Goal: Task Accomplishment & Management: Use online tool/utility

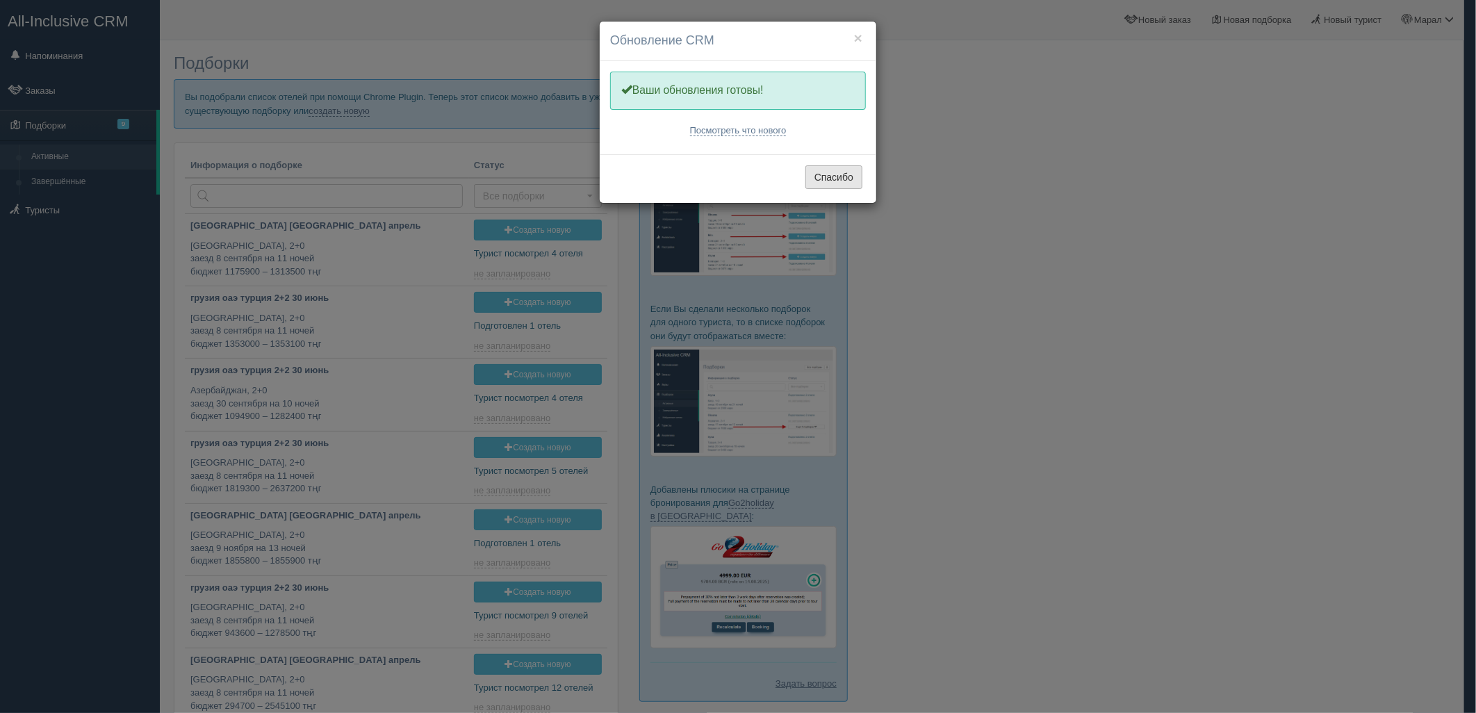
click at [827, 171] on button "Спасибо" at bounding box center [833, 177] width 57 height 24
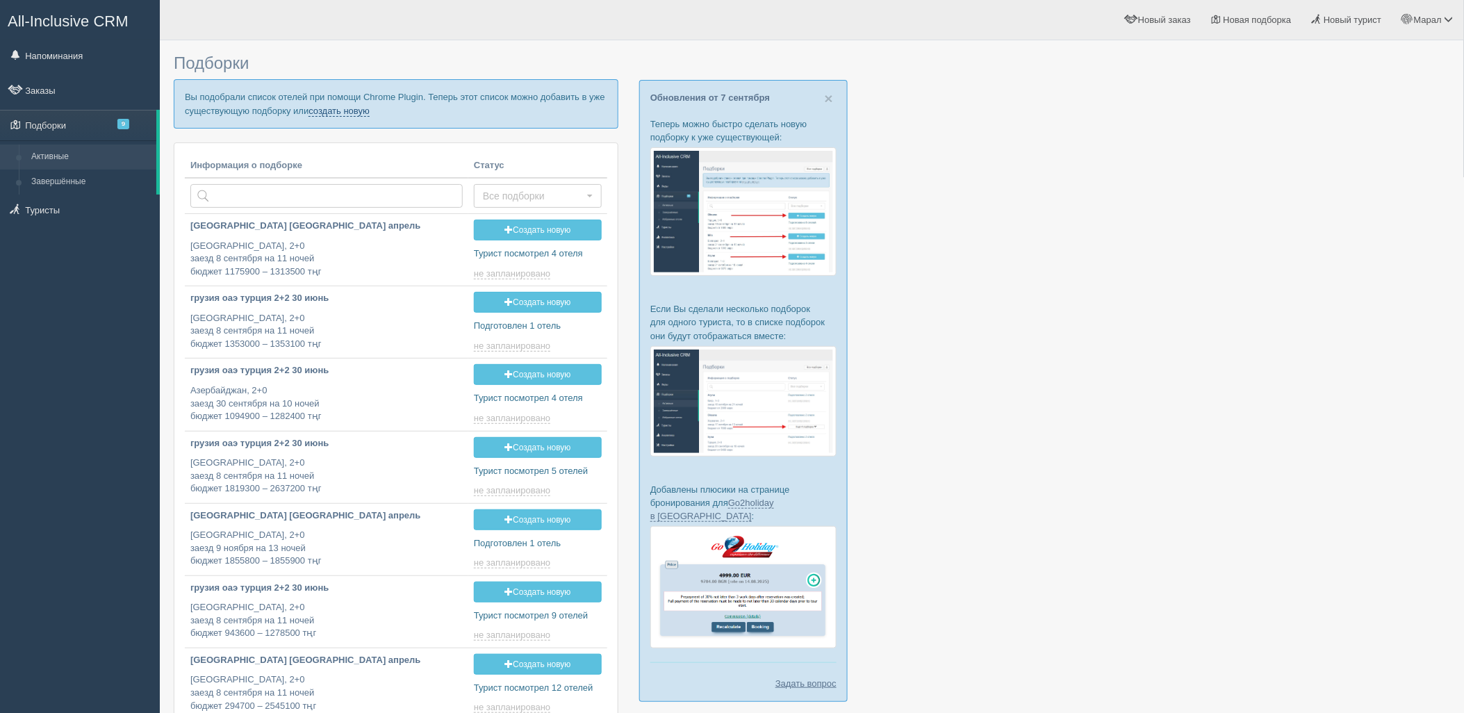
click at [346, 109] on link "создать новую" at bounding box center [338, 111] width 61 height 11
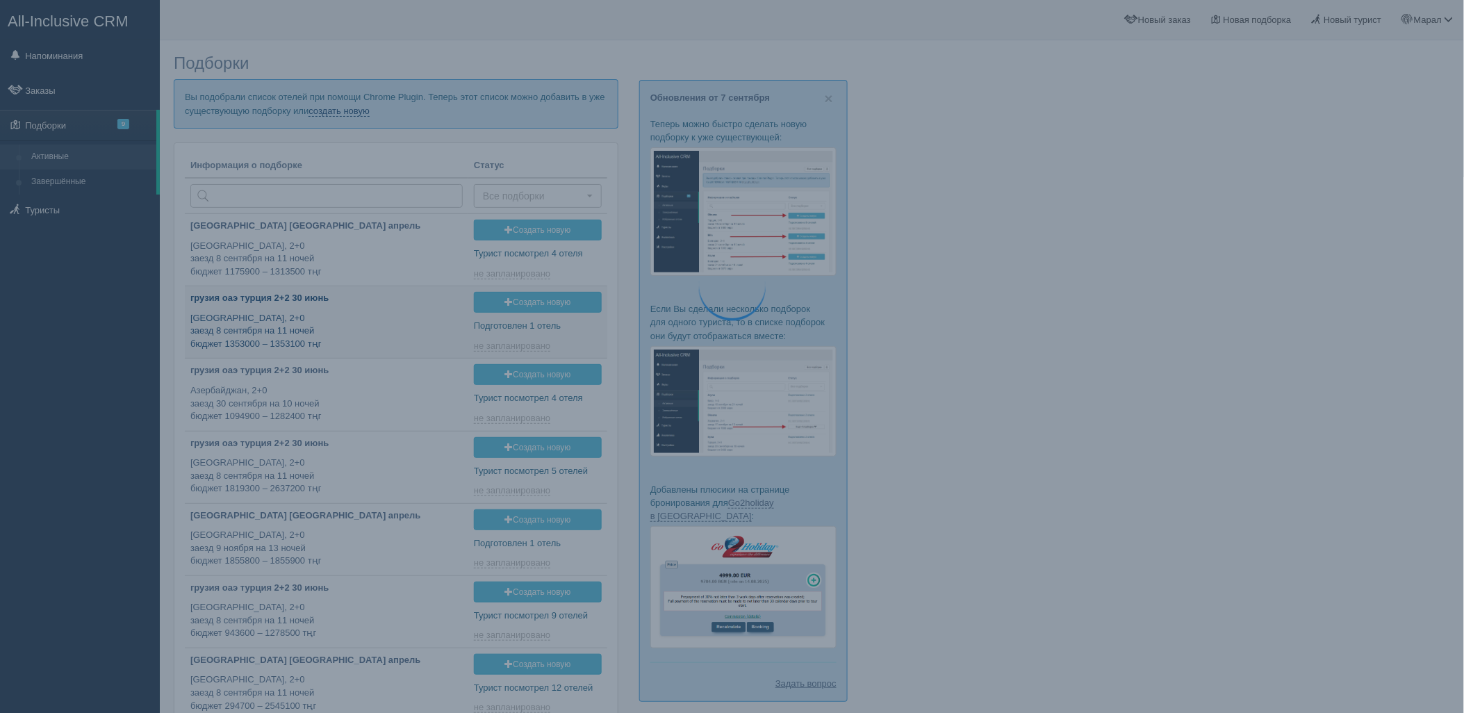
type input "2025-09-08 19:10"
type input "2025-09-08 18:50"
type input "2025-09-08 16:45"
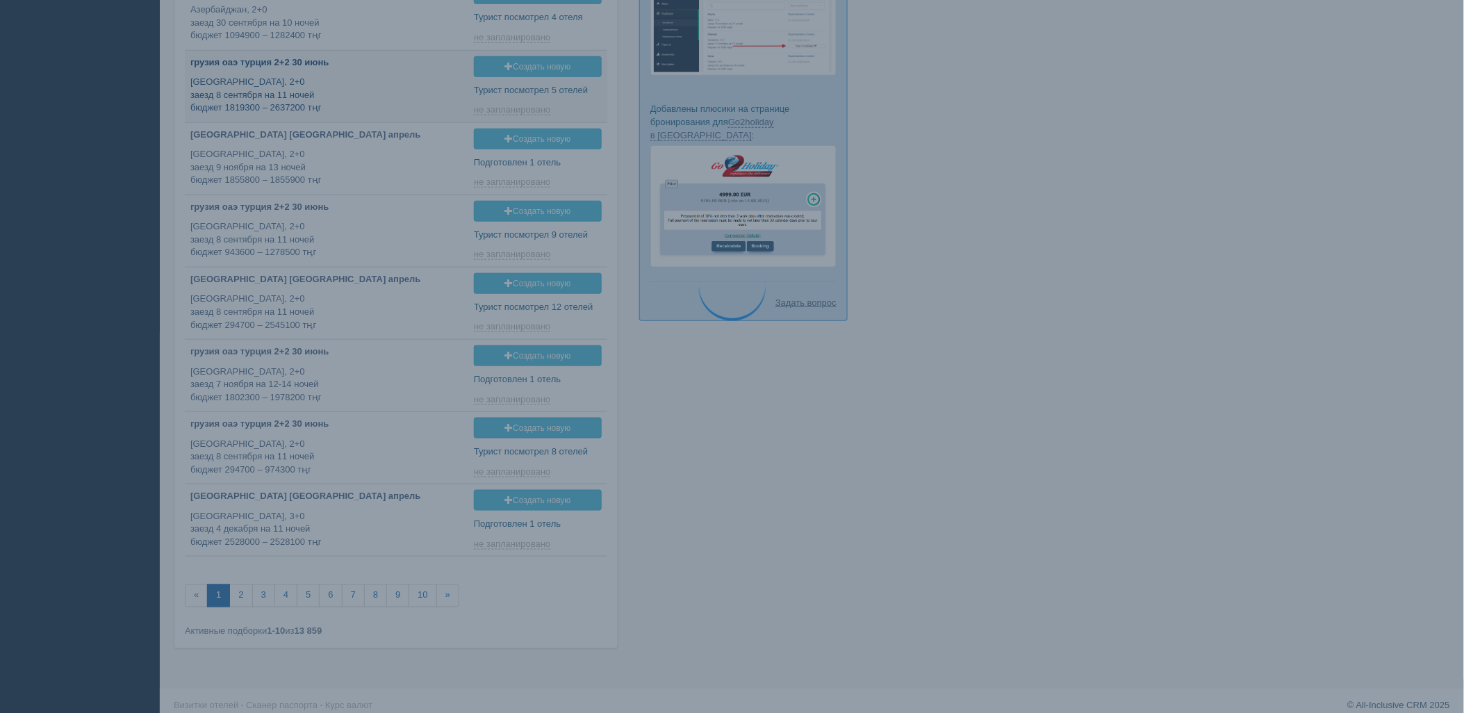
scroll to position [386, 0]
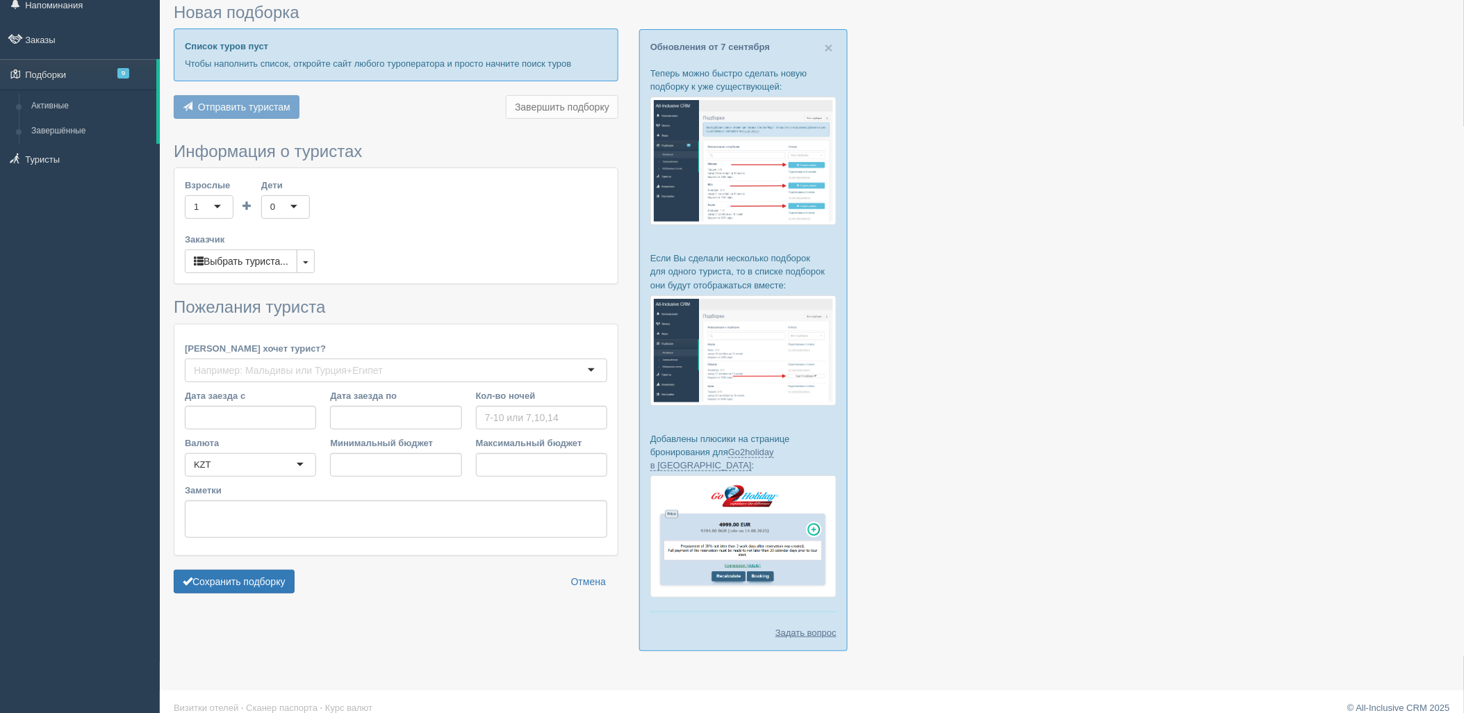
type input "7-8"
type input "1161200"
type input "2090700"
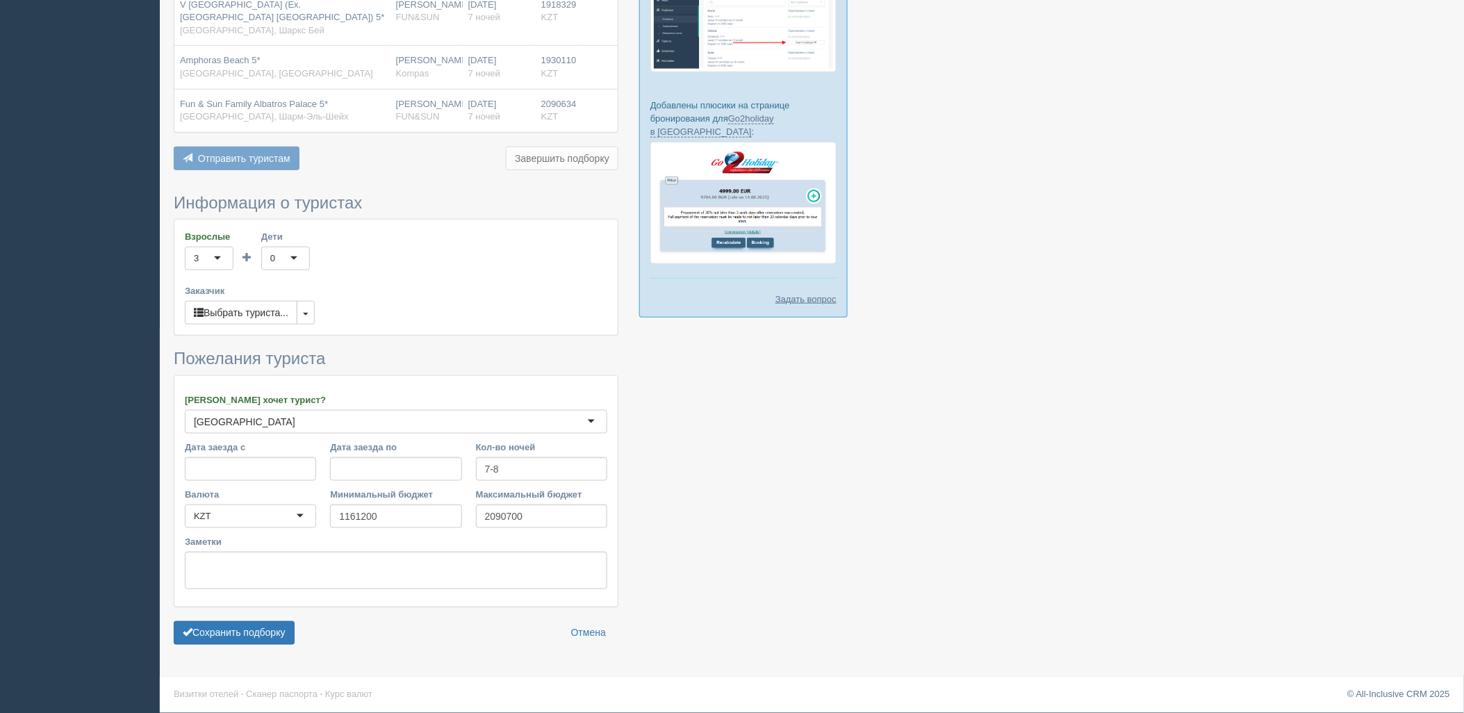
scroll to position [387, 0]
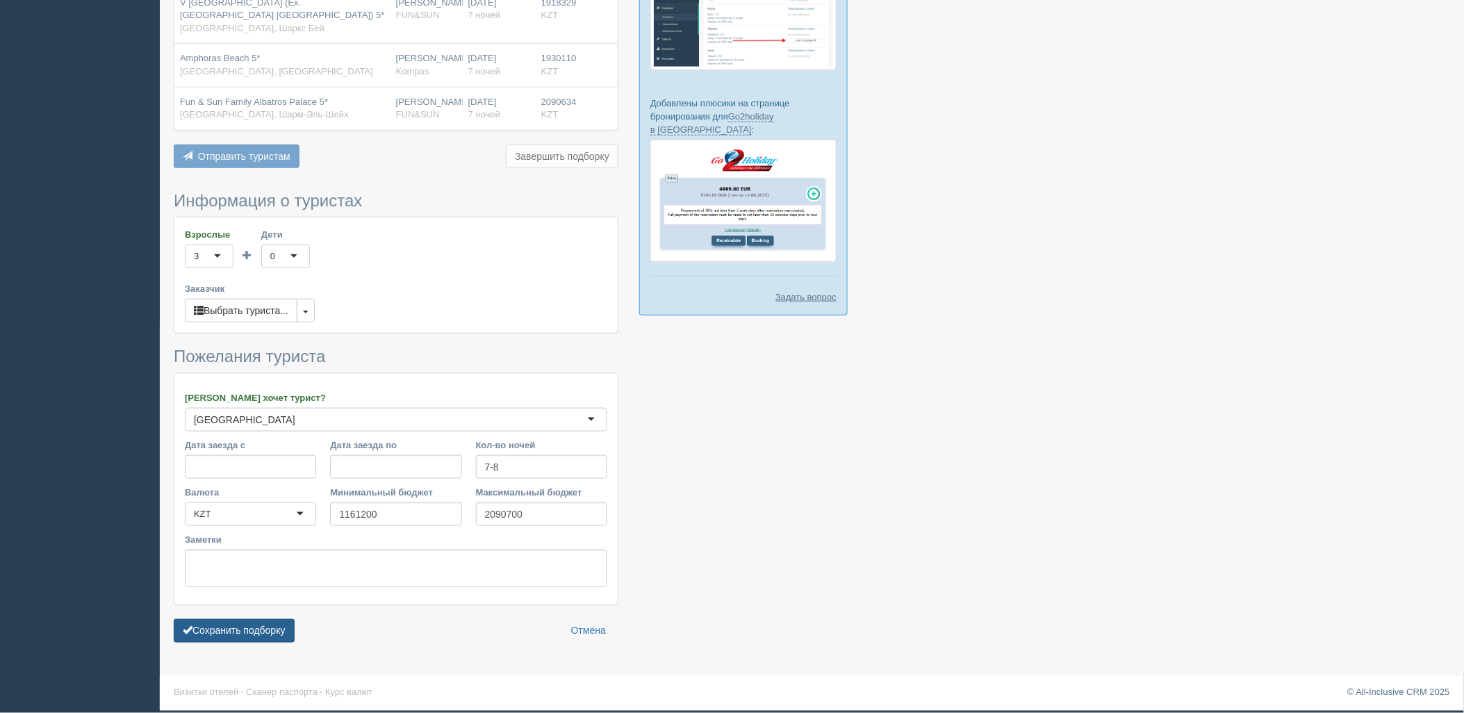
click at [269, 631] on button "Сохранить подборку" at bounding box center [234, 631] width 121 height 24
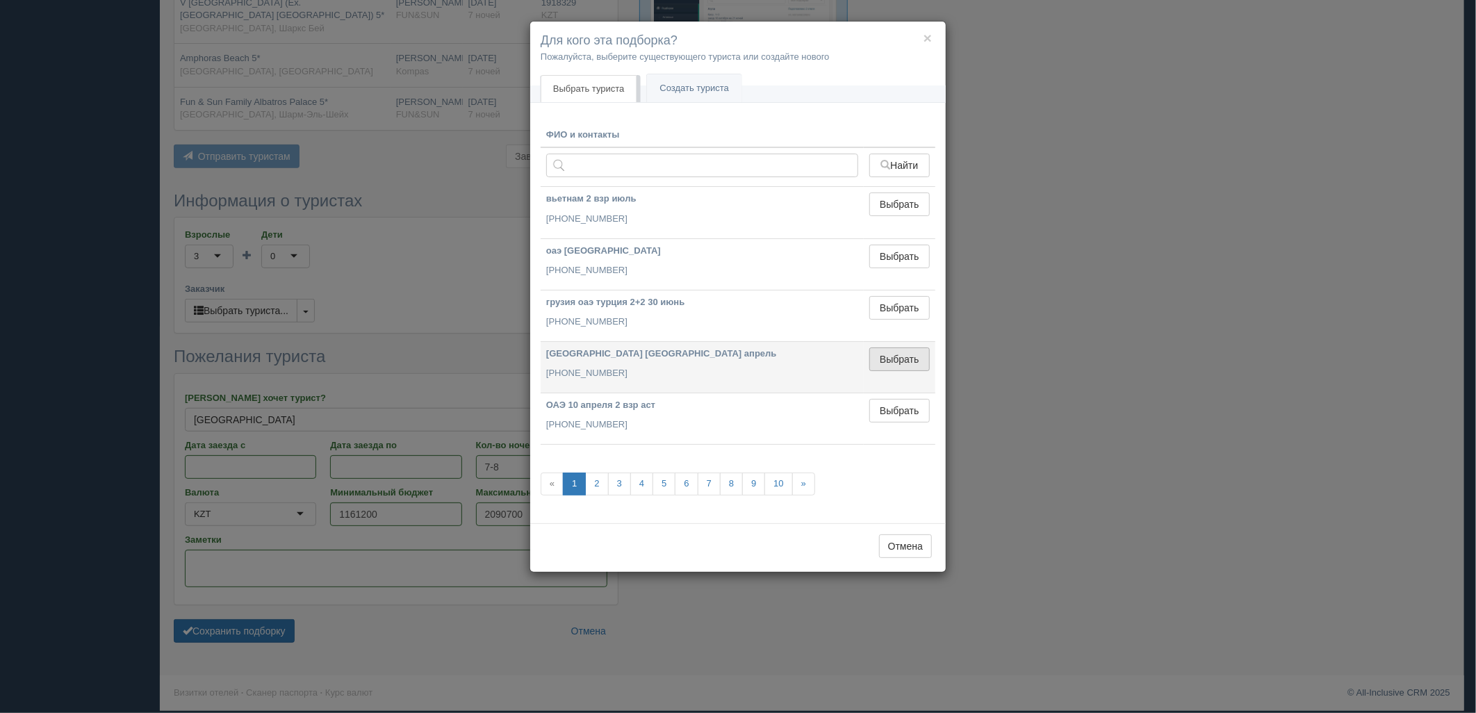
click at [916, 350] on button "Выбрать" at bounding box center [899, 359] width 60 height 24
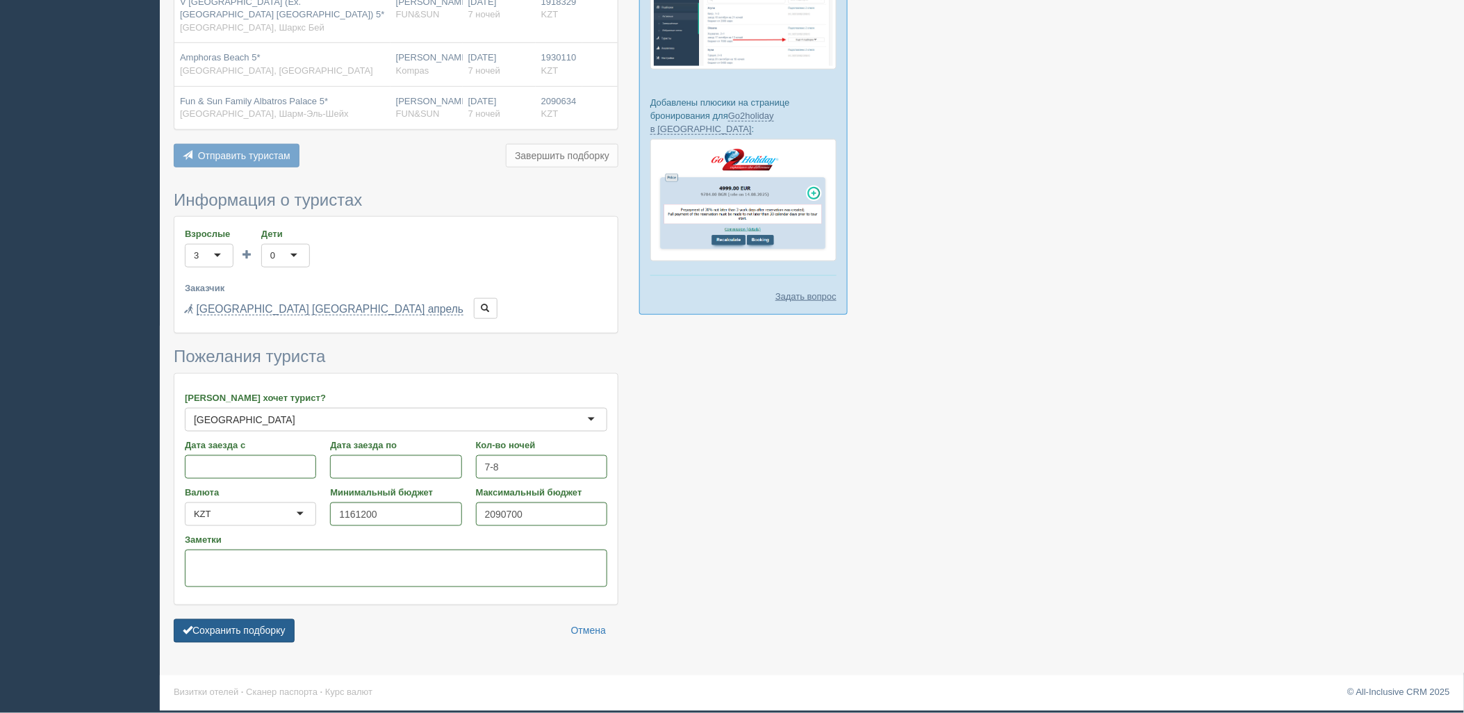
click at [249, 631] on button "Сохранить подборку" at bounding box center [234, 631] width 121 height 24
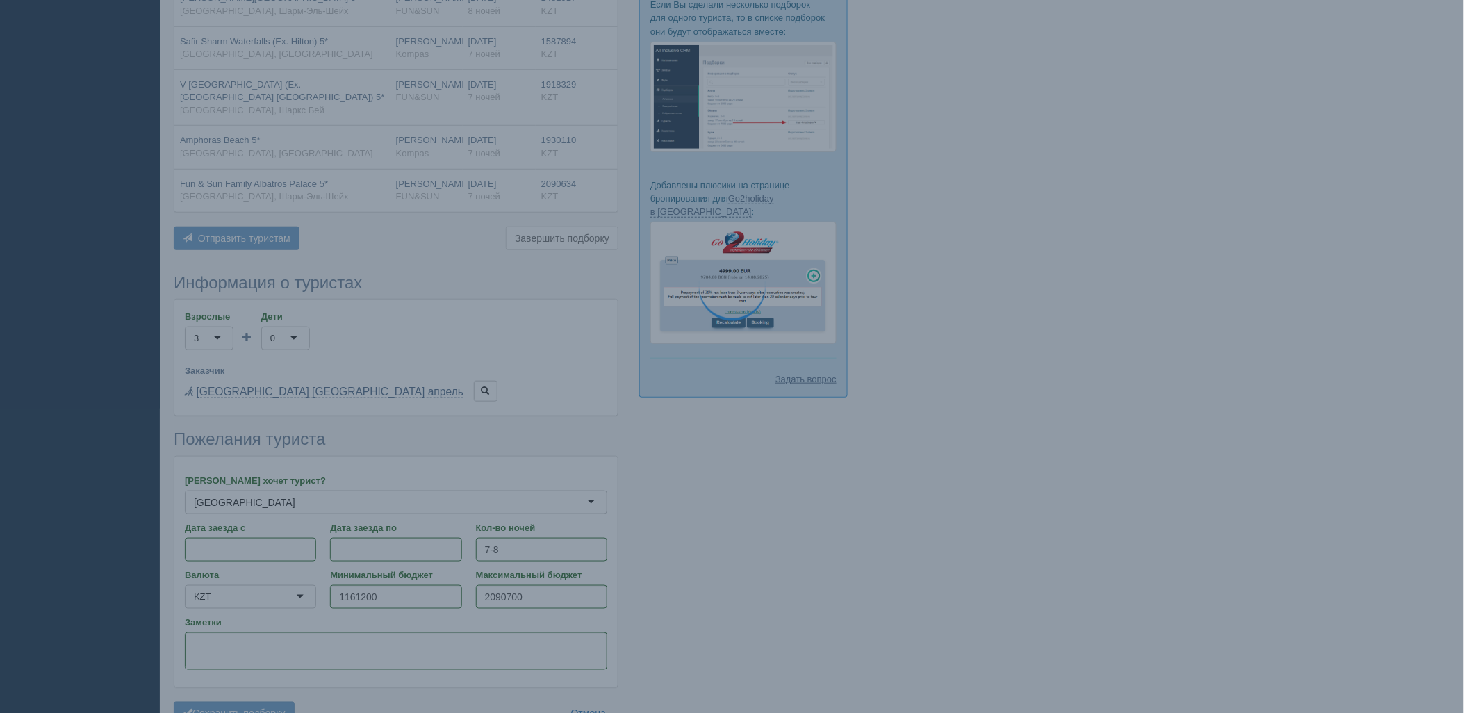
scroll to position [156, 0]
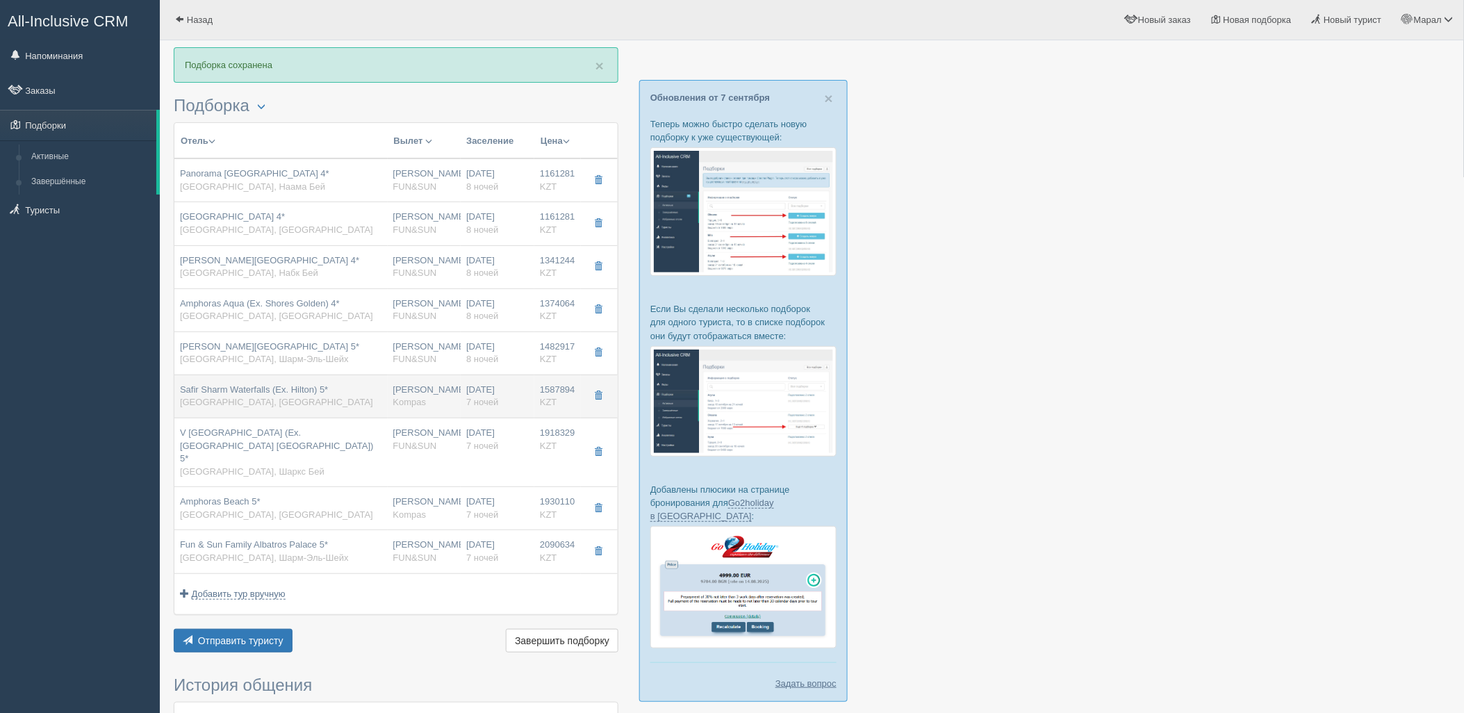
click at [403, 400] on span "Kompas" at bounding box center [409, 402] width 33 height 10
type input "Safir Sharm Waterfalls (Ex. Hilton) 5*"
type input "https://tophotels.ru/hotel/al231"
type input "Египет"
type input "Хадаба"
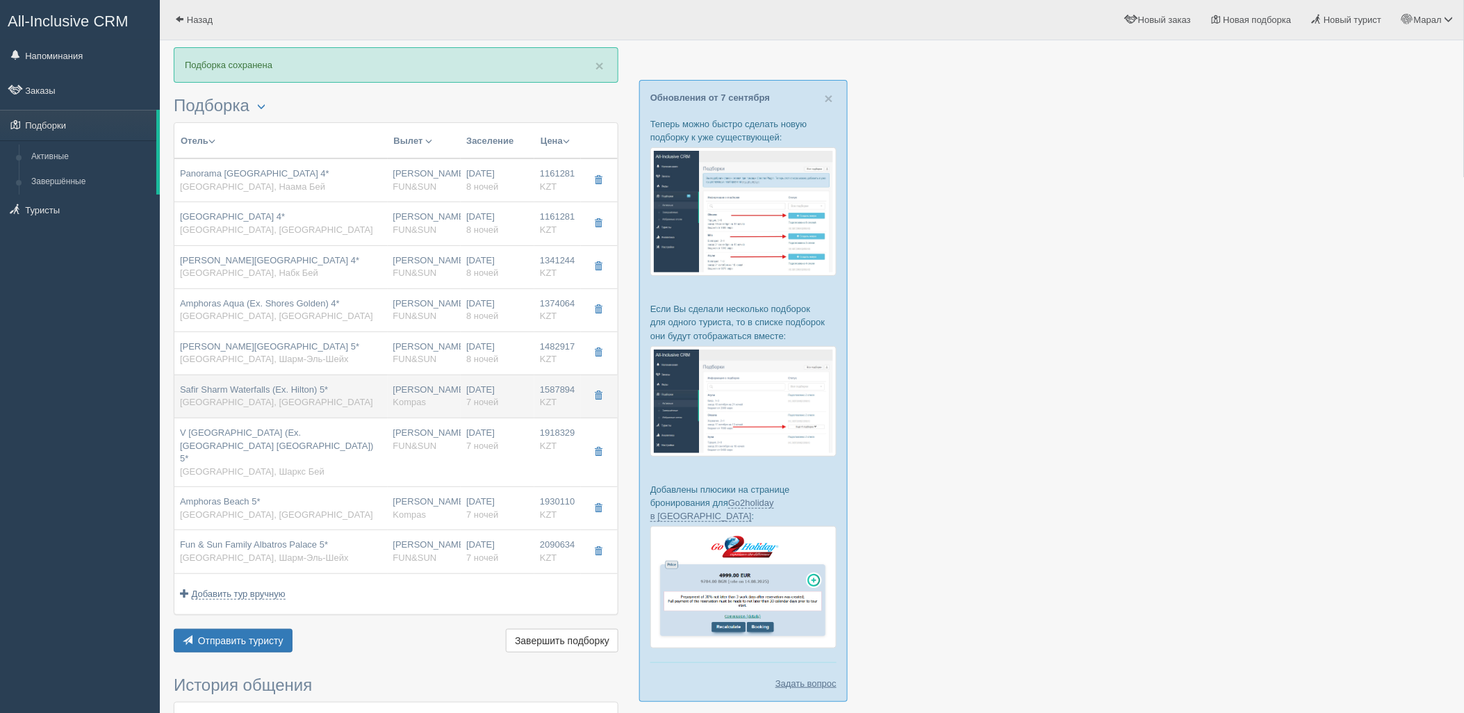
type input "1587894.00"
type input "[PERSON_NAME]"
type input "Шарм-эль-Шейх SSH"
type input "05:05"
type input "09:00"
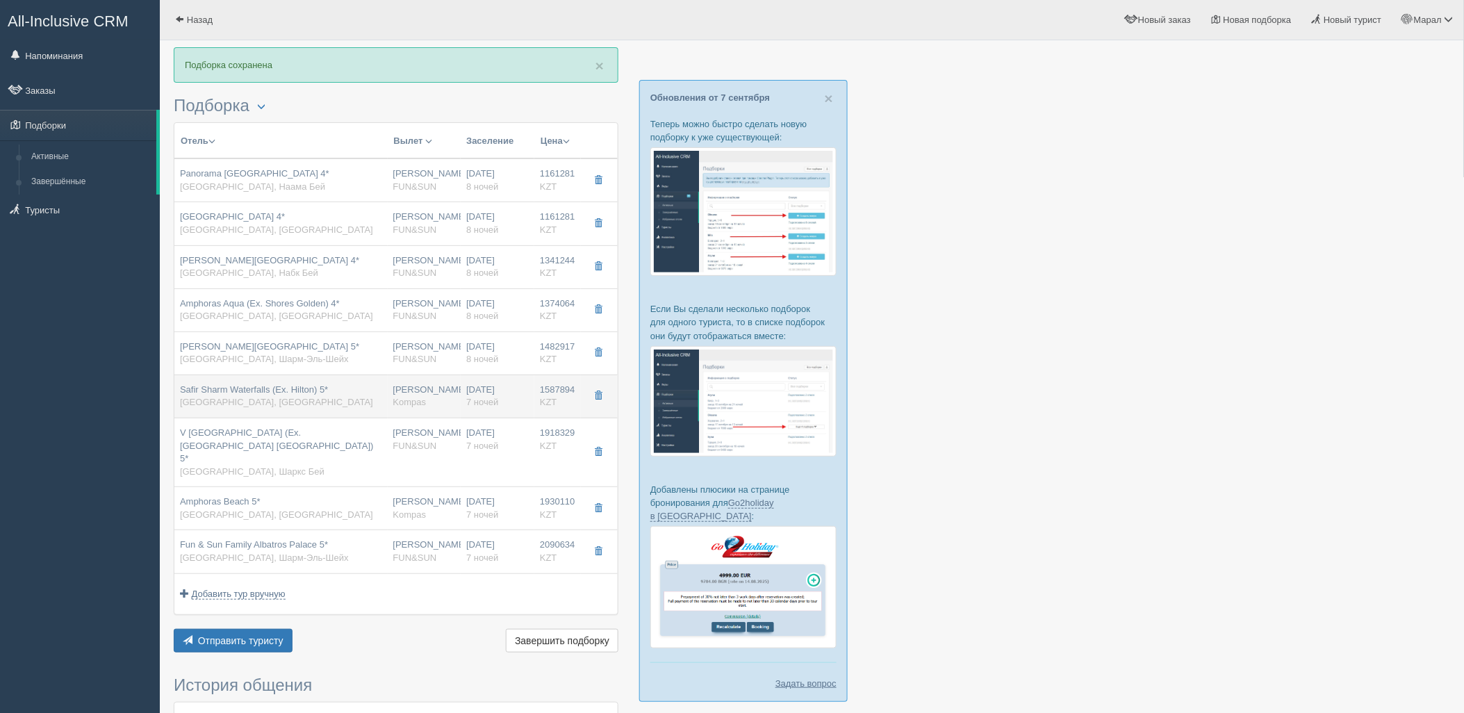
type input "Sunday Airlines"
type input "01:50"
type input "10:30"
type input "7"
type input "standard"
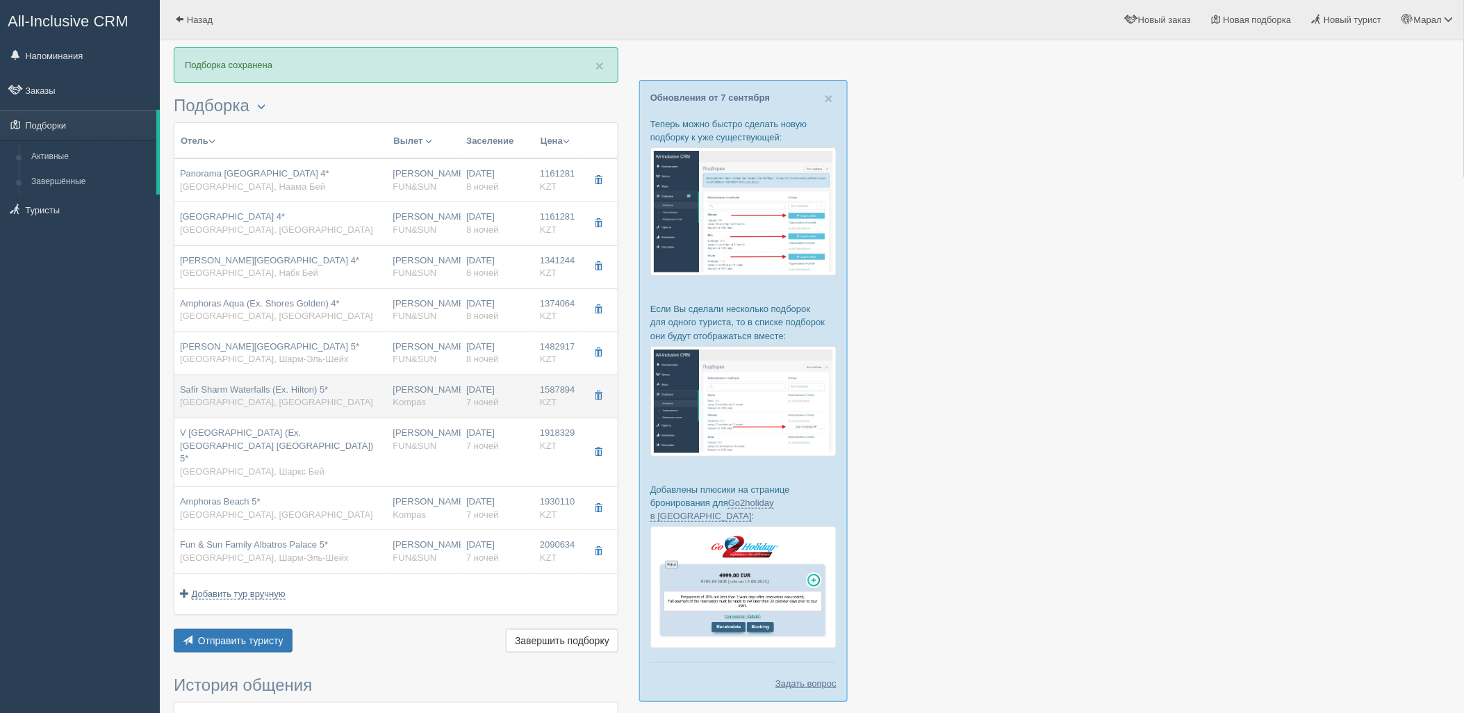
type input "AI - Все Включено"
type input "Kompas"
type input "https://tourvisor.ru/countries#!/hotel=hilton-waterfalls"
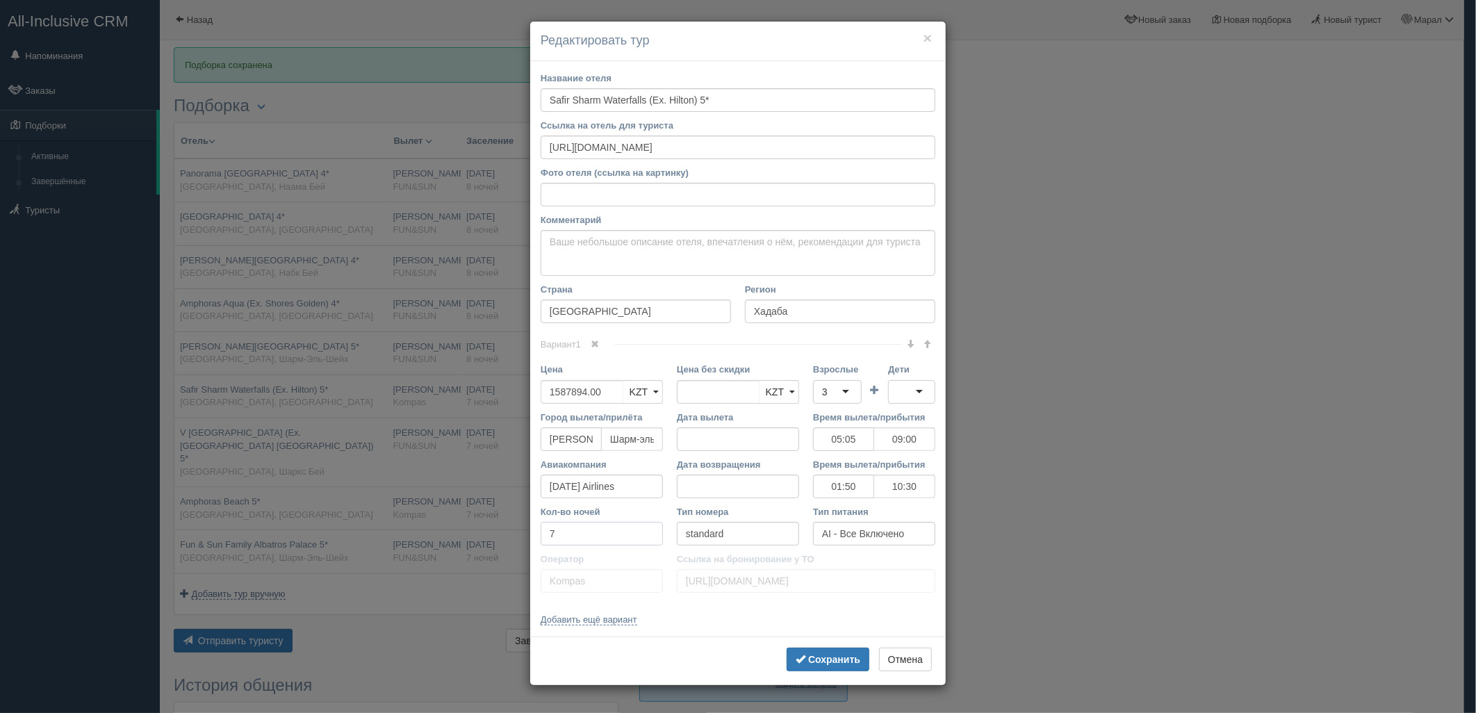
drag, startPoint x: 536, startPoint y: 541, endPoint x: 518, endPoint y: 544, distance: 17.7
click at [493, 545] on div "× Редактировать тур Название отеля Safir Sharm Waterfalls (Ex. Hilton) 5* Ссылк…" at bounding box center [738, 356] width 1476 height 713
type input "8"
click at [817, 655] on b "Сохранить" at bounding box center [834, 659] width 52 height 11
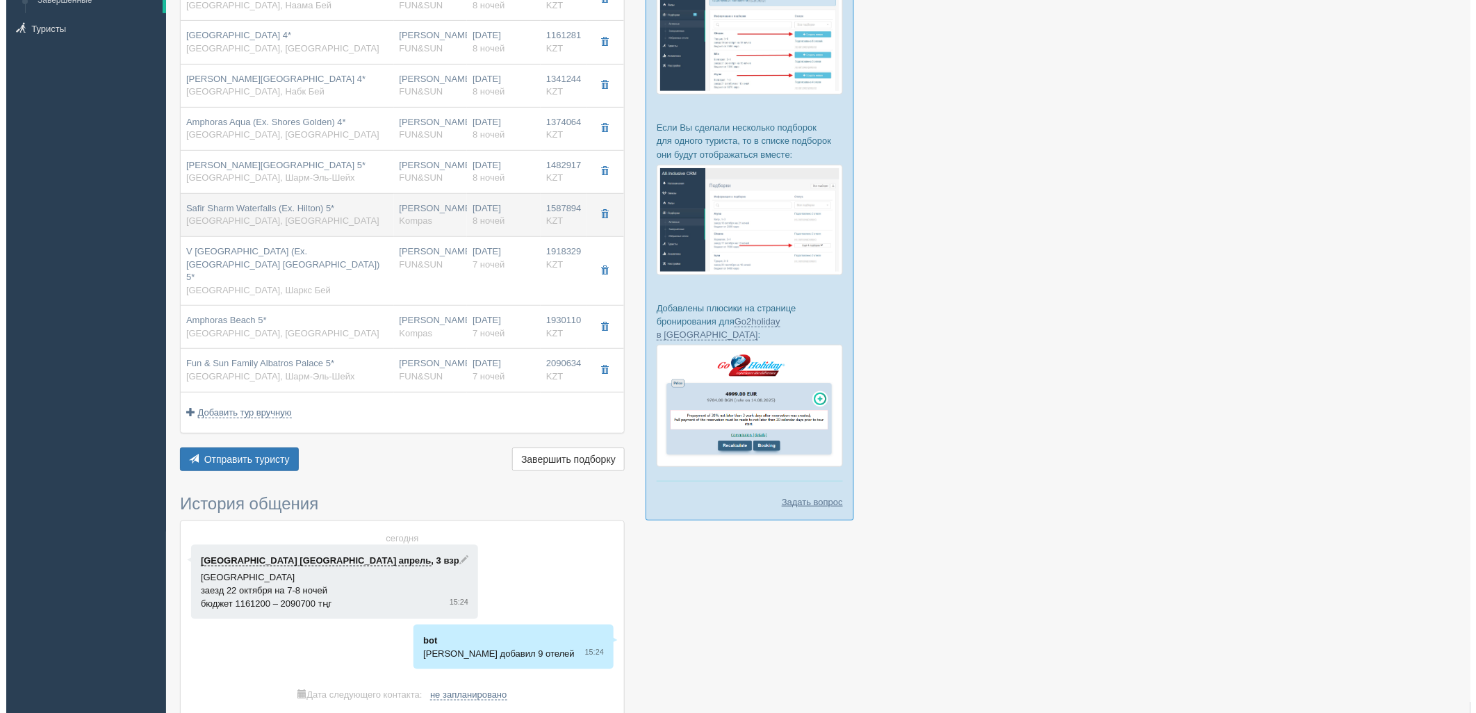
scroll to position [154, 0]
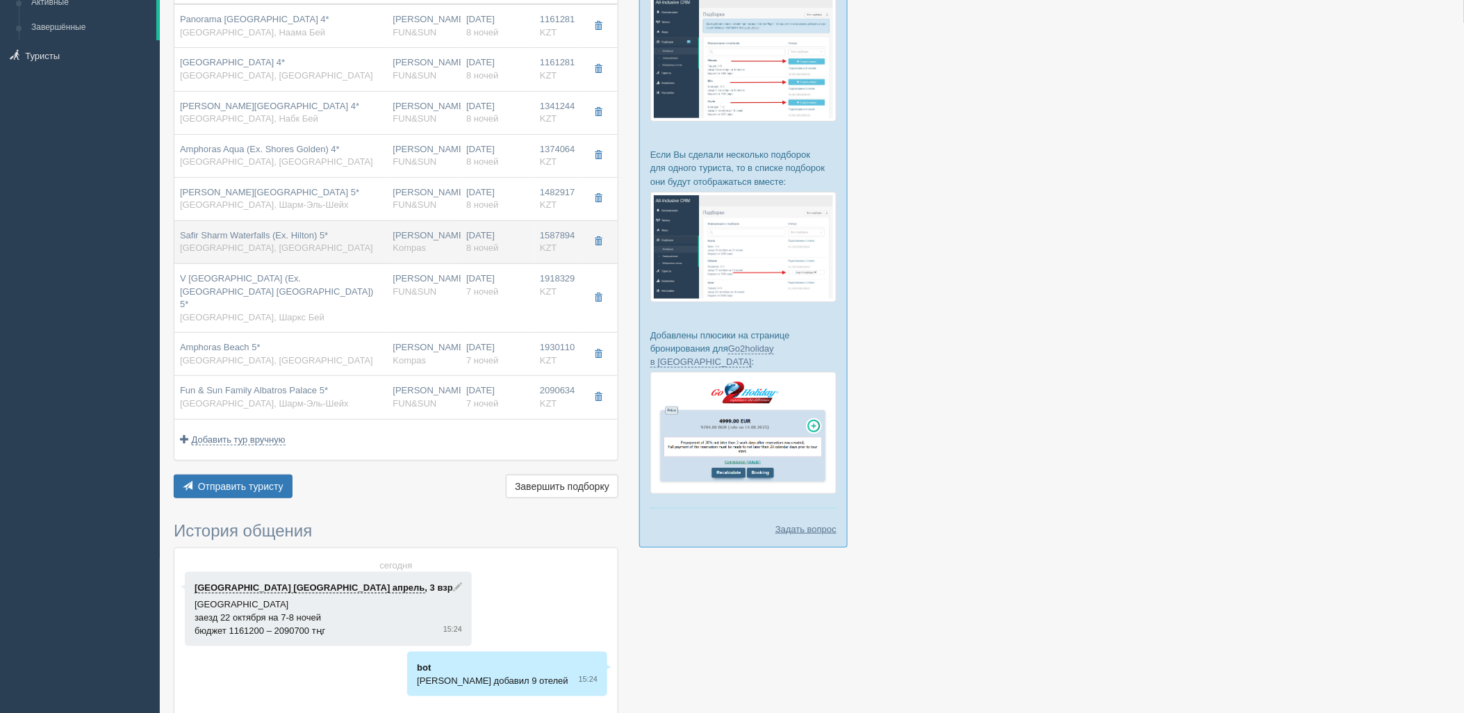
click at [475, 216] on tbody "Panorama Naama Heights 4* Египет, Наама Бей Нурсултан Назарбаев NQZ FUN&SUN 22.…" at bounding box center [395, 211] width 443 height 415
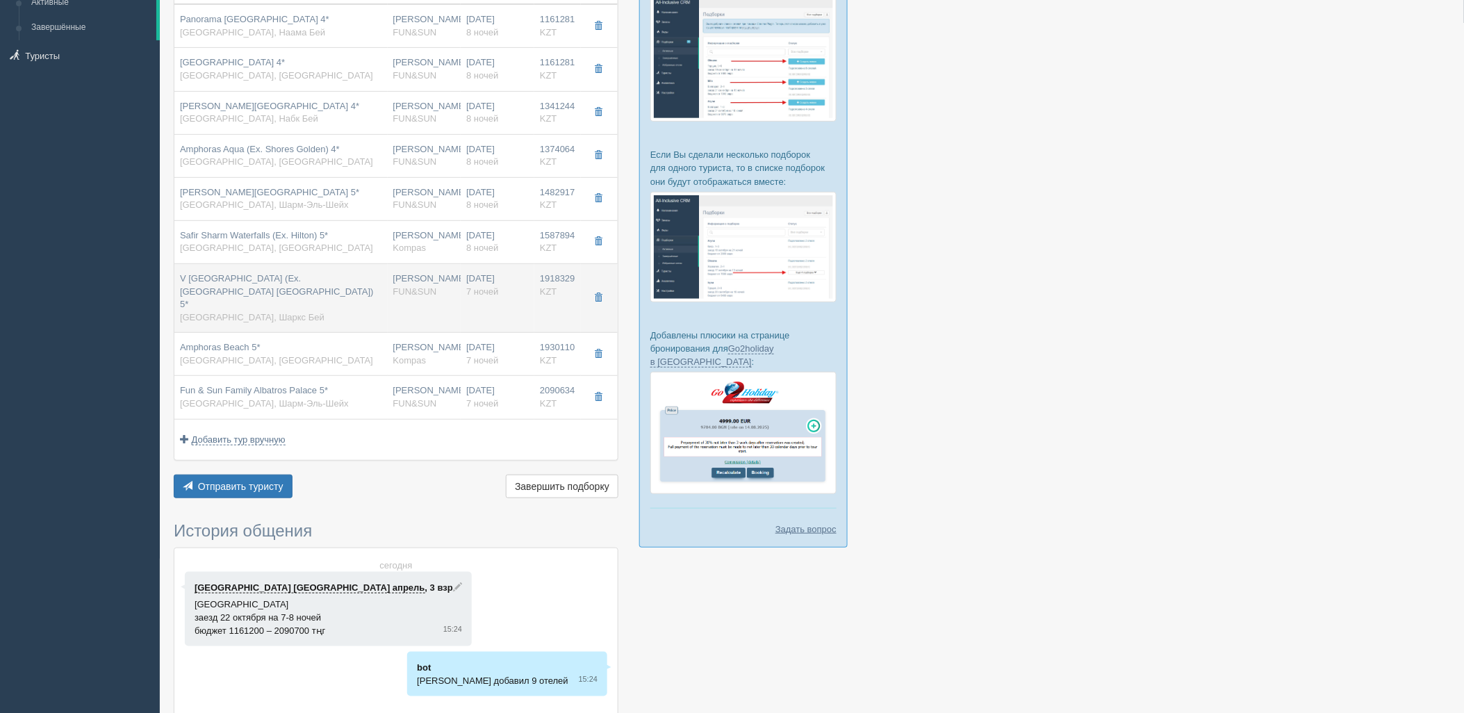
click at [497, 281] on div "22.10.2025 7 ночей" at bounding box center [497, 285] width 63 height 26
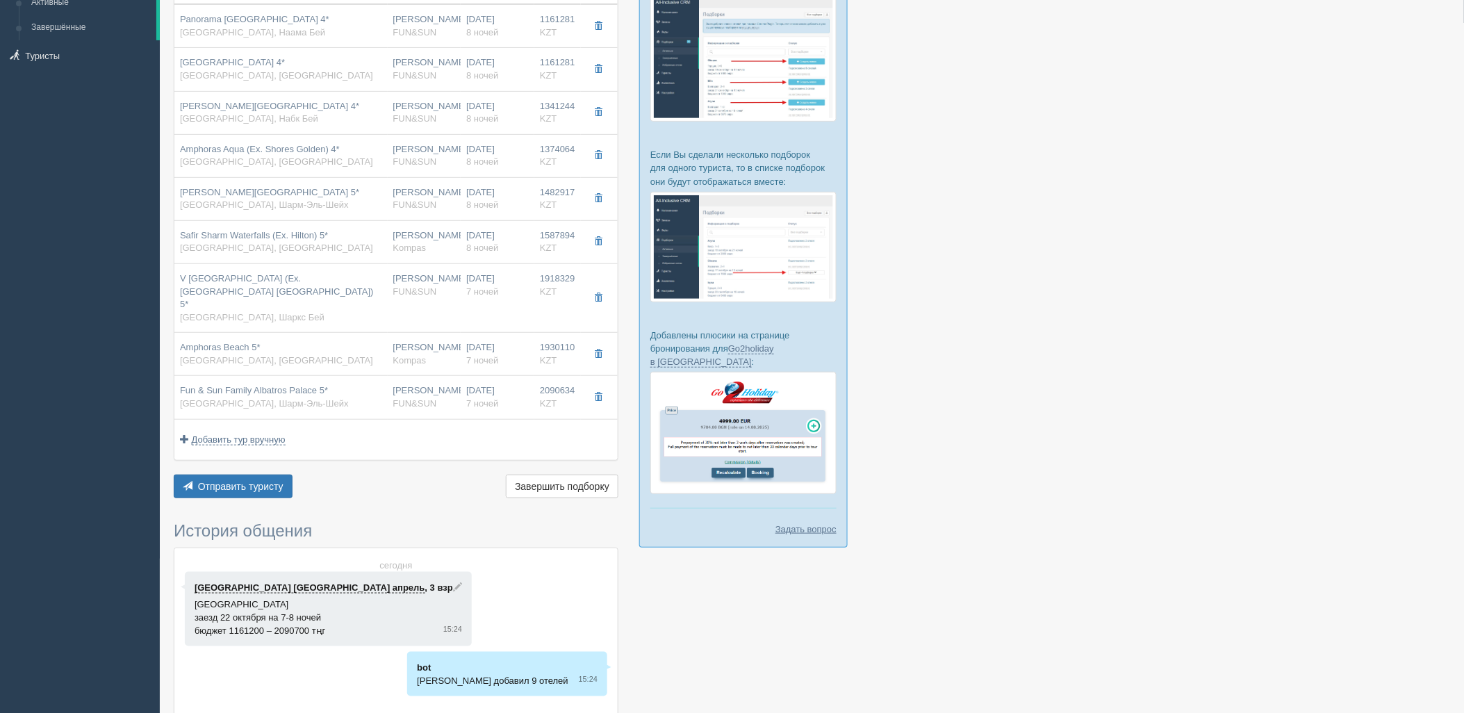
type input "V Hotel Sharm El Sheikh (Ex. Pyramisa Beach Resort Sharm El Sheikh) 5*"
type input "https://www.booking.com/hotel/eg/pyramisa-resort.ru.html?aid=357028&label=bin85…"
type input "Шаркс Бей"
type input "1918329.00"
type input "05:05"
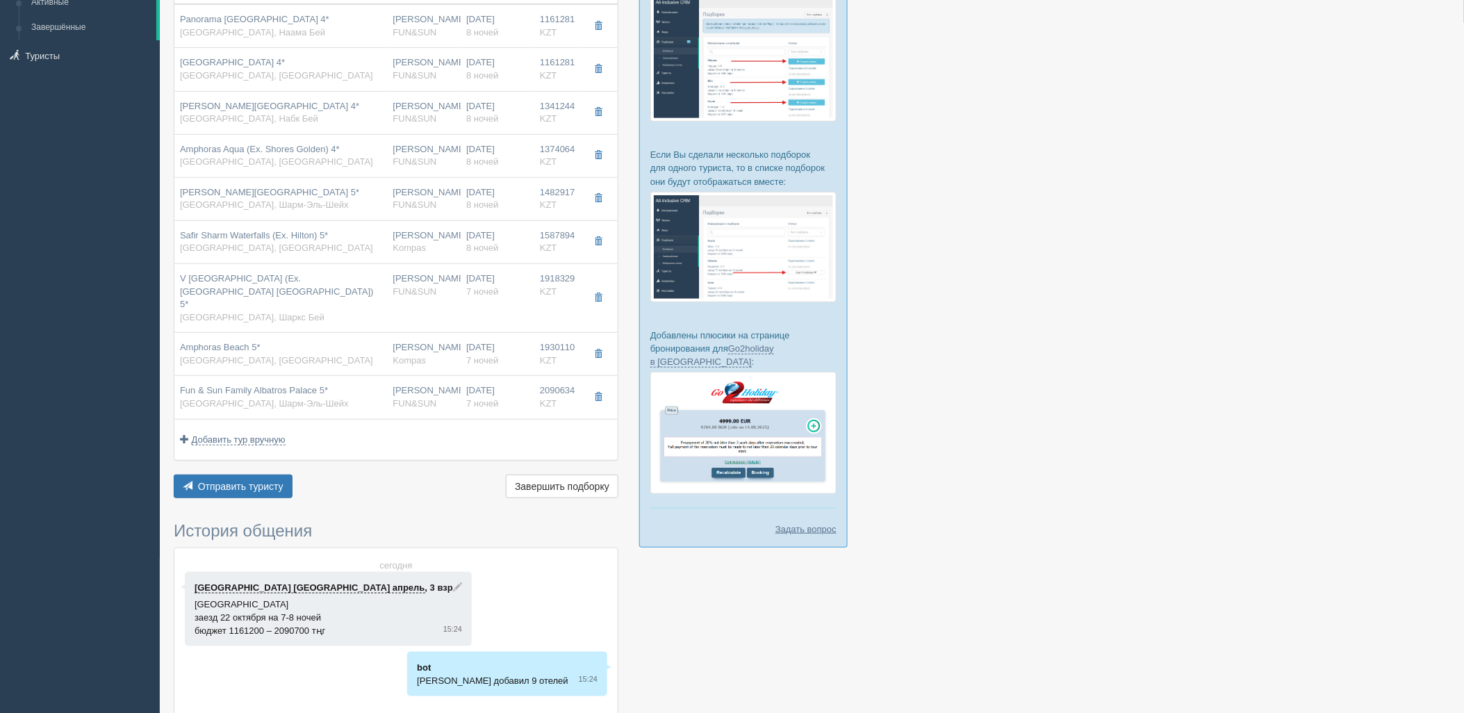
type input "09:00"
type input "01:50"
type input "10:30"
type input "7"
type input "superior garden view"
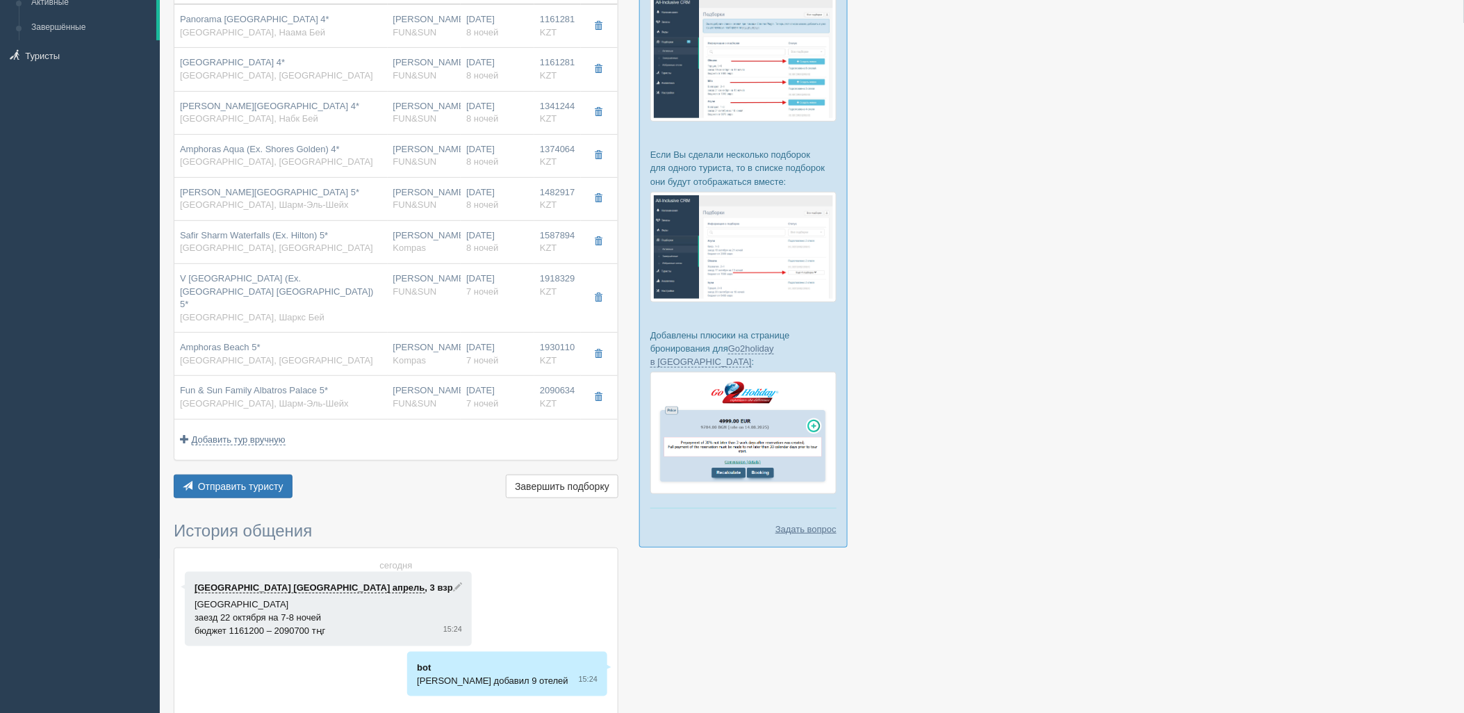
type input "FUN&SUN"
type input "https://tourvisor.ru/countries#!/hotel=pyramisa-resort-villas-sharm-el-sheikh"
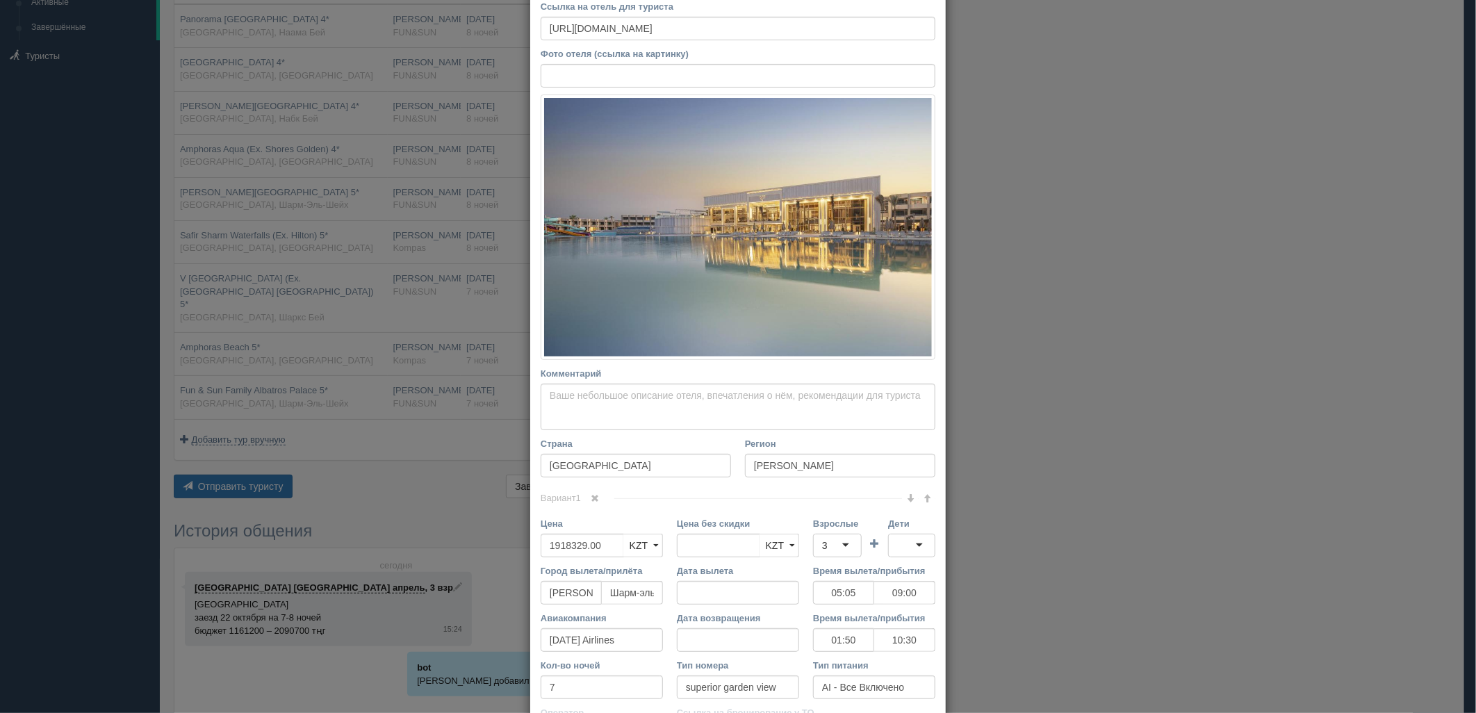
scroll to position [231, 0]
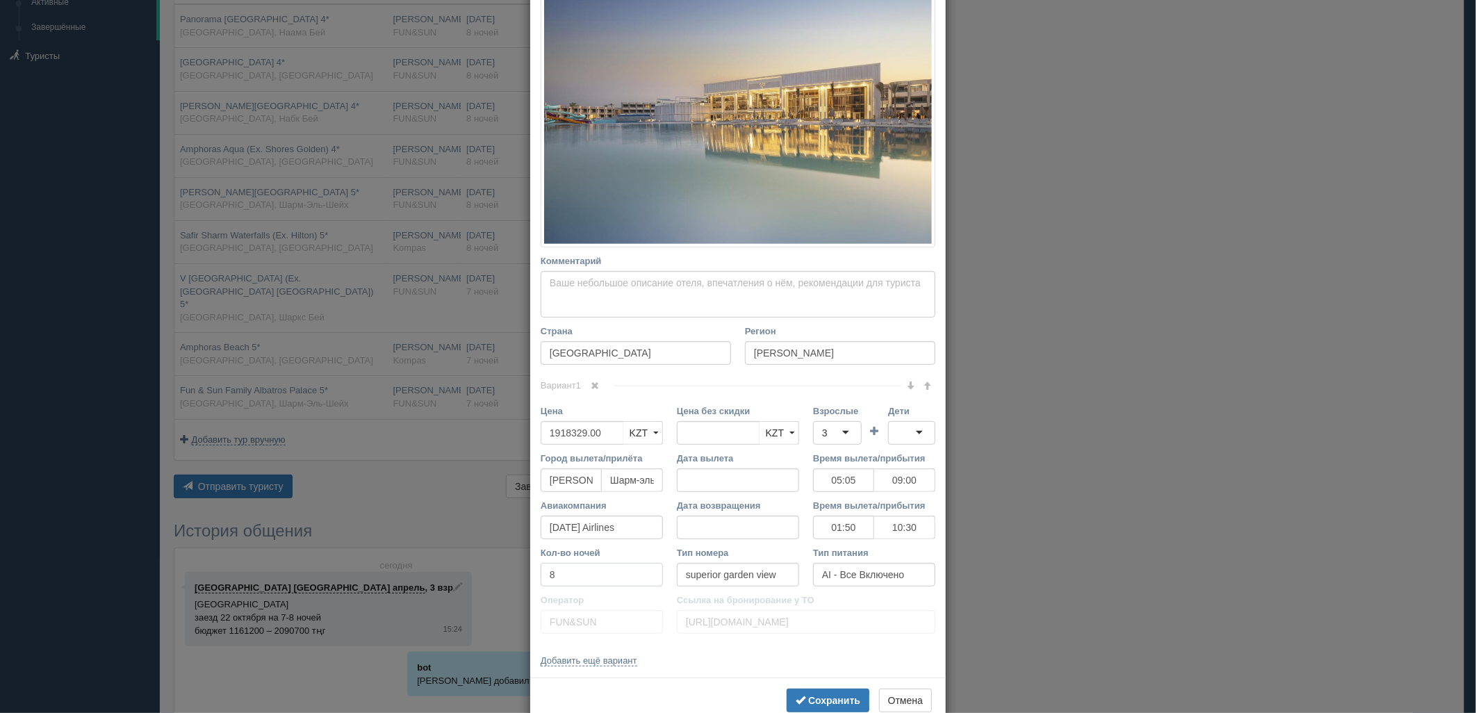
drag, startPoint x: 543, startPoint y: 582, endPoint x: 629, endPoint y: 577, distance: 86.3
click at [516, 584] on div "× Редактировать тур Название отеля V Hotel Sharm El Sheikh (Ex. Pyramisa Beach …" at bounding box center [738, 356] width 1476 height 713
type input "8"
drag, startPoint x: 804, startPoint y: 698, endPoint x: 796, endPoint y: 682, distance: 18.0
click at [808, 698] on b "Сохранить" at bounding box center [834, 700] width 52 height 11
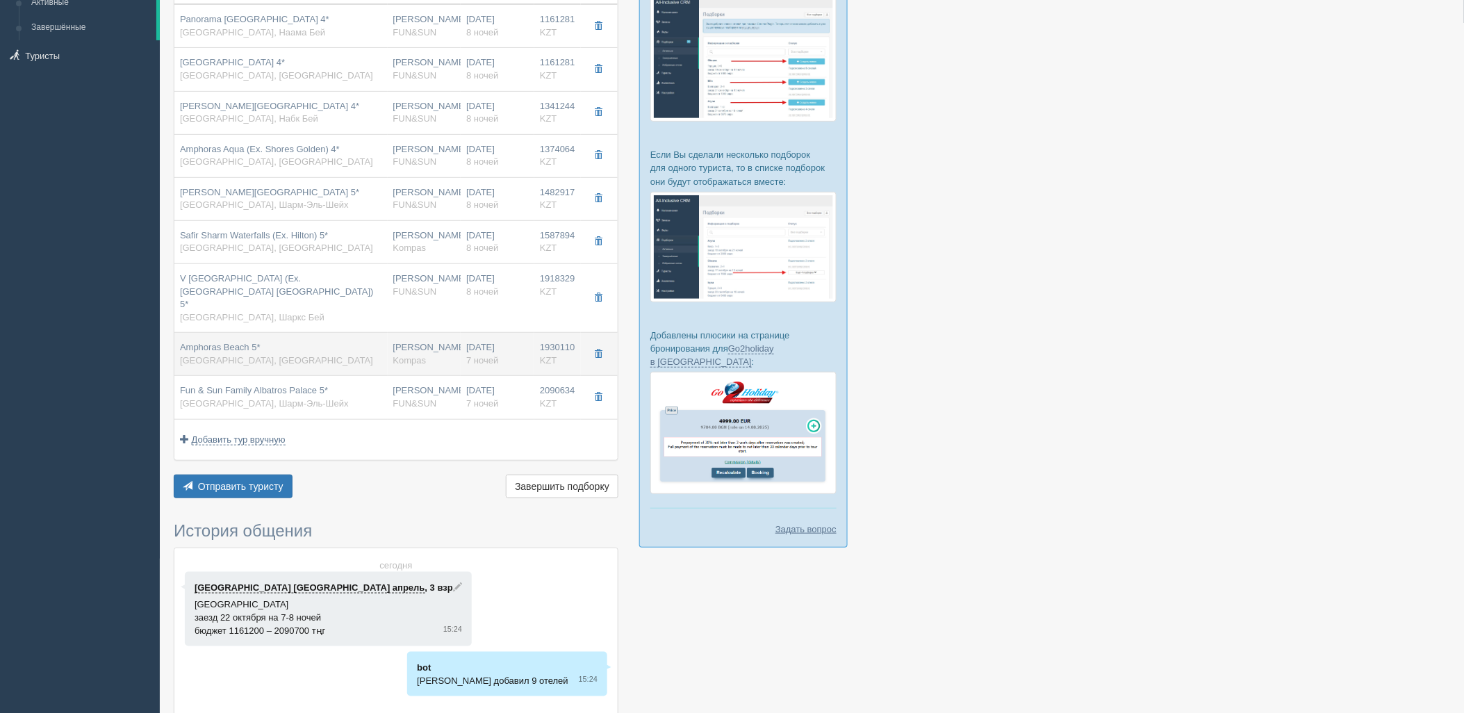
click at [399, 341] on div "Нурсултан Назарбаев NQZ Kompas" at bounding box center [424, 354] width 63 height 26
type input "Amphoras Beach 5*"
type input "https://tophotels.ru/hotel/al4115"
type input "Хадаба"
type input "1930110.00"
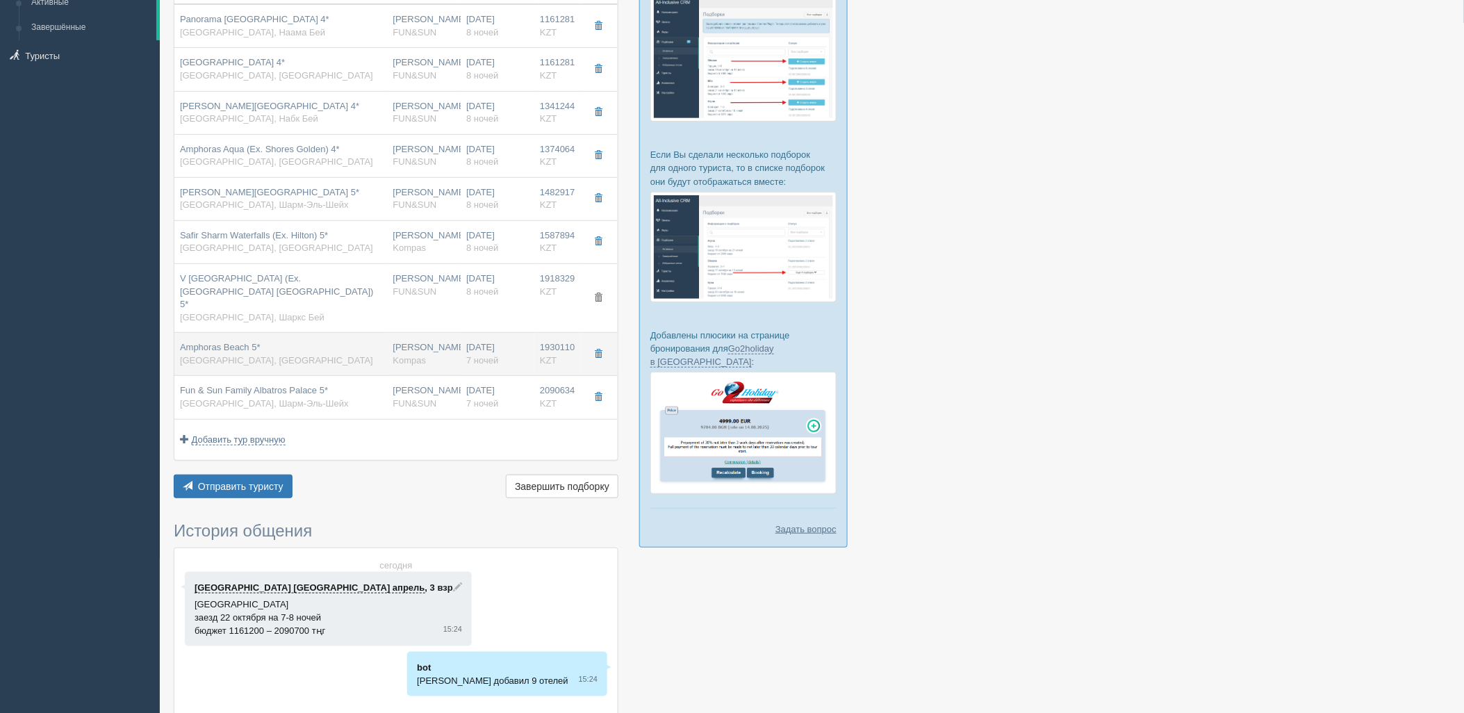
type input "05:05"
type input "09:00"
type input "01:50"
type input "10:30"
type input "7"
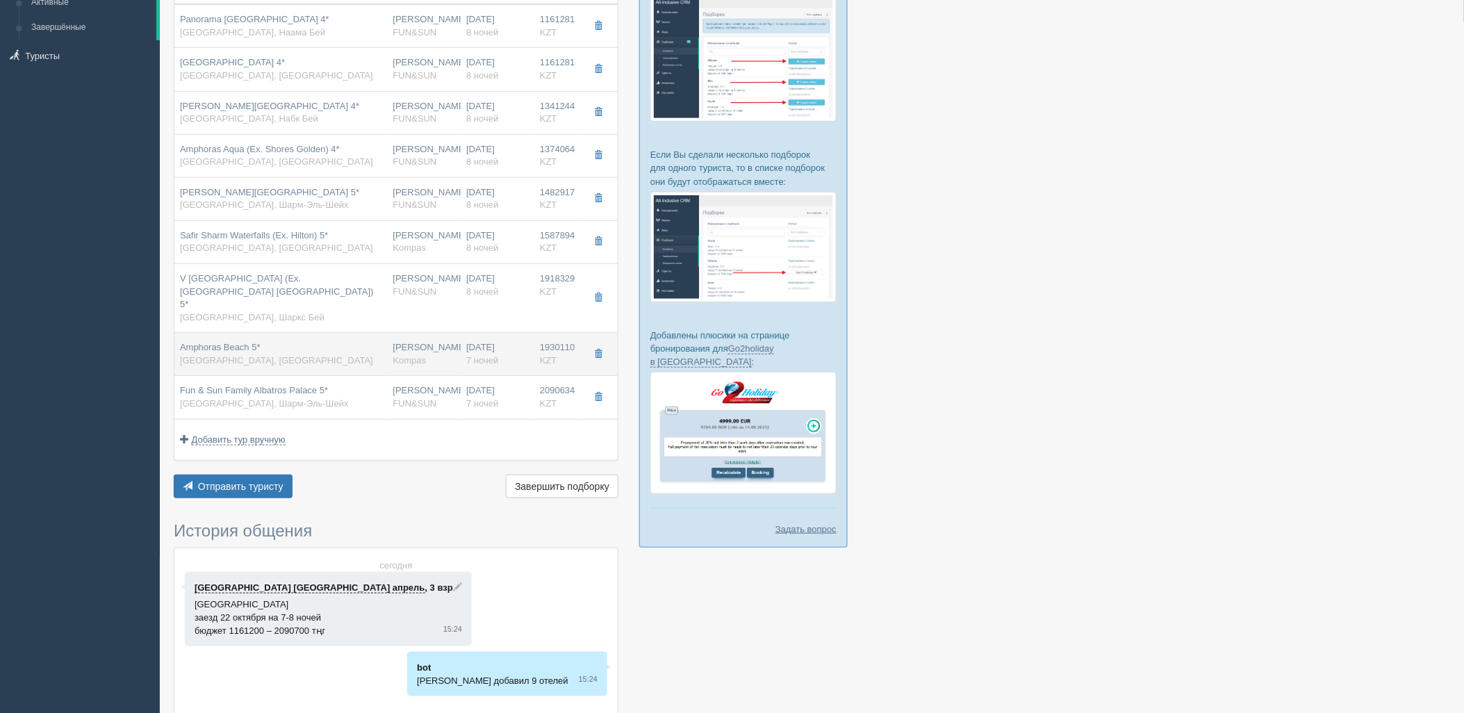
type input "superior"
type input "UAI - Ультра Все Включено"
type input "Kompas"
type input "https://tourvisor.ru/countries#!/hotel=shores-amphoras"
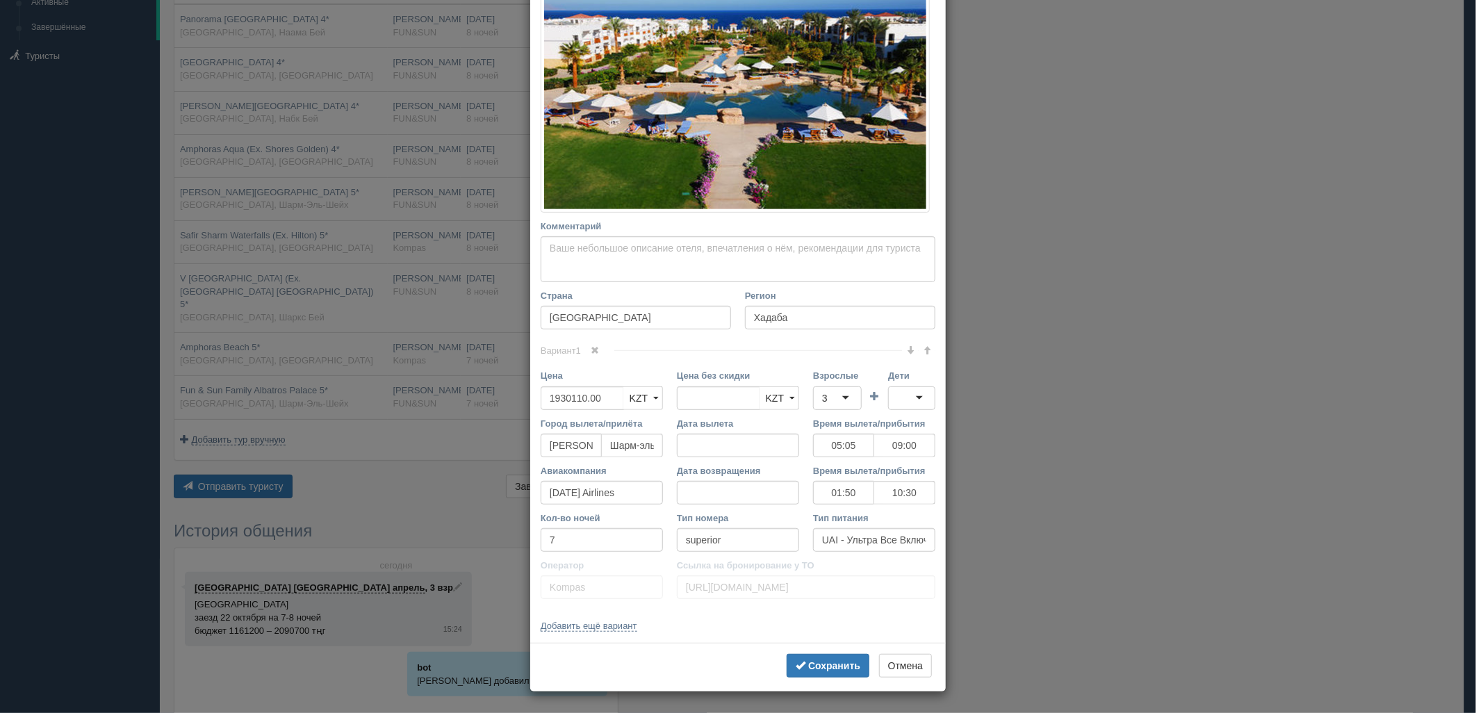
scroll to position [263, 0]
drag, startPoint x: 560, startPoint y: 552, endPoint x: 488, endPoint y: 546, distance: 71.8
click at [488, 546] on div "× Редактировать тур Название отеля Amphoras Beach 5* Ссылка на отель для турист…" at bounding box center [738, 356] width 1476 height 713
drag, startPoint x: 572, startPoint y: 540, endPoint x: 748, endPoint y: 628, distance: 197.3
click at [497, 544] on div "× Редактировать тур Название отеля Amphoras Beach 5* Ссылка на отель для турист…" at bounding box center [738, 356] width 1476 height 713
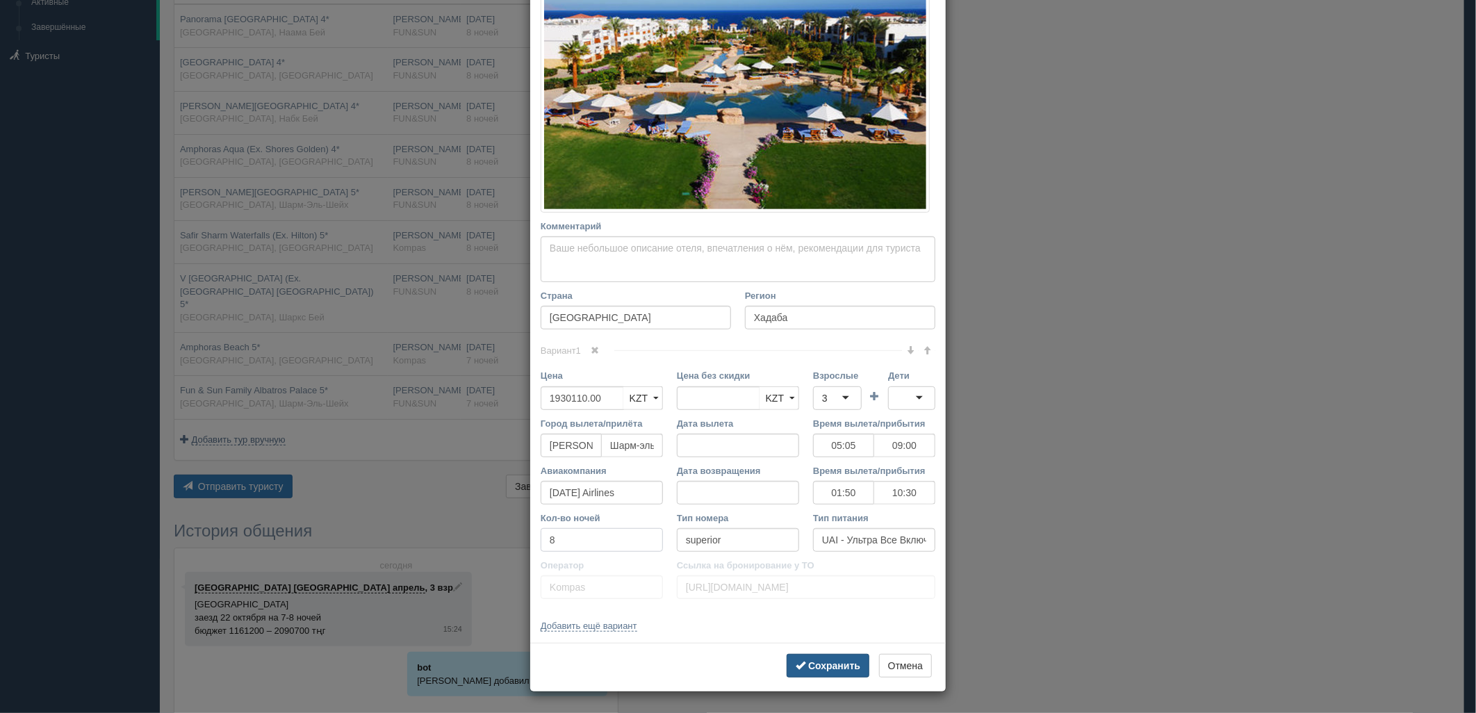
type input "8"
drag, startPoint x: 808, startPoint y: 664, endPoint x: 711, endPoint y: 610, distance: 110.4
click at [808, 664] on b "Сохранить" at bounding box center [834, 665] width 52 height 11
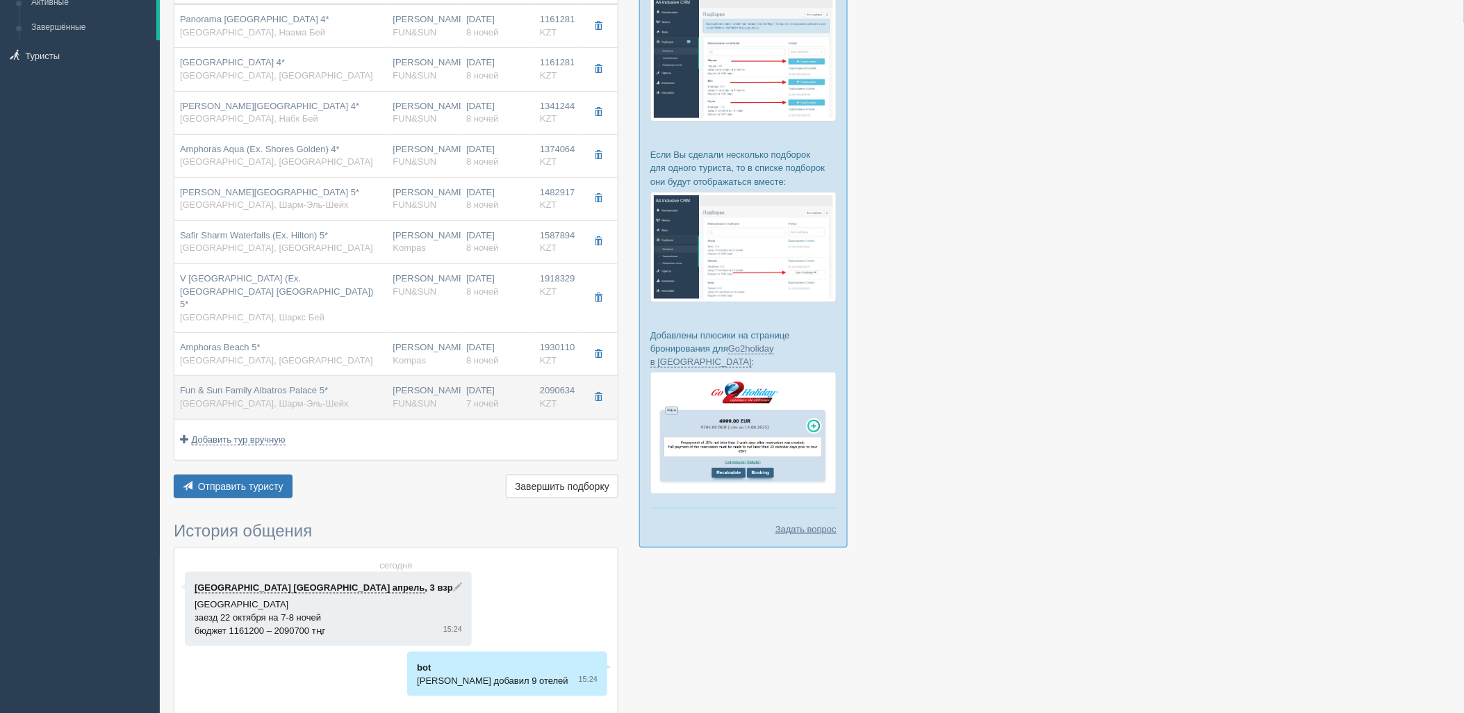
click at [372, 386] on div "Fun & Sun Family Albatros Palace 5* Египет, Шарм-Эль-Шейх" at bounding box center [281, 397] width 202 height 26
type input "Fun & Sun Family Albatros Palace 5*"
type input "https://tophotels.ru/hotel/al51421"
type input "Шарм-Эль-Шейх"
type input "2090634.00"
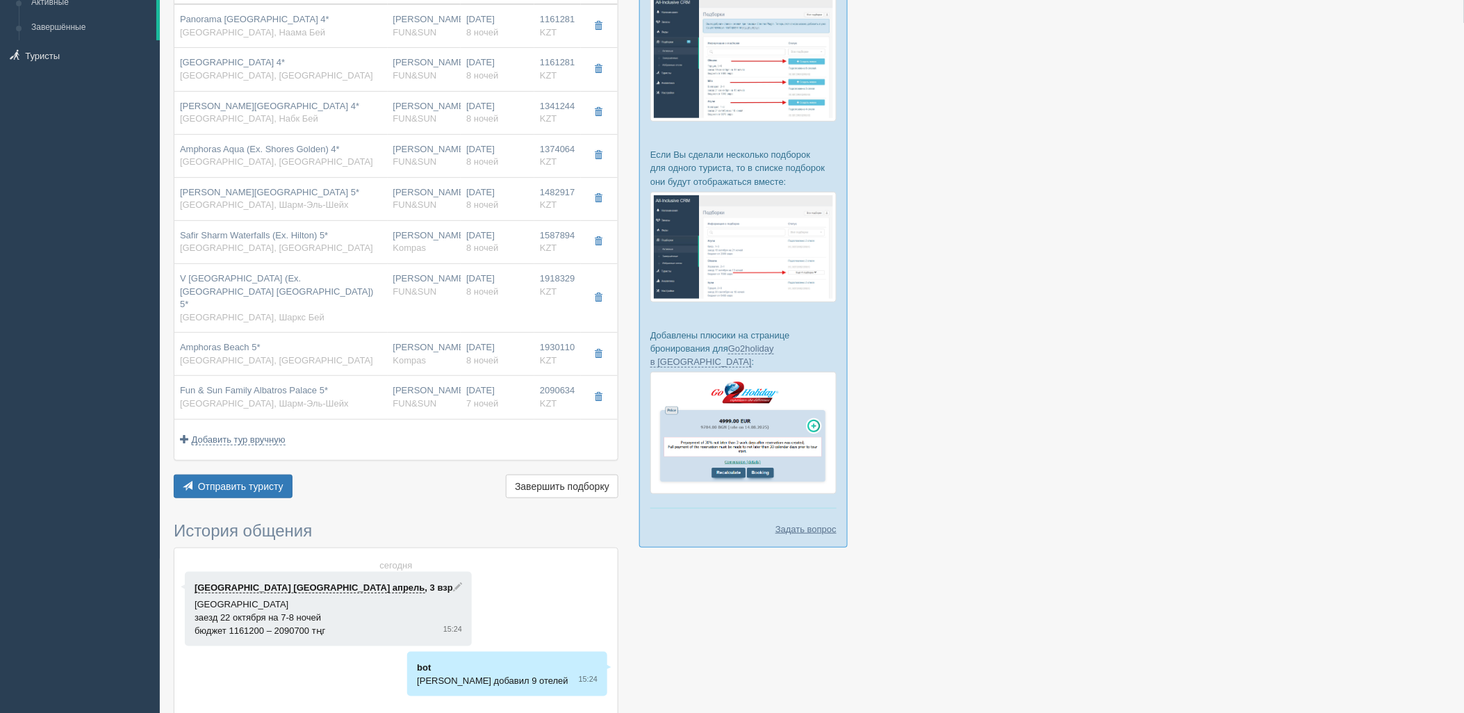
type input "05:05"
type input "09:00"
type input "01:50"
type input "10:30"
type input "7"
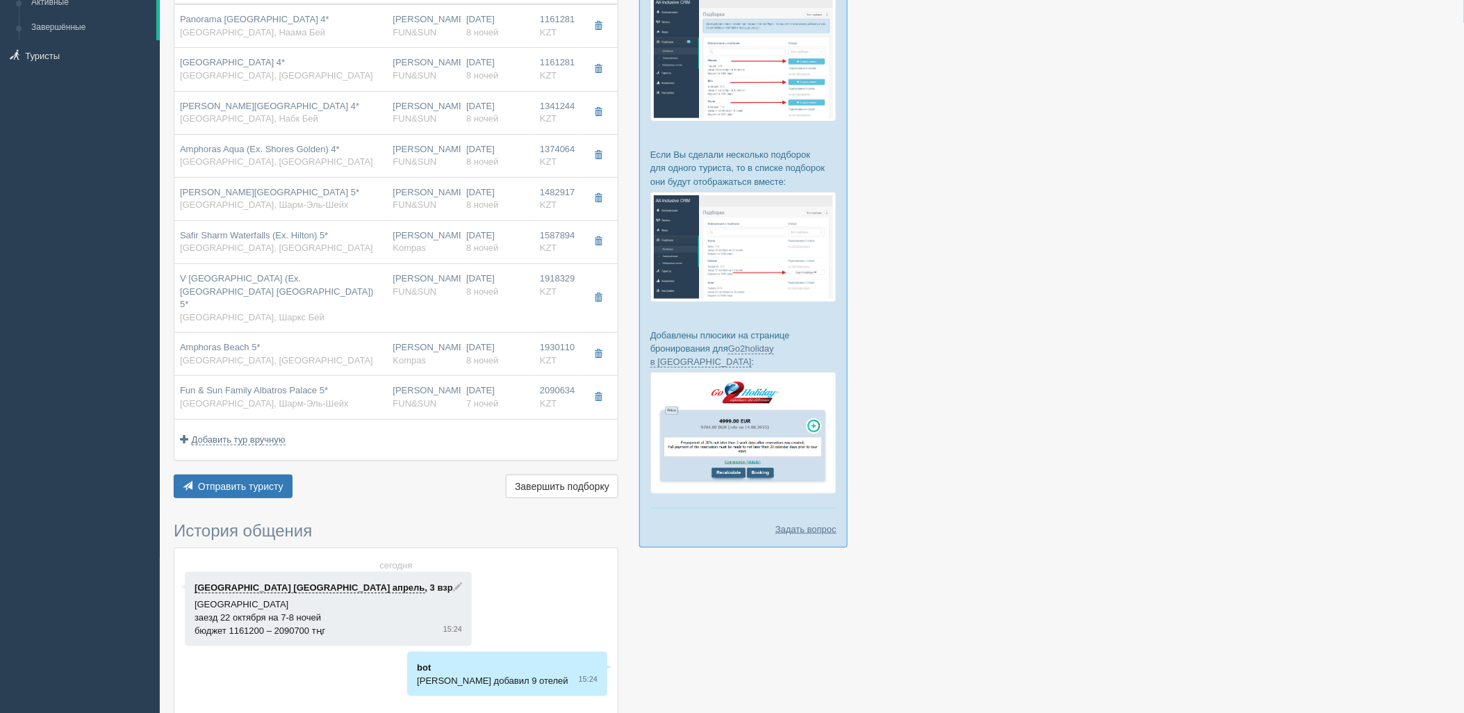
type input "standard garden view"
type input "AI - Все Включено"
type input "FUN&SUN"
type input "https://tourvisor.ru/countries#!/hotel=fun-sun-family-albatros-palace"
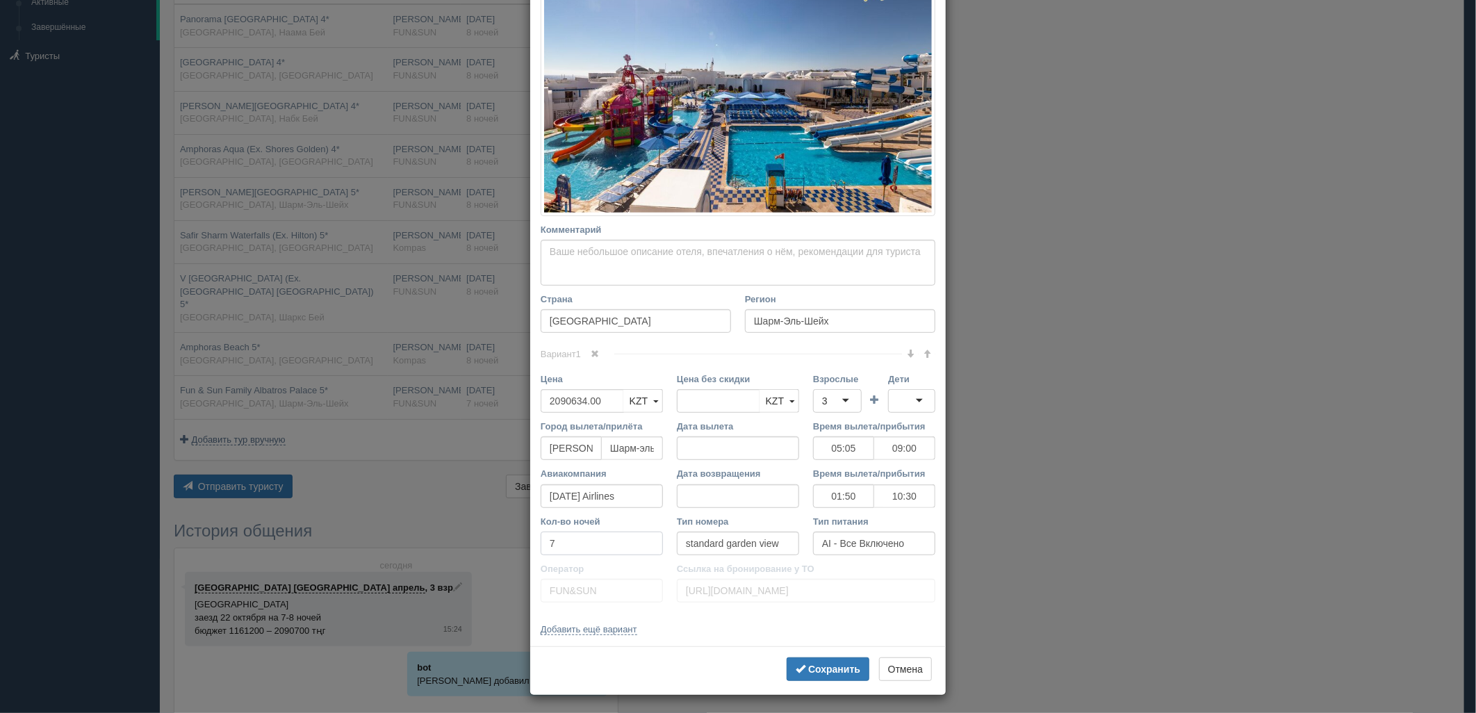
drag, startPoint x: 527, startPoint y: 547, endPoint x: 492, endPoint y: 551, distance: 35.0
click at [482, 548] on div "× Редактировать тур Название отеля Fun & Sun Family Albatros Palace 5* Ссылка н…" at bounding box center [738, 356] width 1476 height 713
type input "8"
click at [837, 658] on button "Сохранить" at bounding box center [828, 669] width 83 height 24
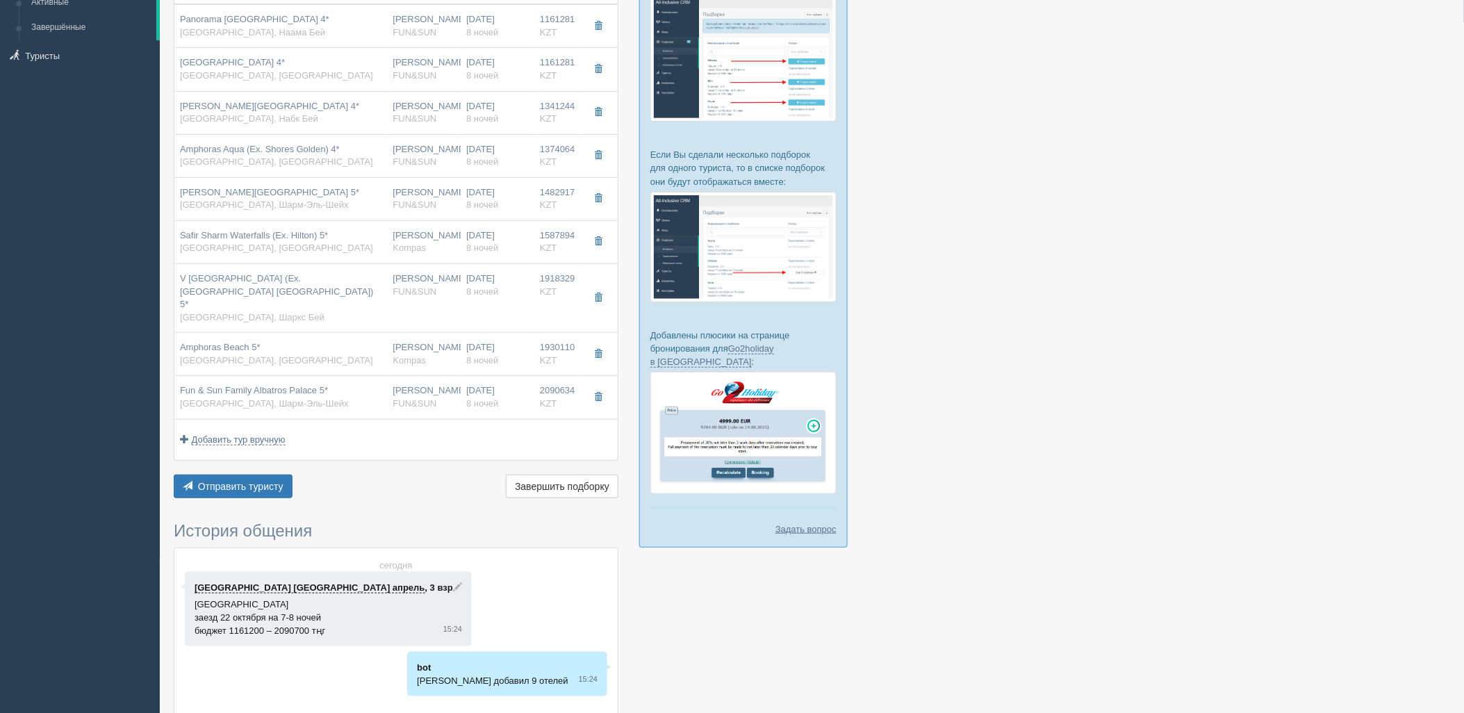
drag, startPoint x: 1291, startPoint y: 398, endPoint x: 1191, endPoint y: 386, distance: 100.7
click at [1291, 398] on div at bounding box center [812, 355] width 1276 height 925
click at [245, 481] on span "Отправить туристу" at bounding box center [240, 486] width 85 height 11
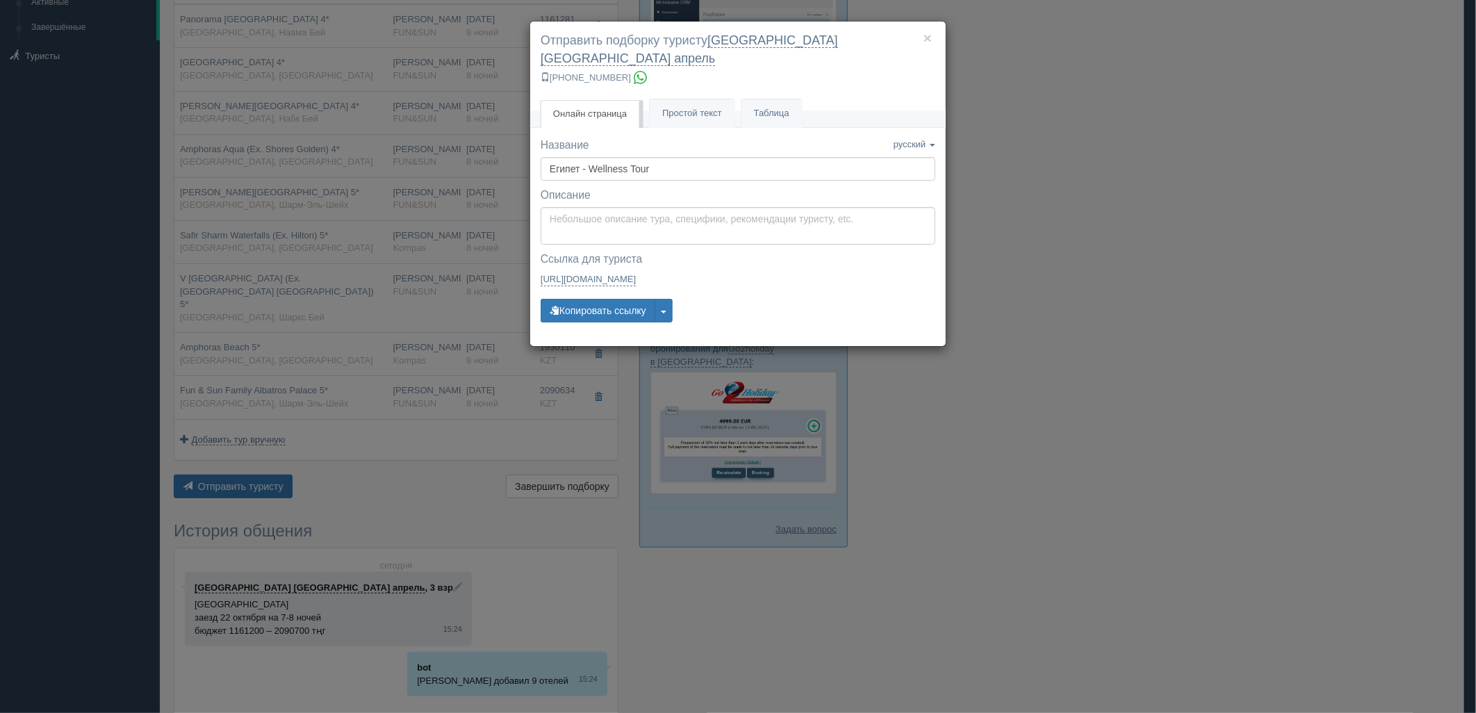
click at [607, 188] on div "Описание Описание сохранено Сохранить Отмена" at bounding box center [738, 216] width 395 height 57
type textarea "Здравствуйте! Ниже представлены варианты туров для Вас. Для просмотра описания …"
click at [602, 208] on textarea "Здравствуйте! Ниже представлены варианты туров для Вас. Для просмотра описания …" at bounding box center [738, 226] width 395 height 38
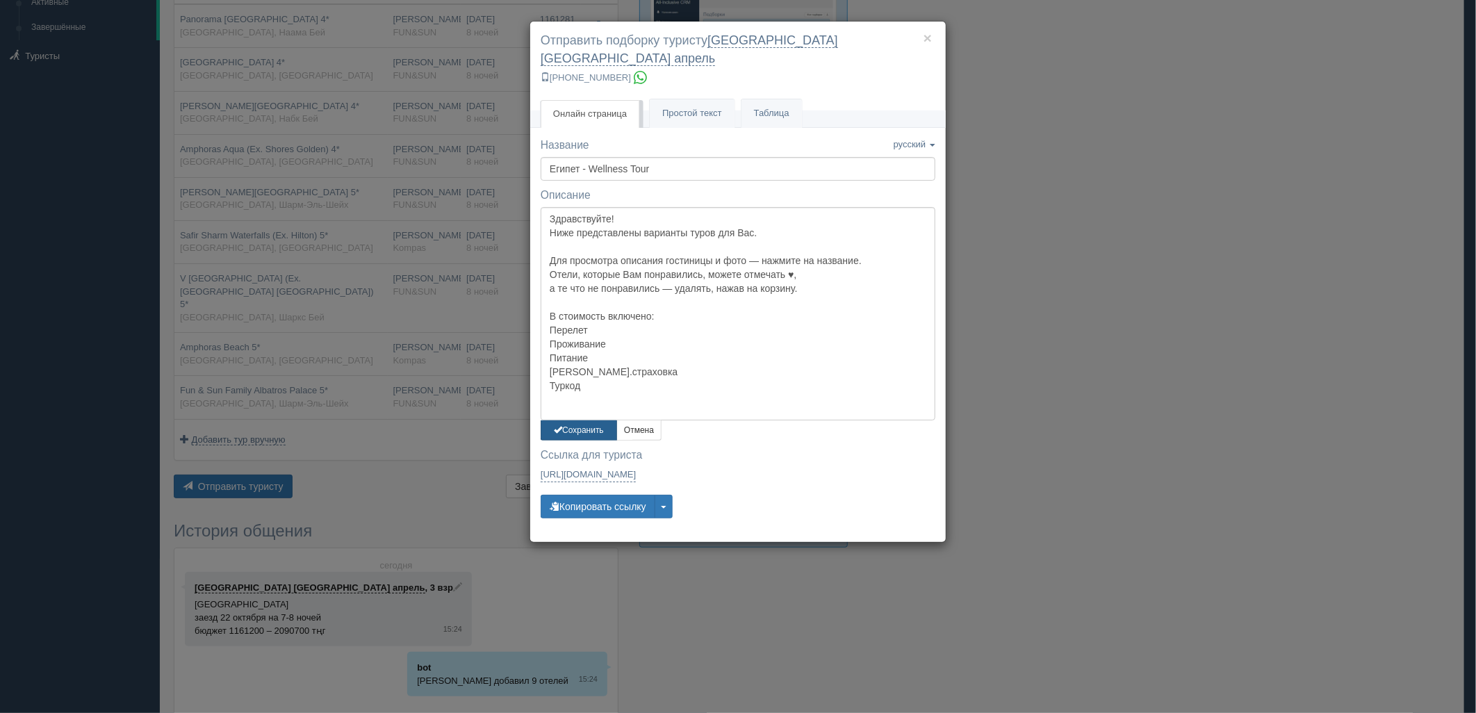
click at [582, 420] on button "Сохранить" at bounding box center [579, 430] width 76 height 20
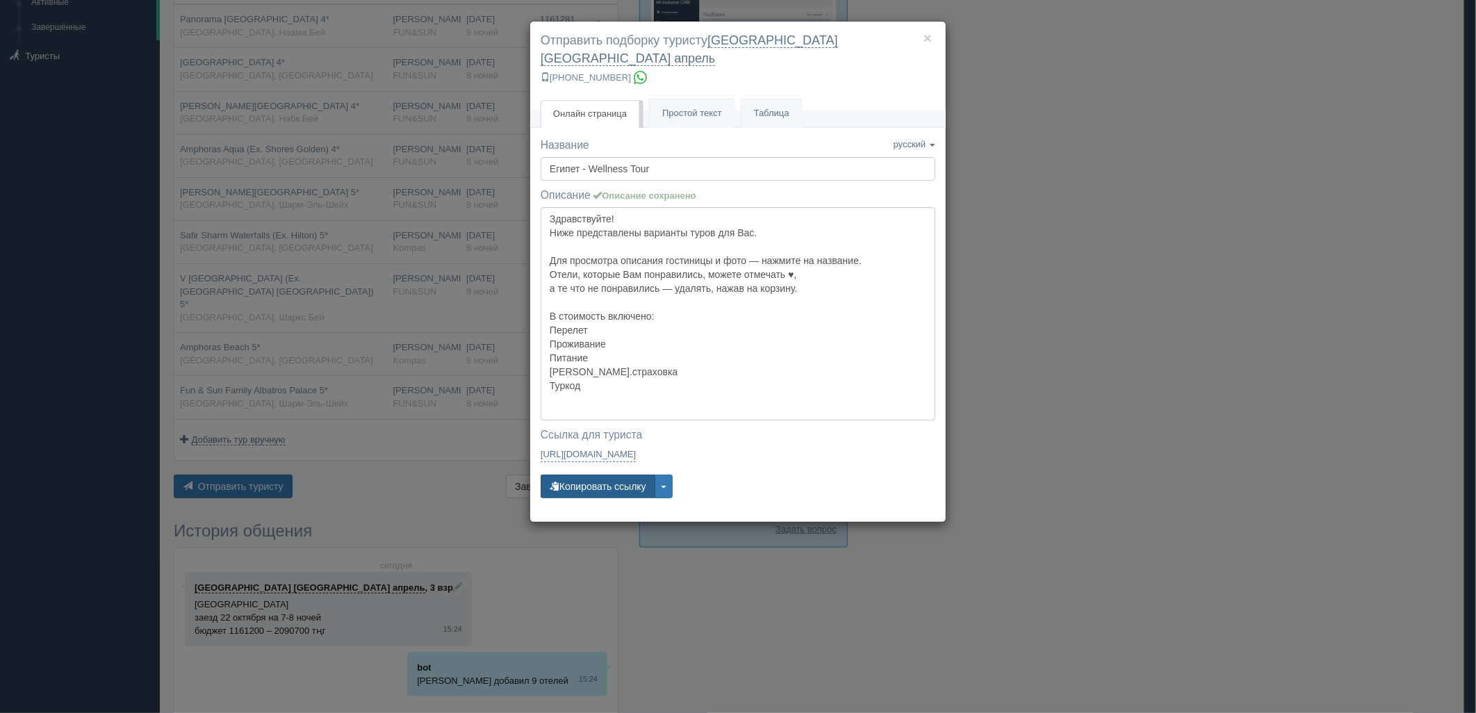
click at [593, 475] on button "Копировать ссылку" at bounding box center [598, 487] width 115 height 24
click at [1228, 265] on div "× Отправить подборку туристу калининград турция апрель +7 924 265-55-57 Онлайн …" at bounding box center [738, 356] width 1476 height 713
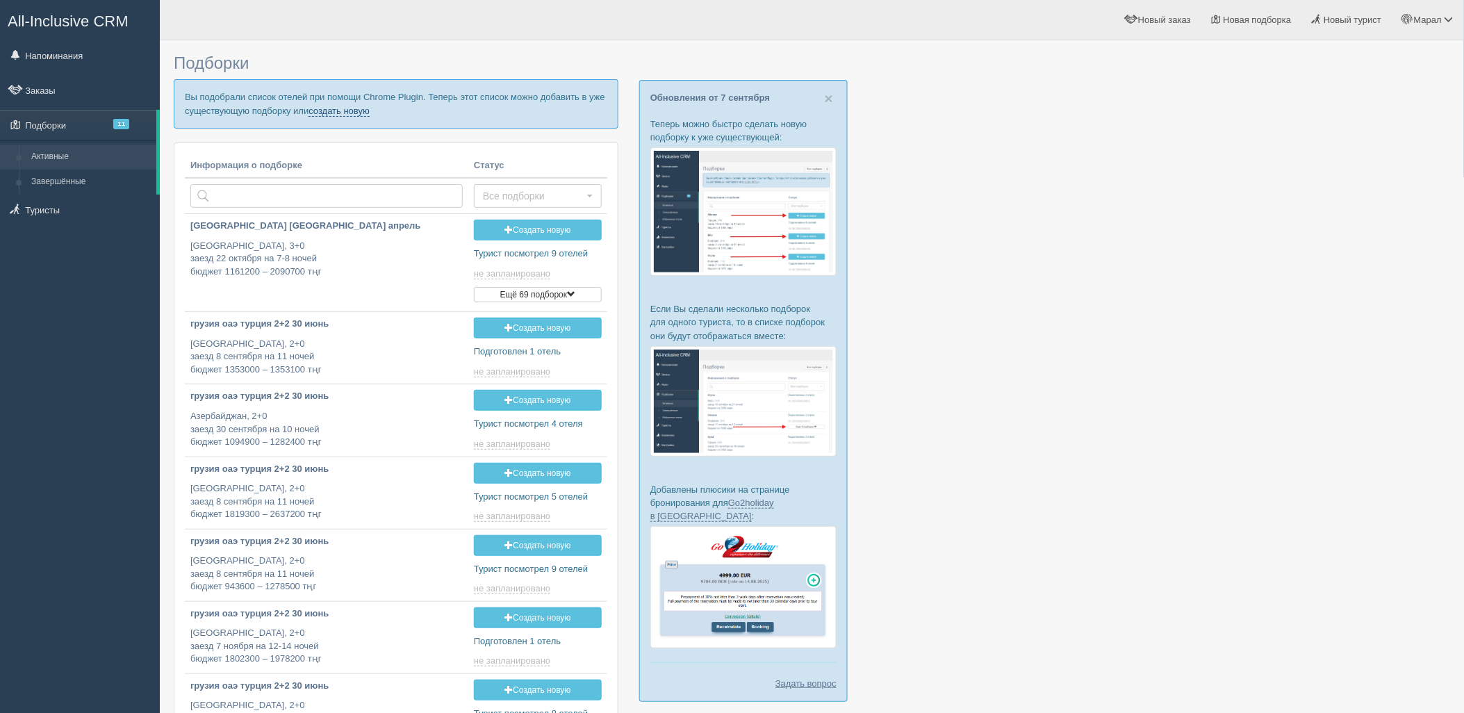
click at [324, 106] on link "создать новую" at bounding box center [338, 111] width 61 height 11
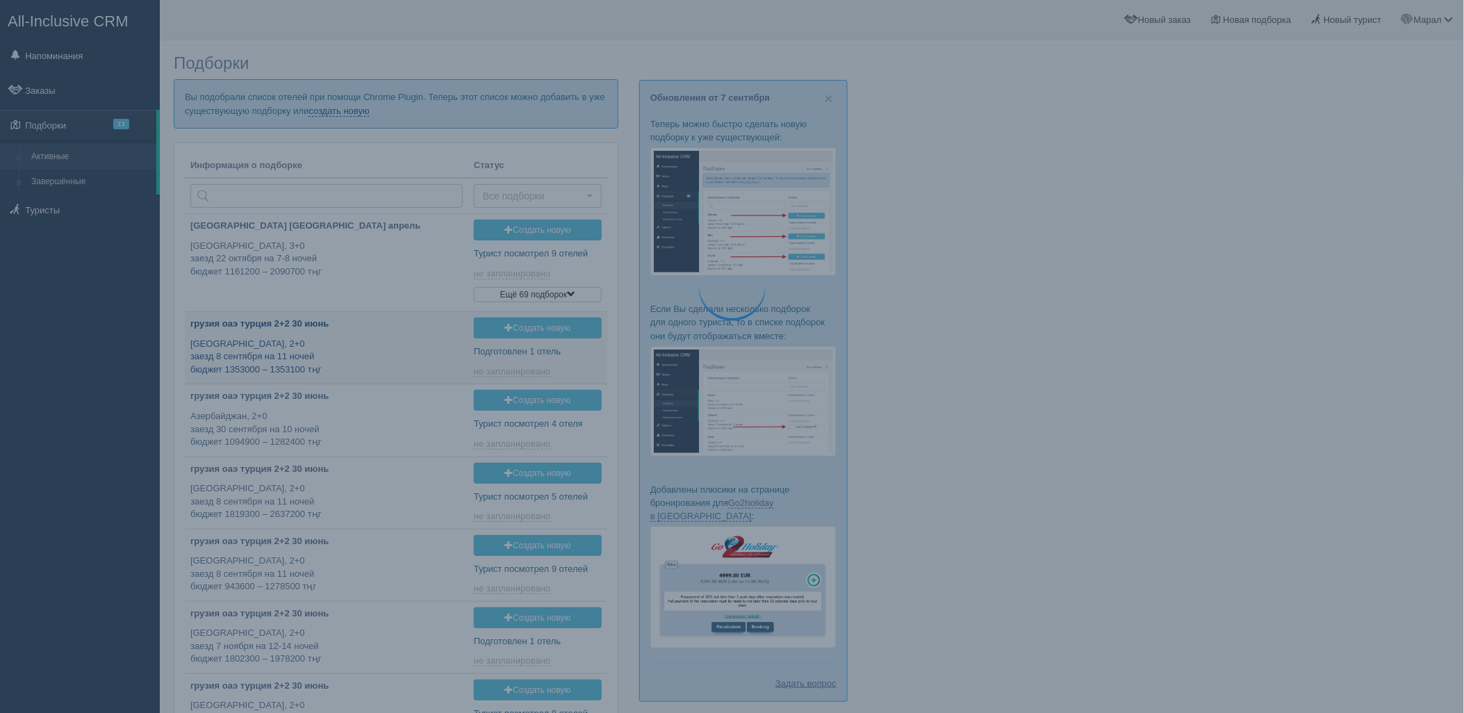
type input "[DATE] 16:20"
type input "2025-09-08 18:50"
type input "2025-09-08 17:30"
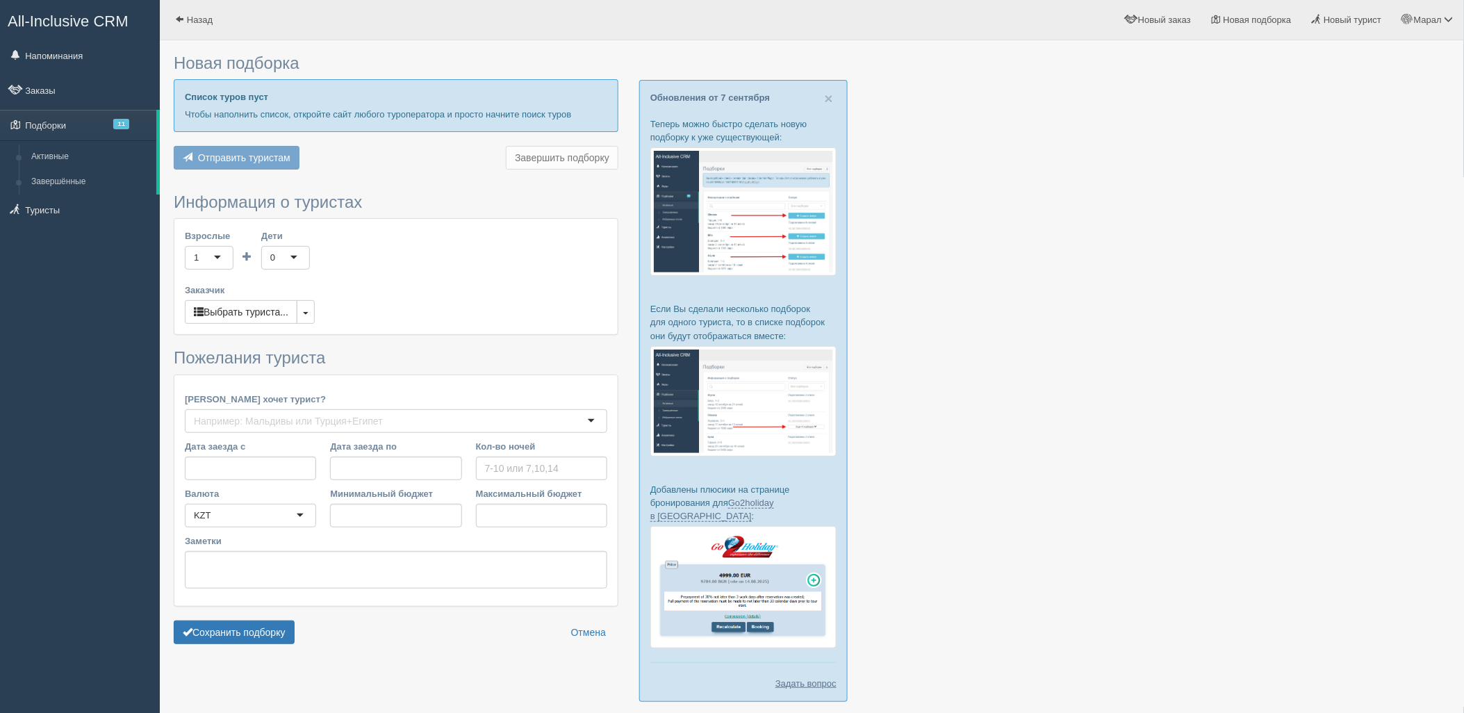
type input "7"
type input "1026100"
type input "1749900"
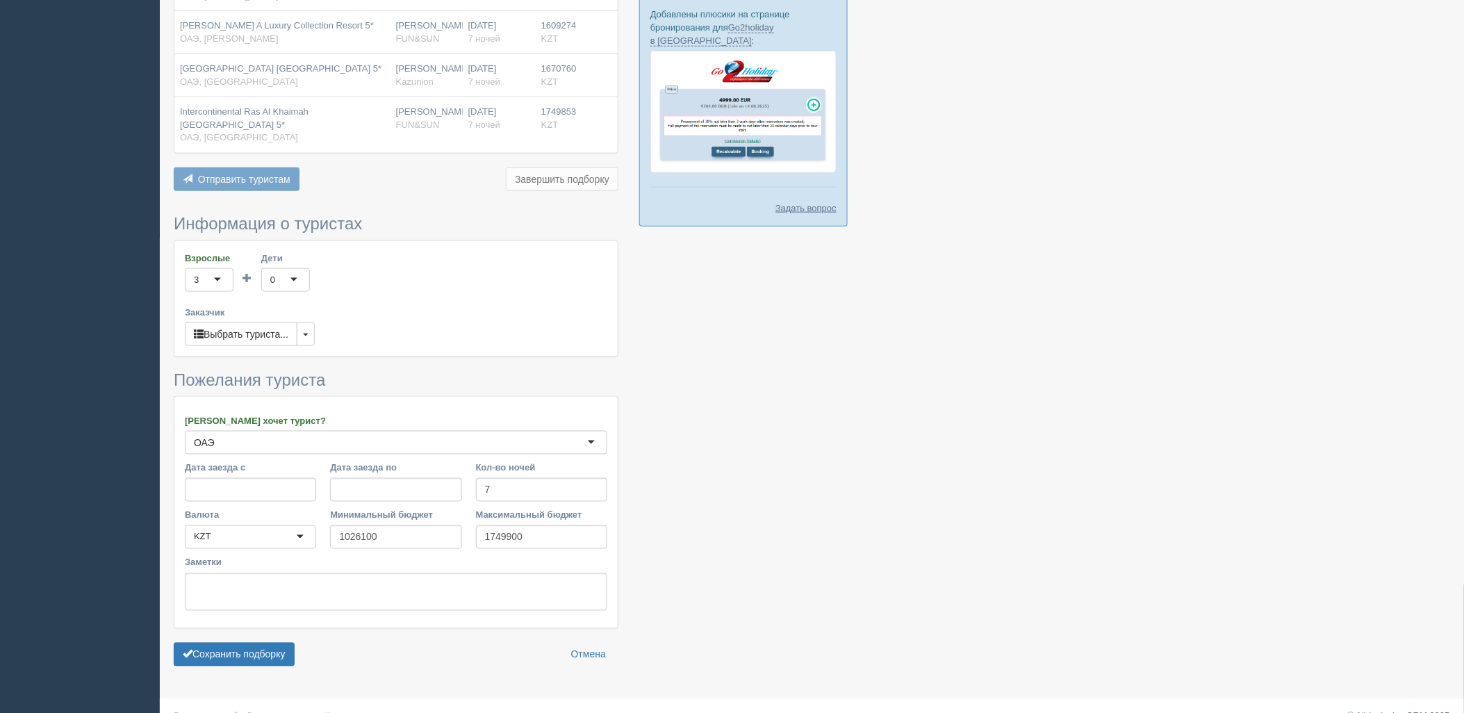
scroll to position [486, 0]
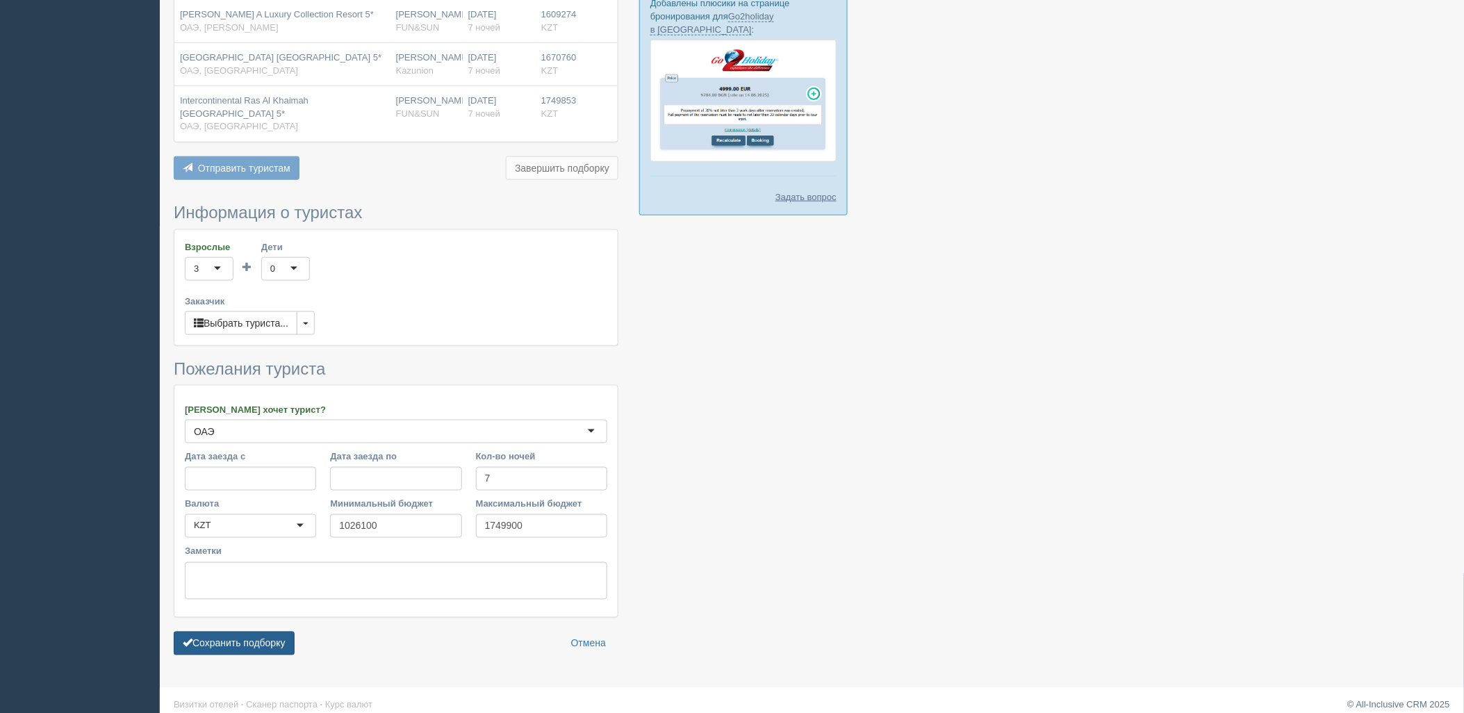
click at [234, 637] on button "Сохранить подборку" at bounding box center [234, 644] width 121 height 24
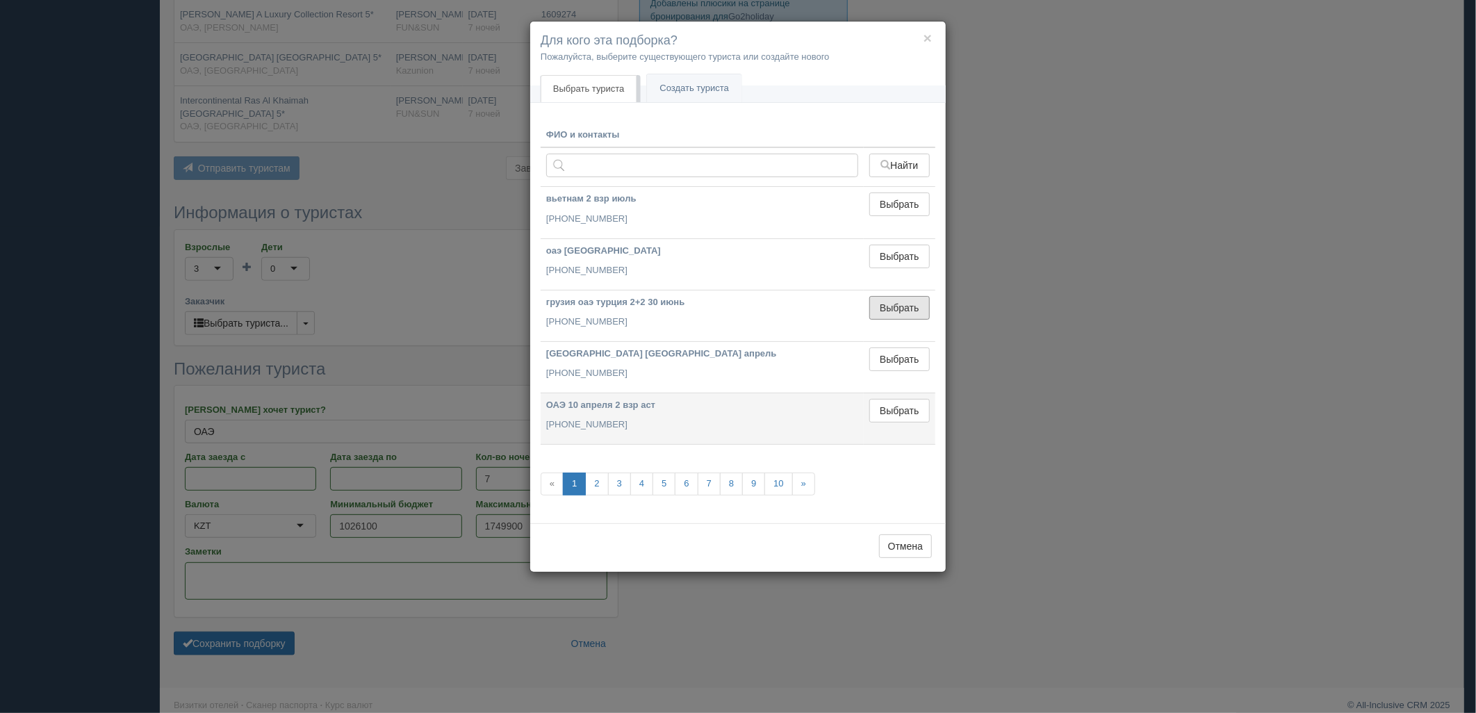
drag, startPoint x: 892, startPoint y: 304, endPoint x: 773, endPoint y: 380, distance: 140.9
click at [893, 304] on button "Выбрать" at bounding box center [899, 308] width 60 height 24
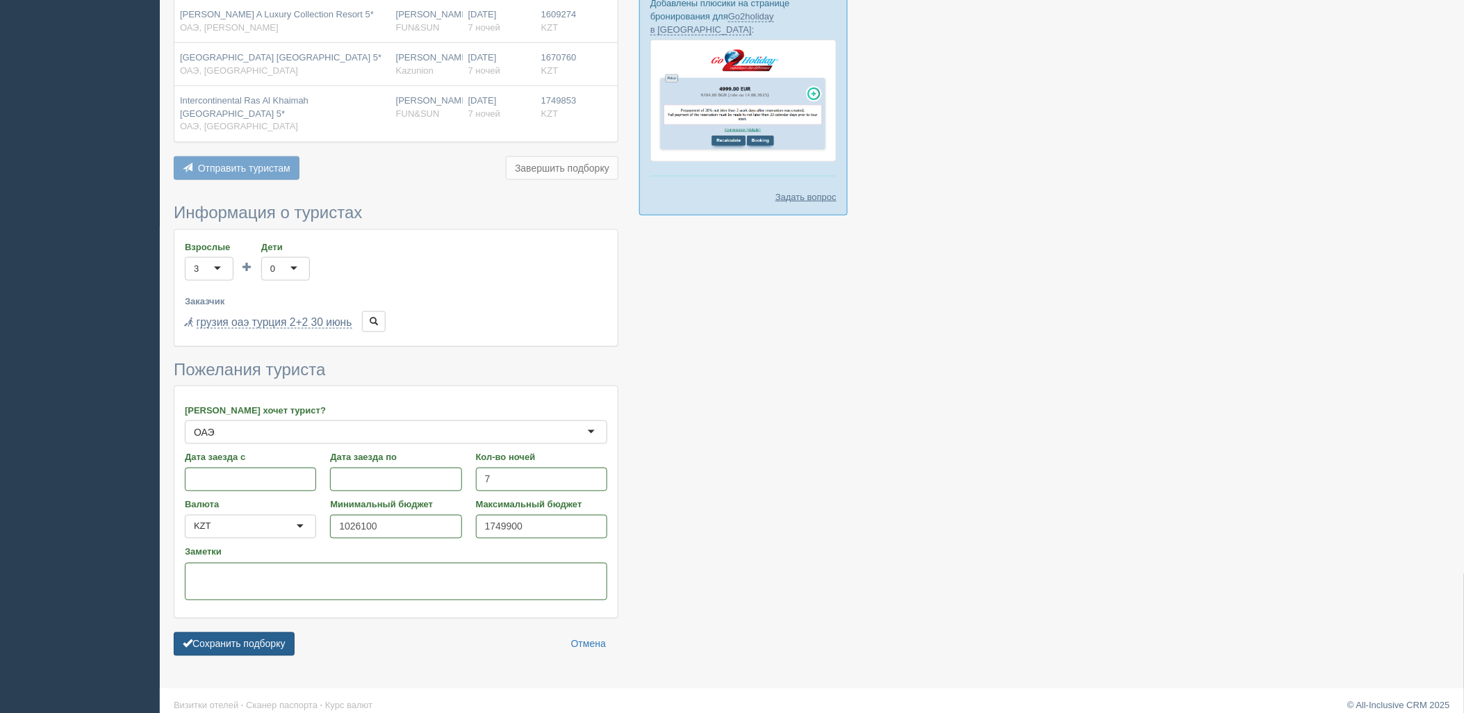
click at [258, 634] on button "Сохранить подборку" at bounding box center [234, 644] width 121 height 24
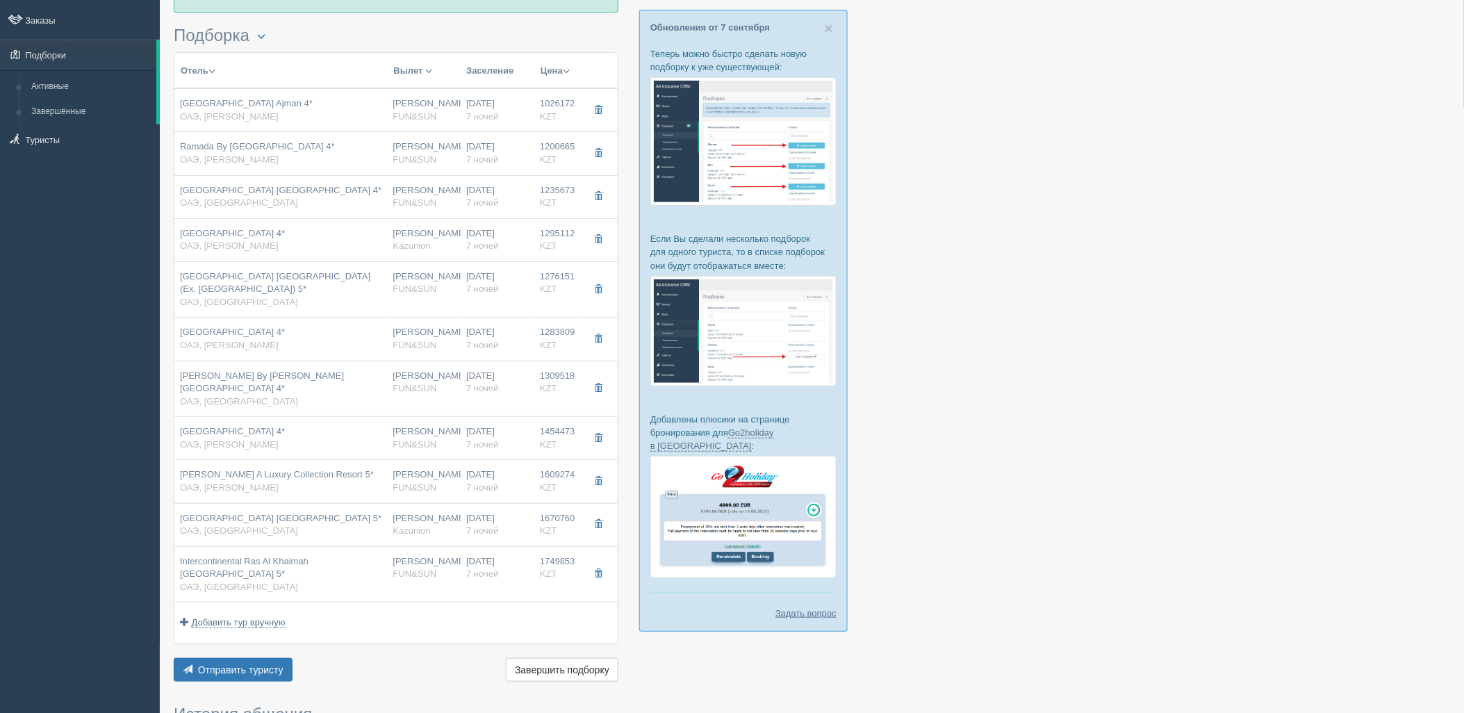
scroll to position [154, 0]
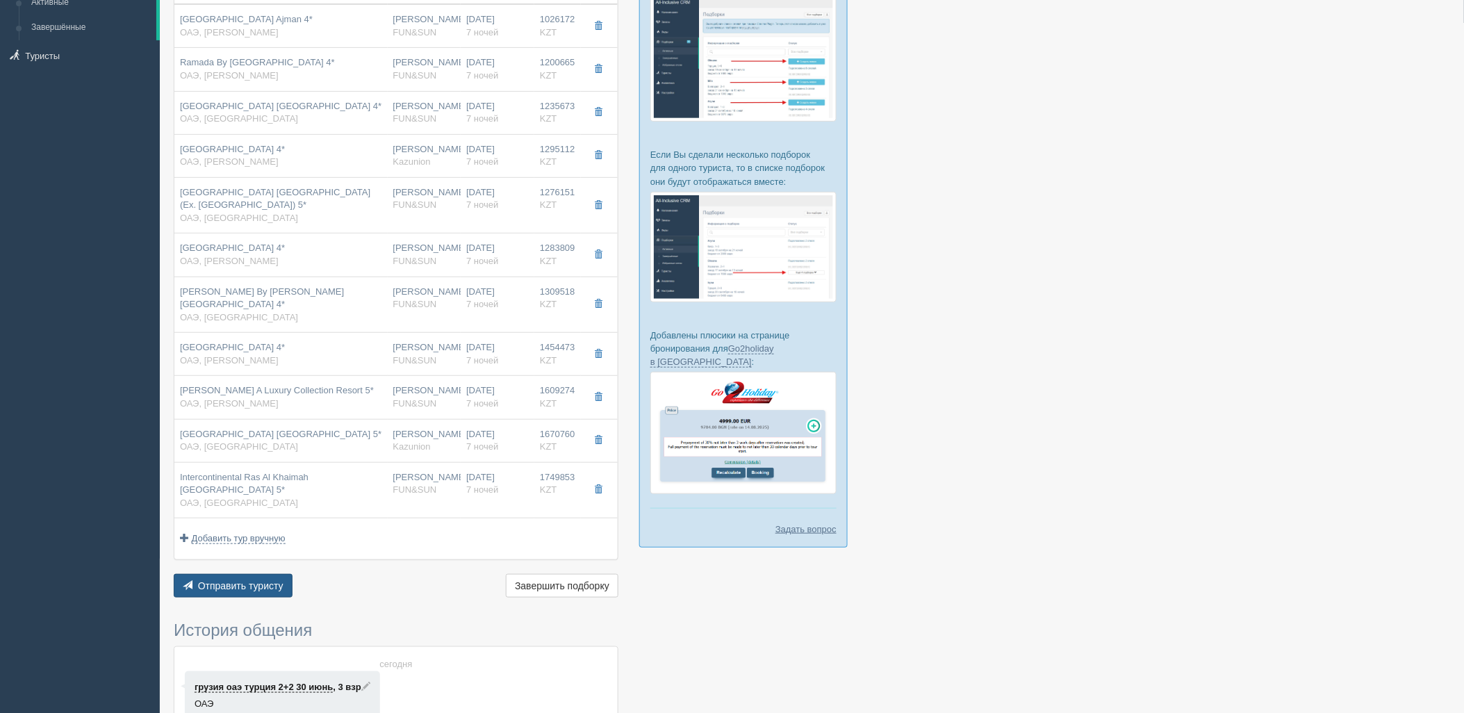
click at [251, 580] on span "Отправить туристу" at bounding box center [240, 585] width 85 height 11
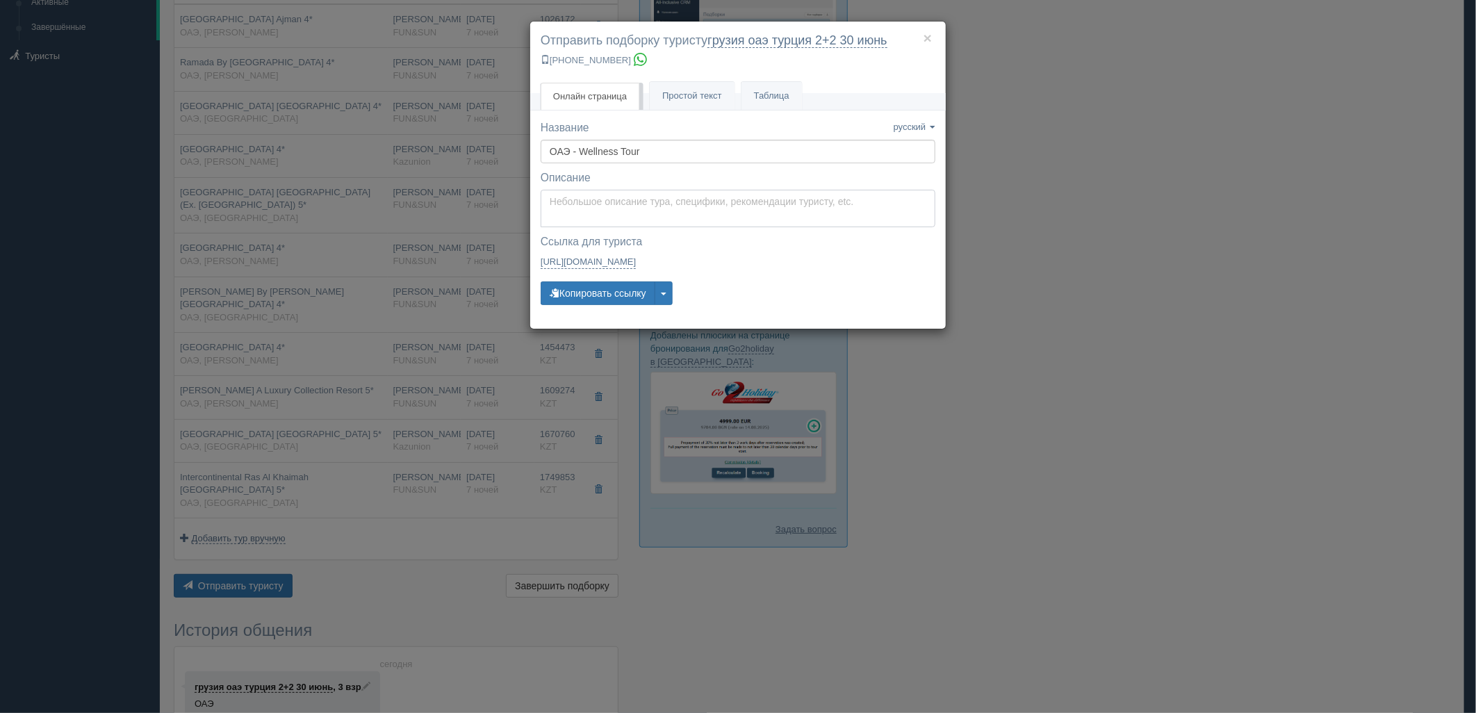
type textarea "Здравствуйте! Ниже представлены варианты туров для Вас. Для просмотра описания …"
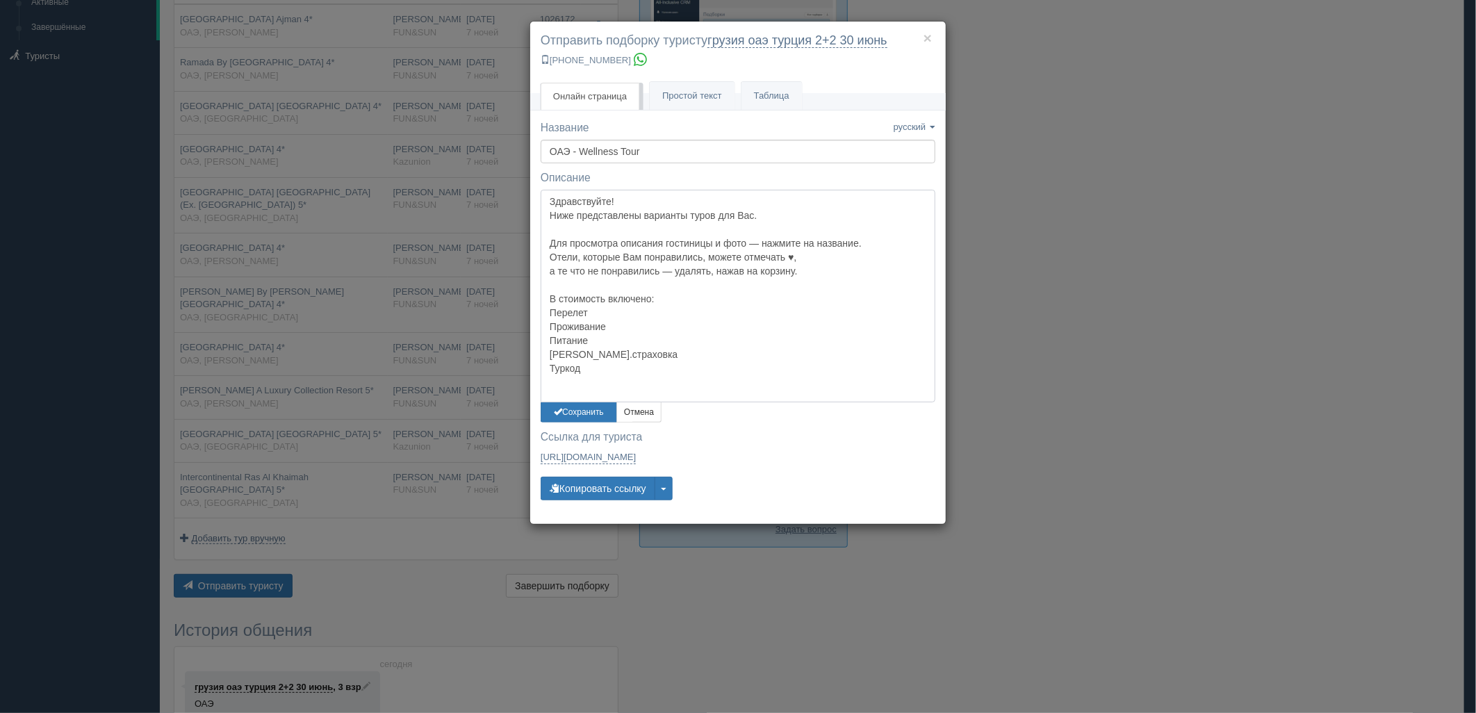
click at [633, 208] on textarea "Здравствуйте! Ниже представлены варианты туров для Вас. Для просмотра описания …" at bounding box center [738, 296] width 395 height 213
click at [570, 404] on button "Сохранить" at bounding box center [579, 412] width 76 height 20
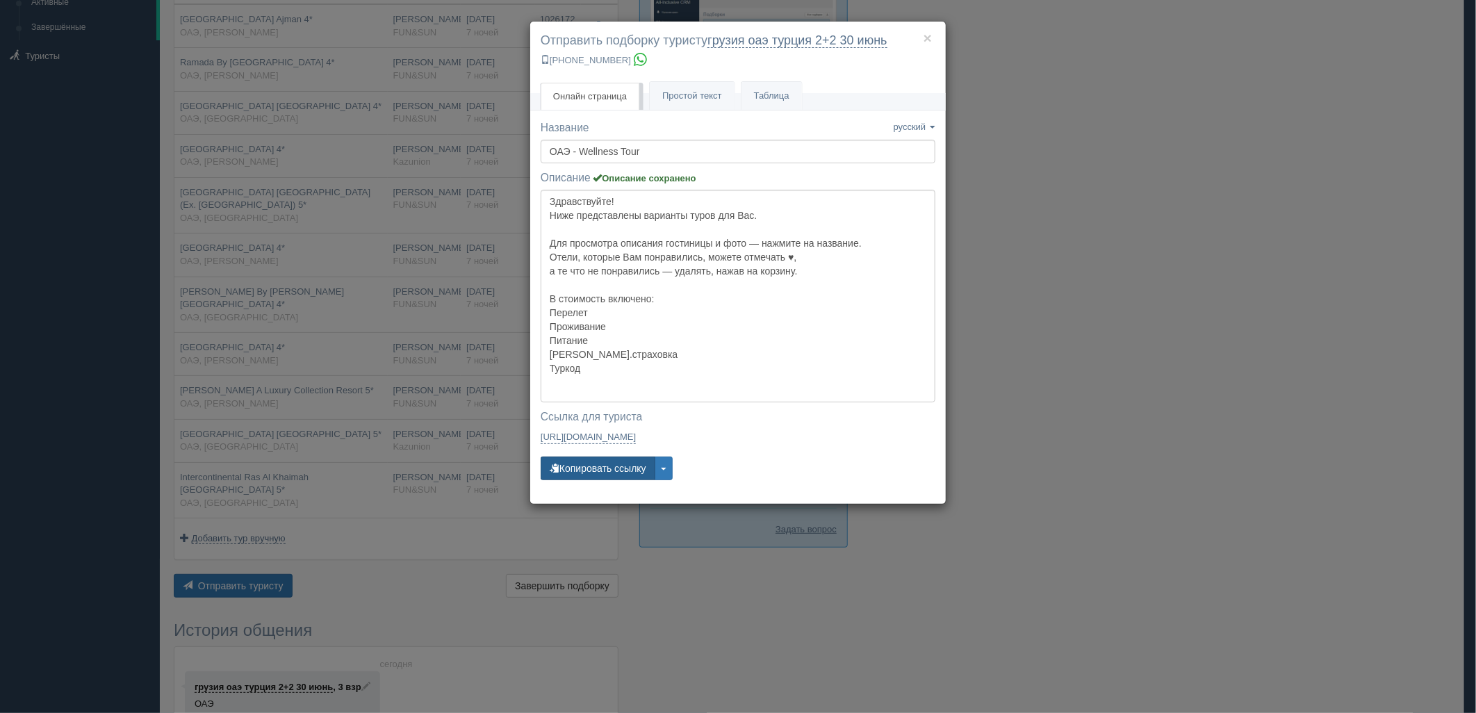
click at [589, 463] on button "Копировать ссылку" at bounding box center [598, 468] width 115 height 24
click at [591, 463] on button "Копировать ссылку" at bounding box center [598, 468] width 115 height 24
click at [1359, 304] on div "× Отправить подборку туристу грузия оаэ [GEOGRAPHIC_DATA] 2+2 [DATE] [PHONE_NUM…" at bounding box center [738, 356] width 1476 height 713
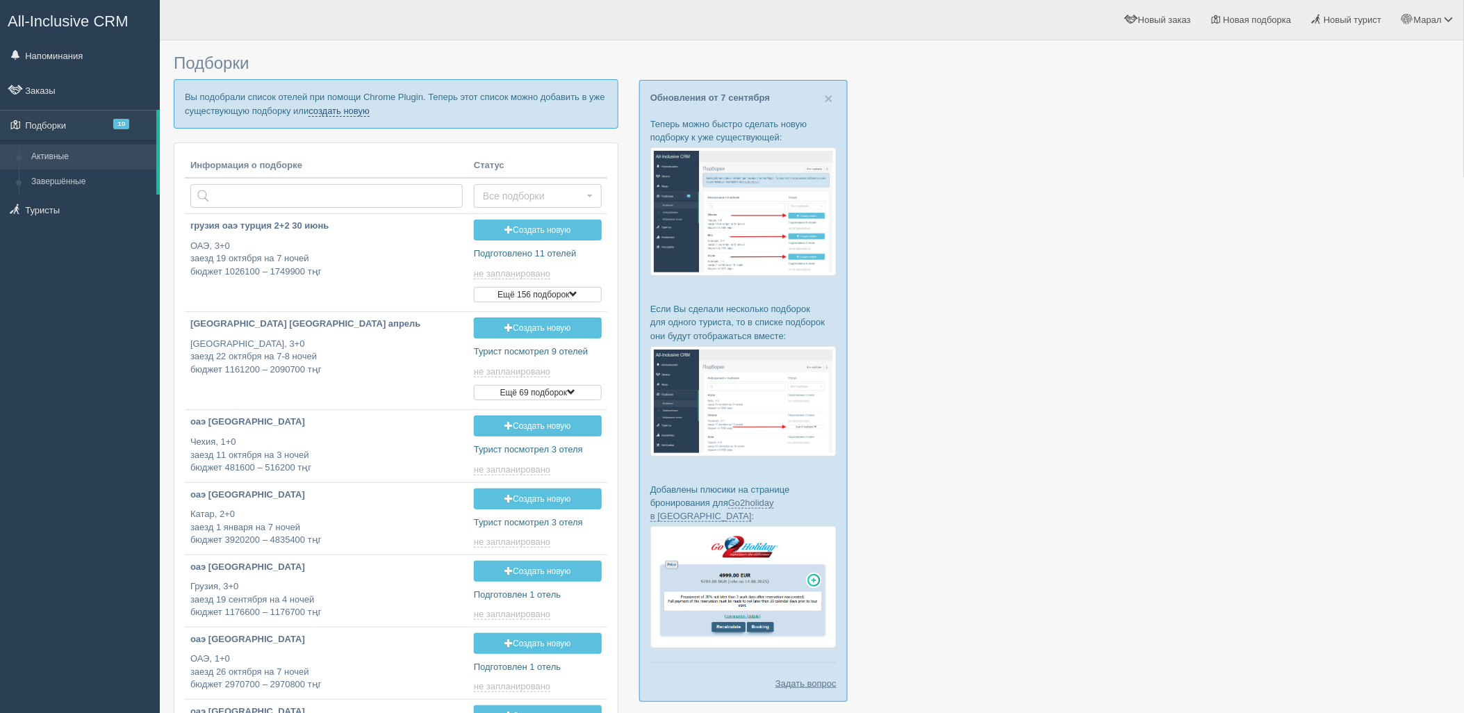
click at [329, 113] on link "создать новую" at bounding box center [338, 111] width 61 height 11
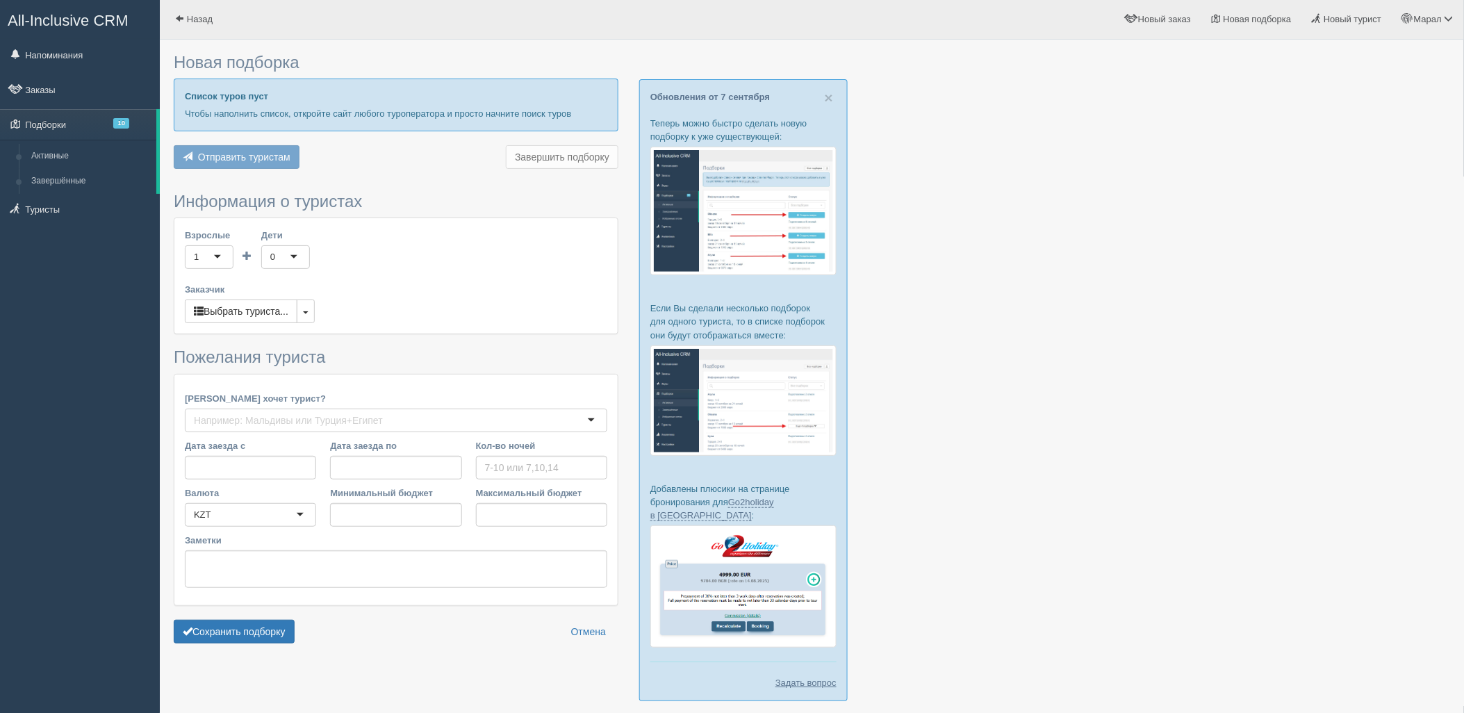
type input "7"
type input "1276600"
type input "1808800"
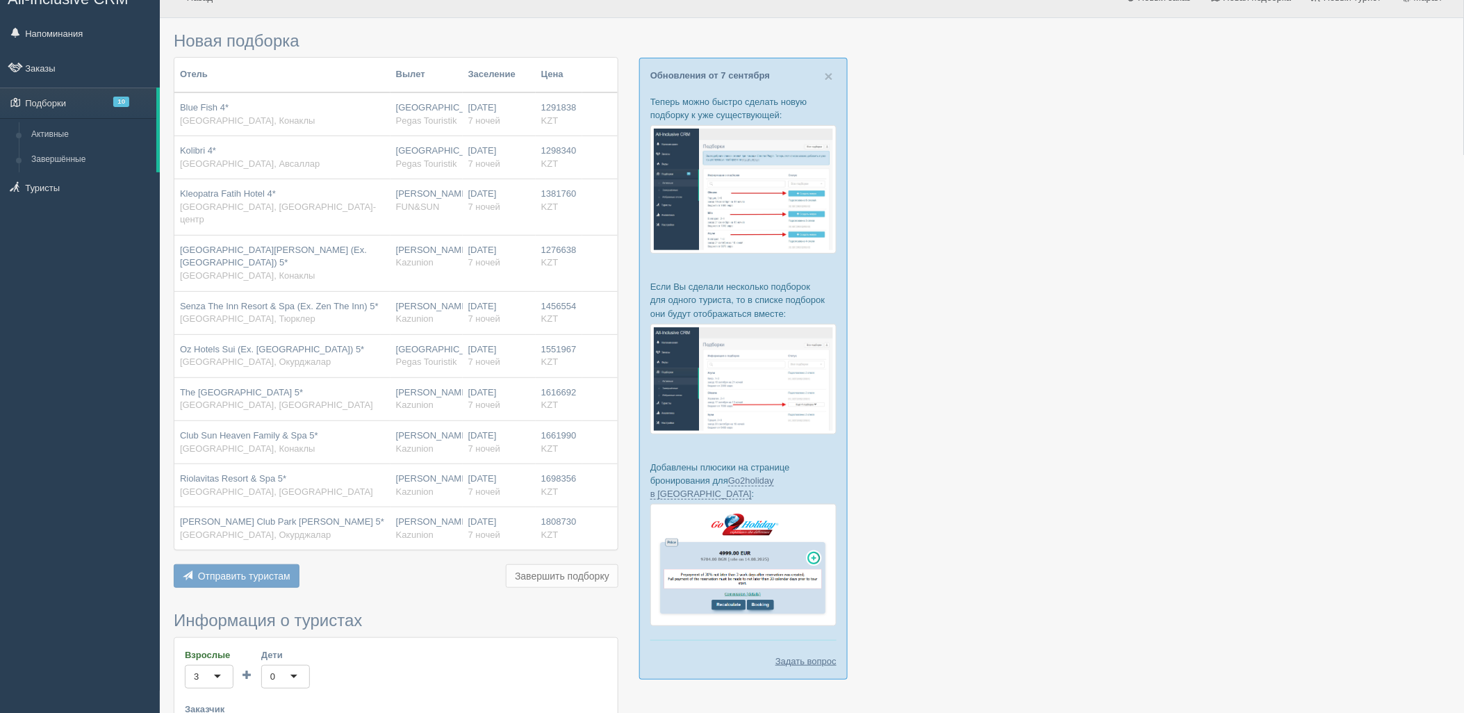
scroll to position [386, 0]
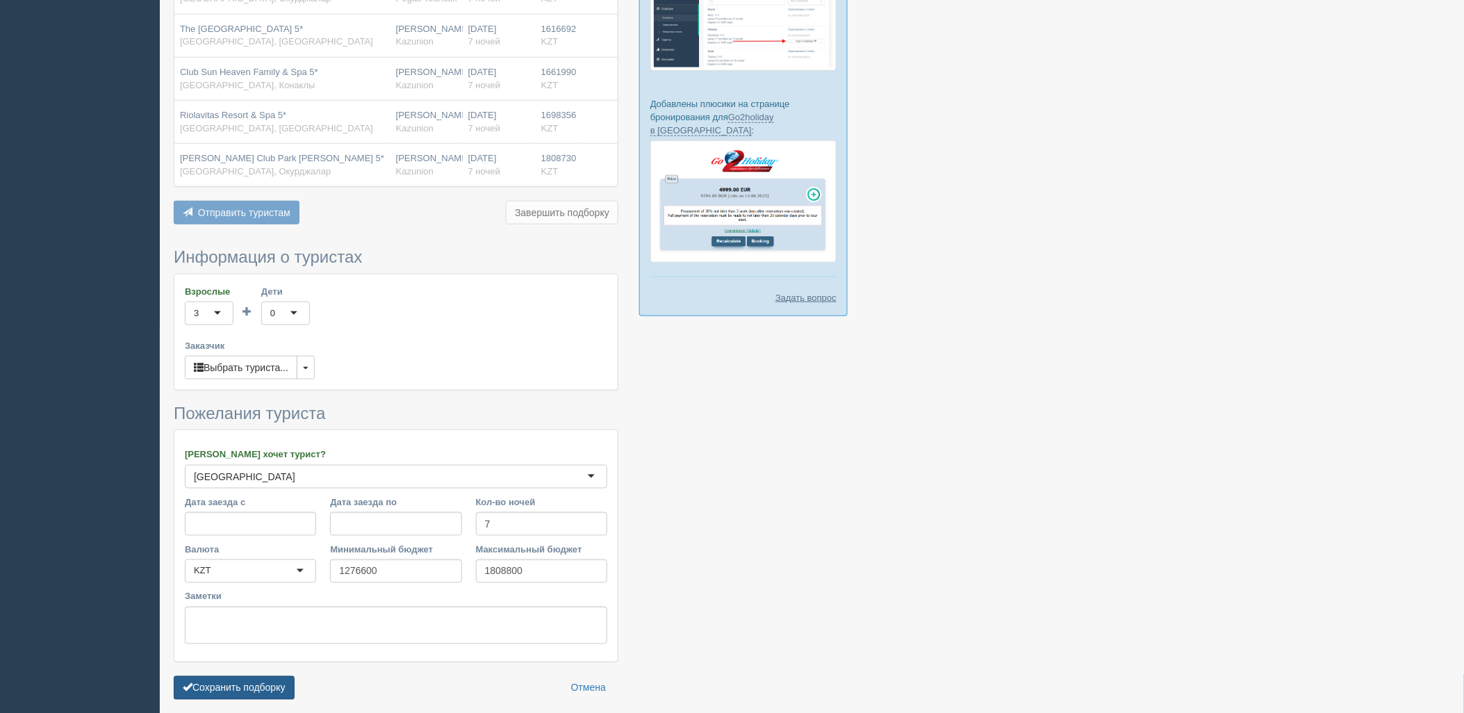
click at [258, 685] on button "Сохранить подборку" at bounding box center [234, 688] width 121 height 24
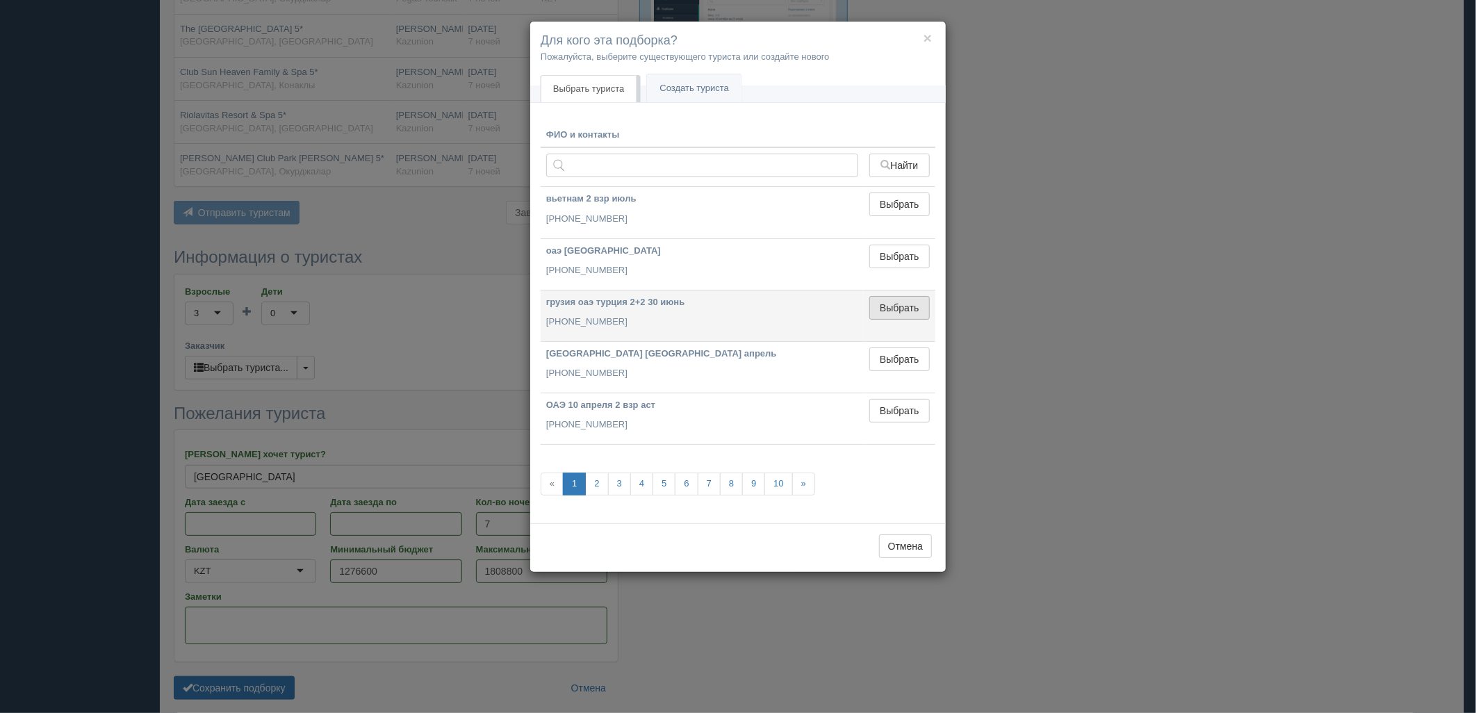
click at [896, 314] on button "Выбрать" at bounding box center [899, 308] width 60 height 24
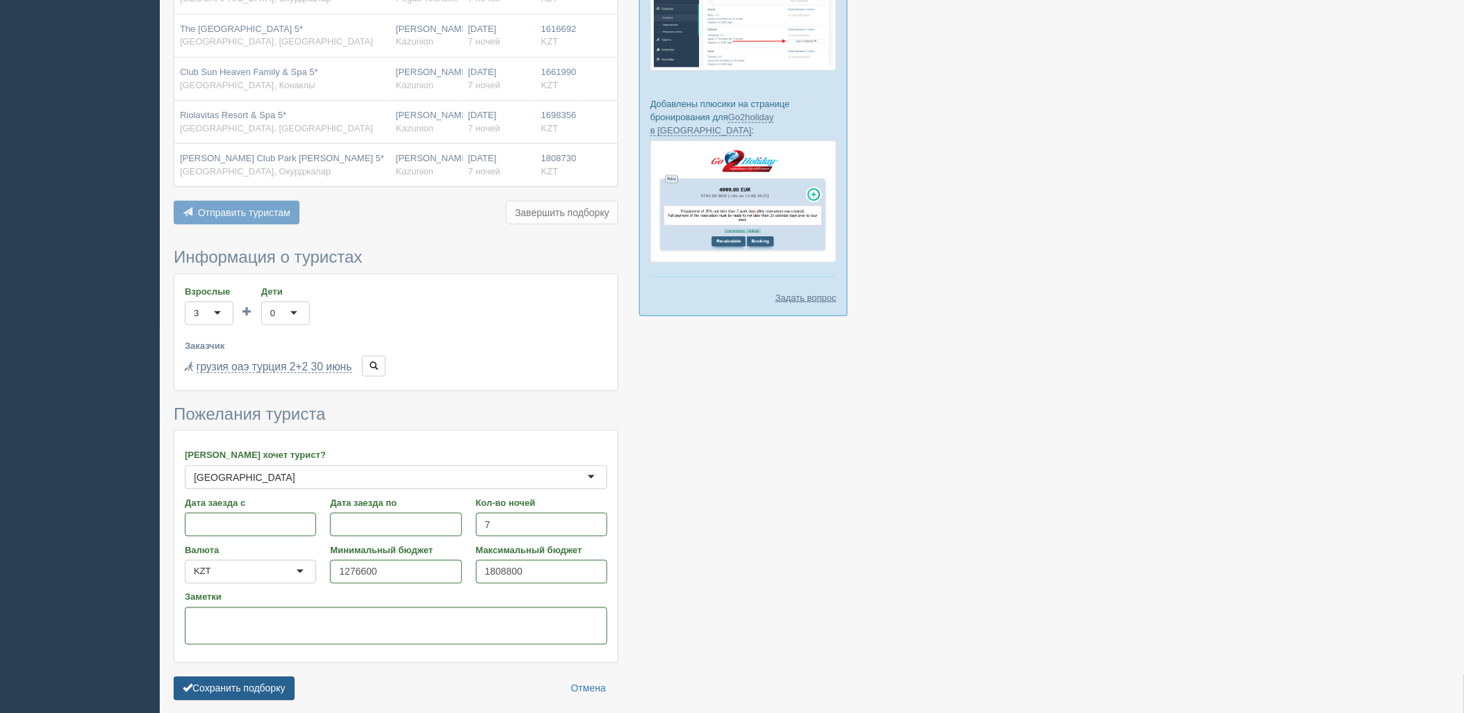
click at [252, 677] on button "Сохранить подборку" at bounding box center [234, 689] width 121 height 24
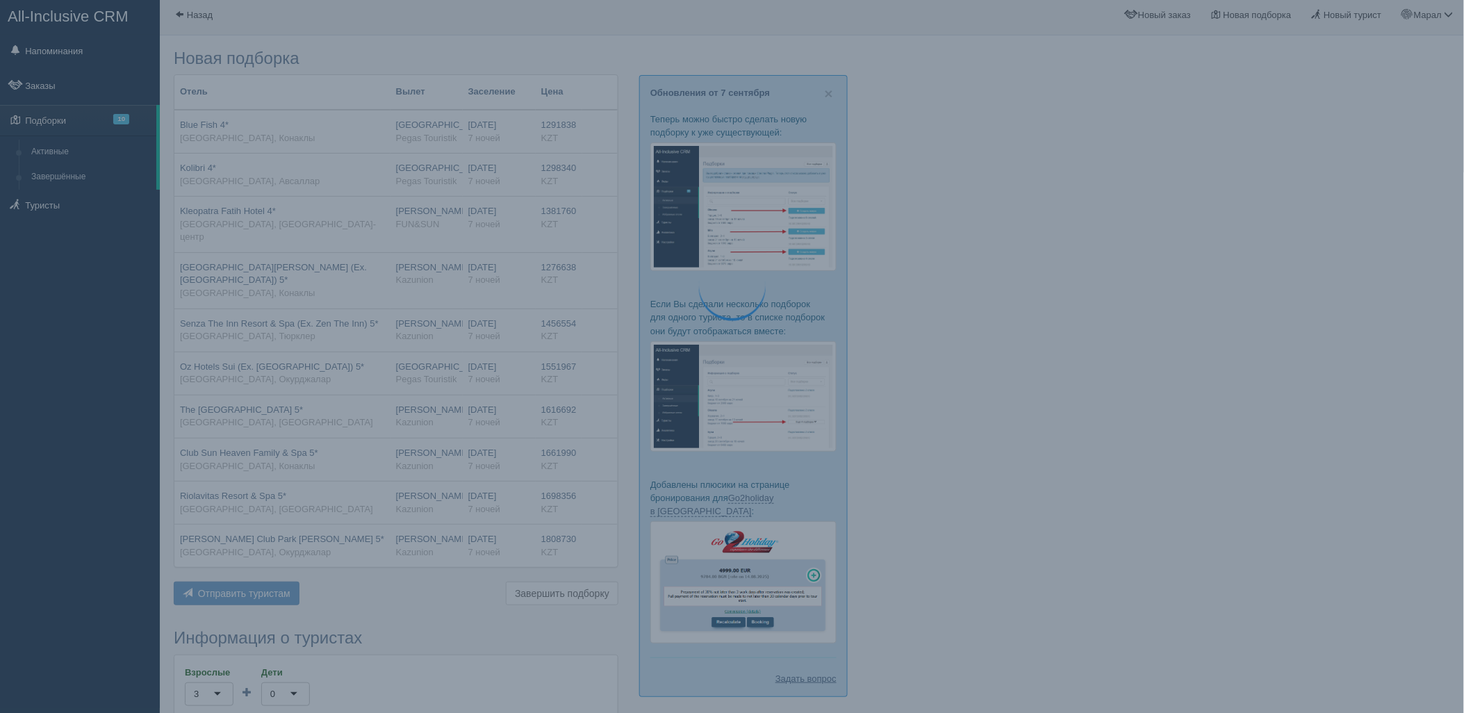
scroll to position [0, 0]
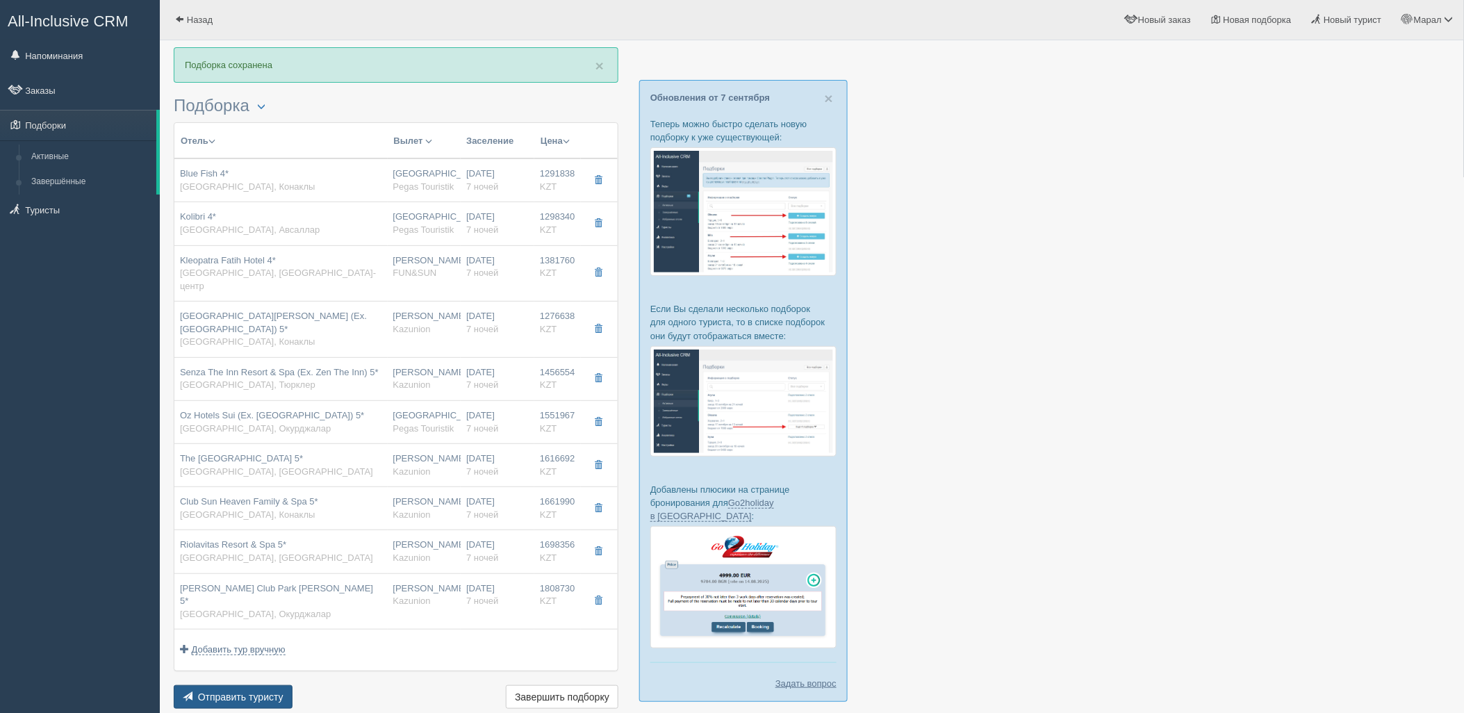
click at [219, 691] on span "Отправить туристу" at bounding box center [240, 696] width 85 height 11
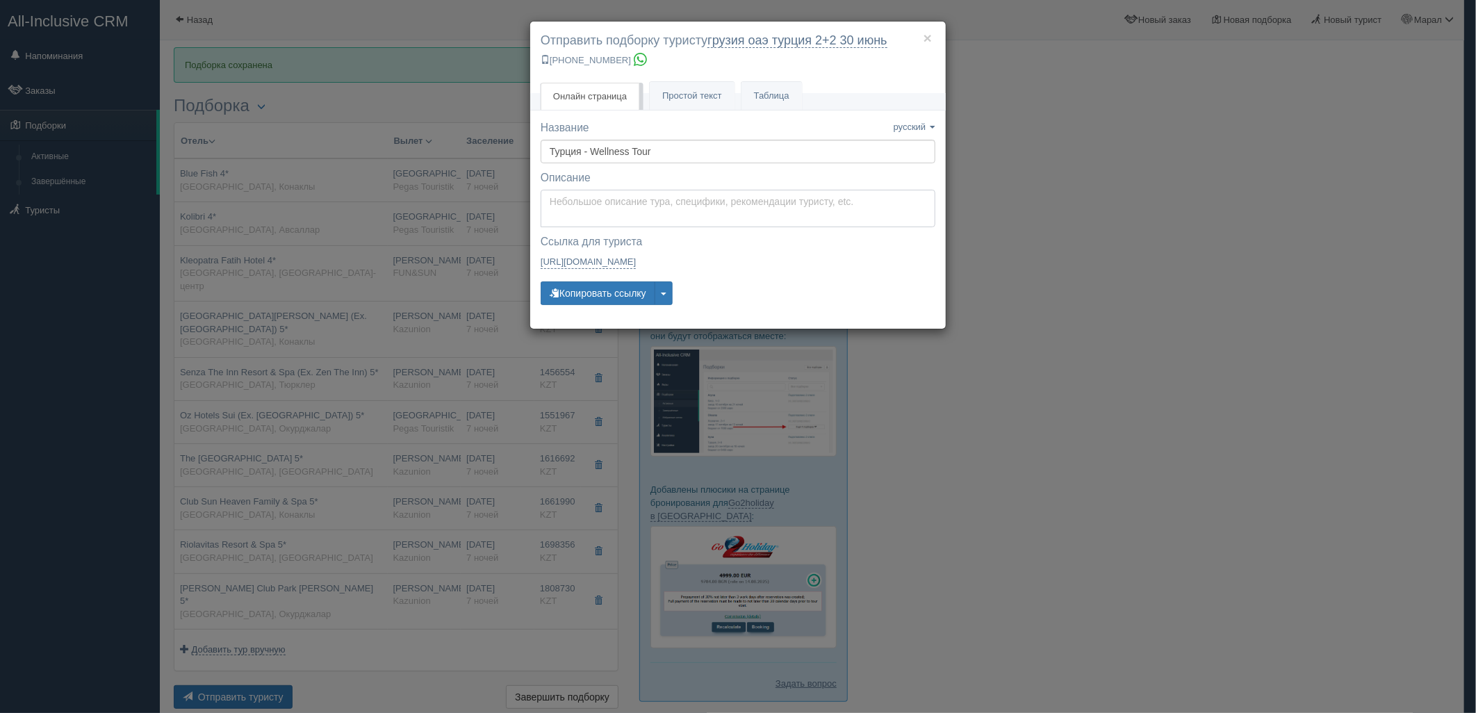
type textarea "Здравствуйте! Ниже представлены варианты туров для Вас. Для просмотра описания …"
click at [600, 196] on textarea "Здравствуйте! Ниже представлены варианты туров для Вас. Для просмотра описания …" at bounding box center [738, 209] width 395 height 38
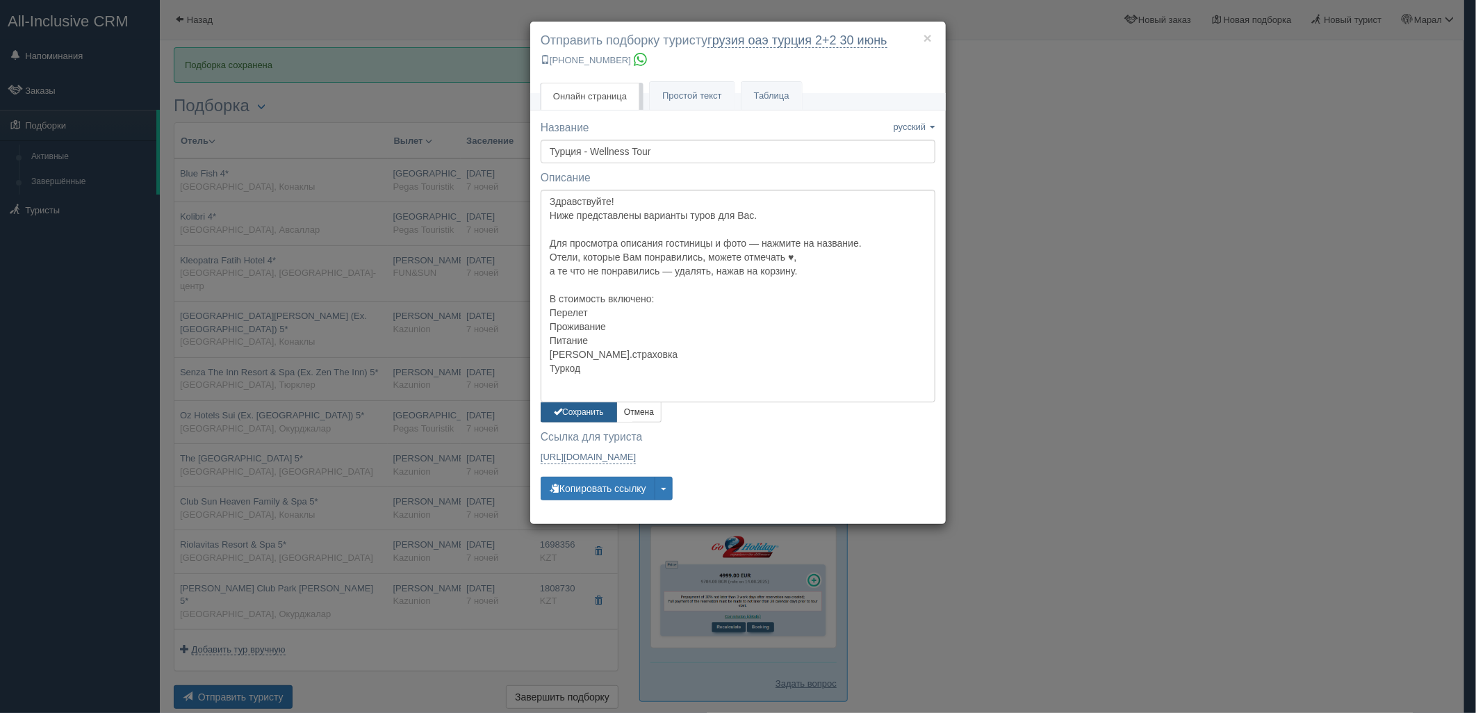
click at [582, 413] on button "Сохранить" at bounding box center [579, 412] width 76 height 20
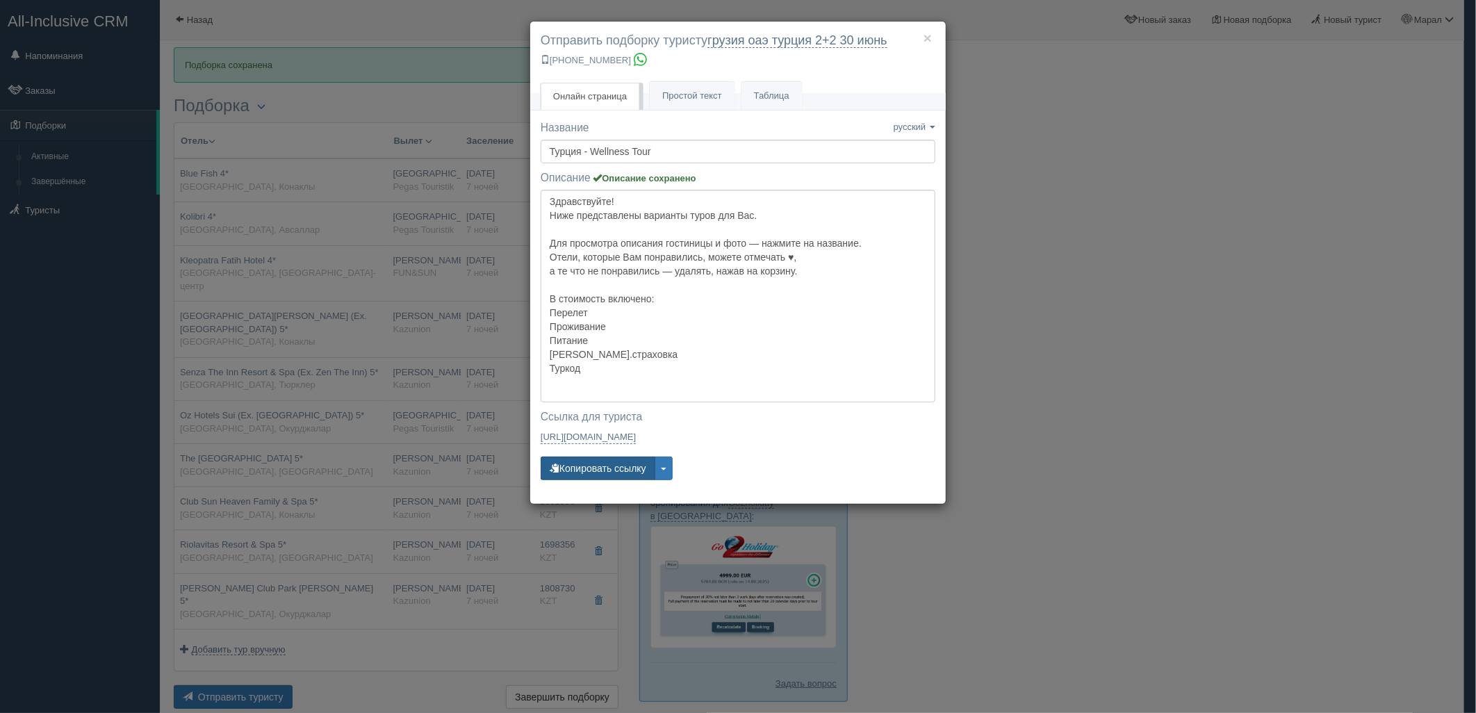
click at [582, 469] on button "Копировать ссылку" at bounding box center [598, 468] width 115 height 24
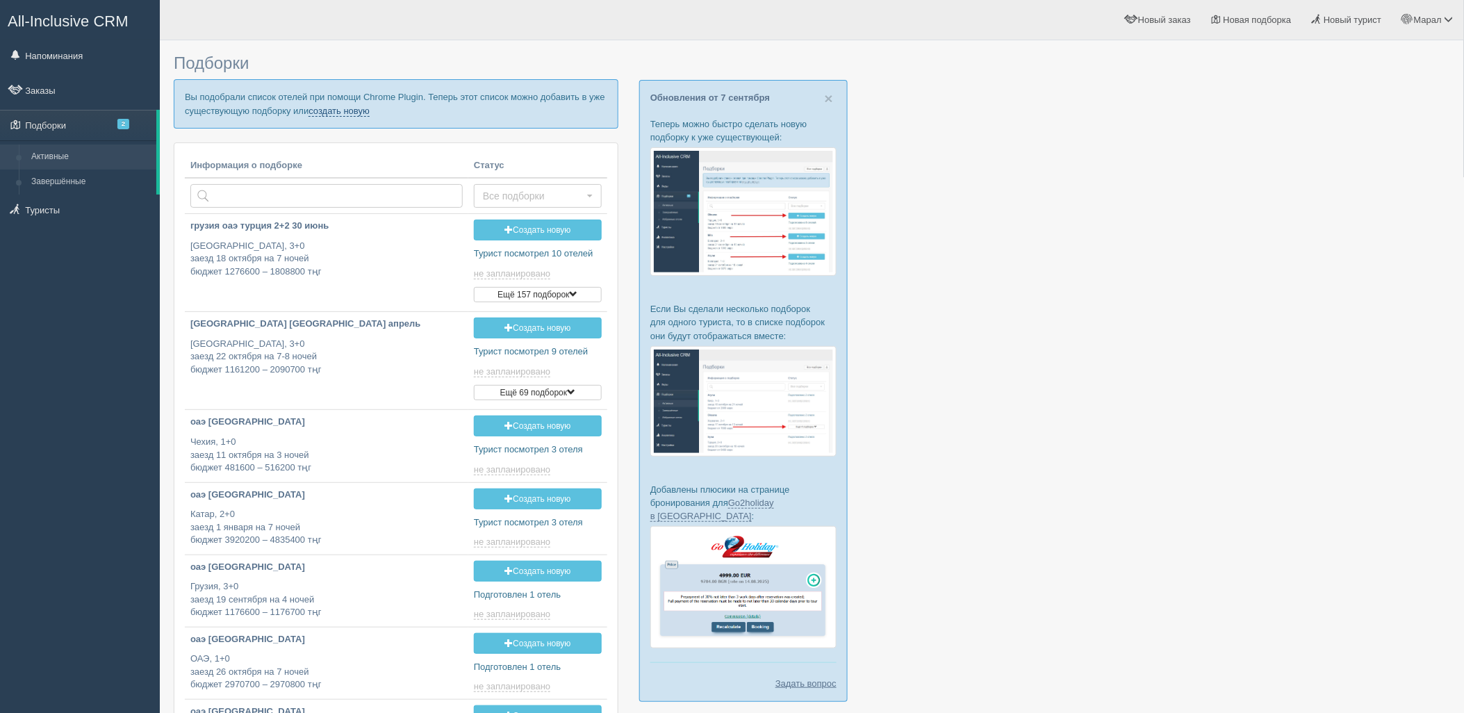
click at [327, 111] on link "создать новую" at bounding box center [338, 111] width 61 height 11
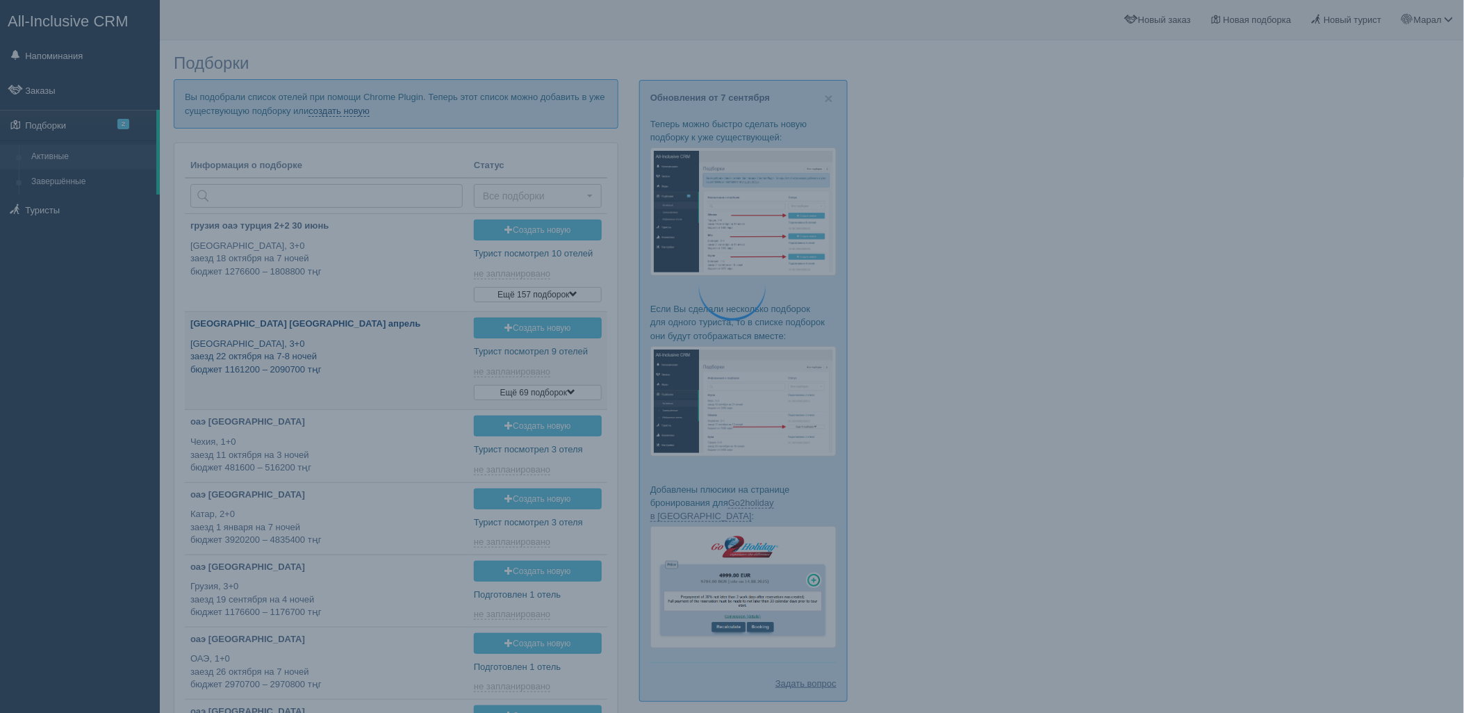
type input "[DATE] 16:20"
type input "[DATE] 17:20"
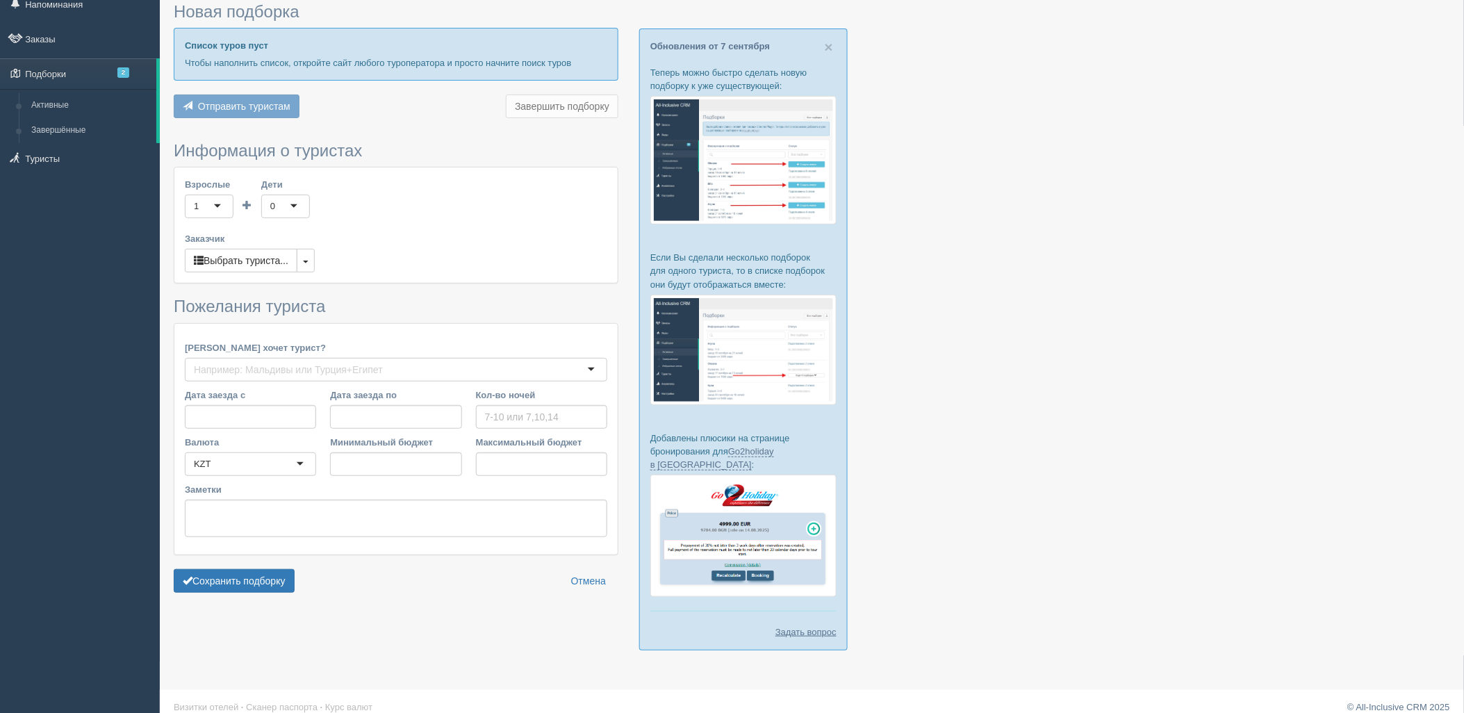
type input "6"
type input "1941700"
type input "2478100"
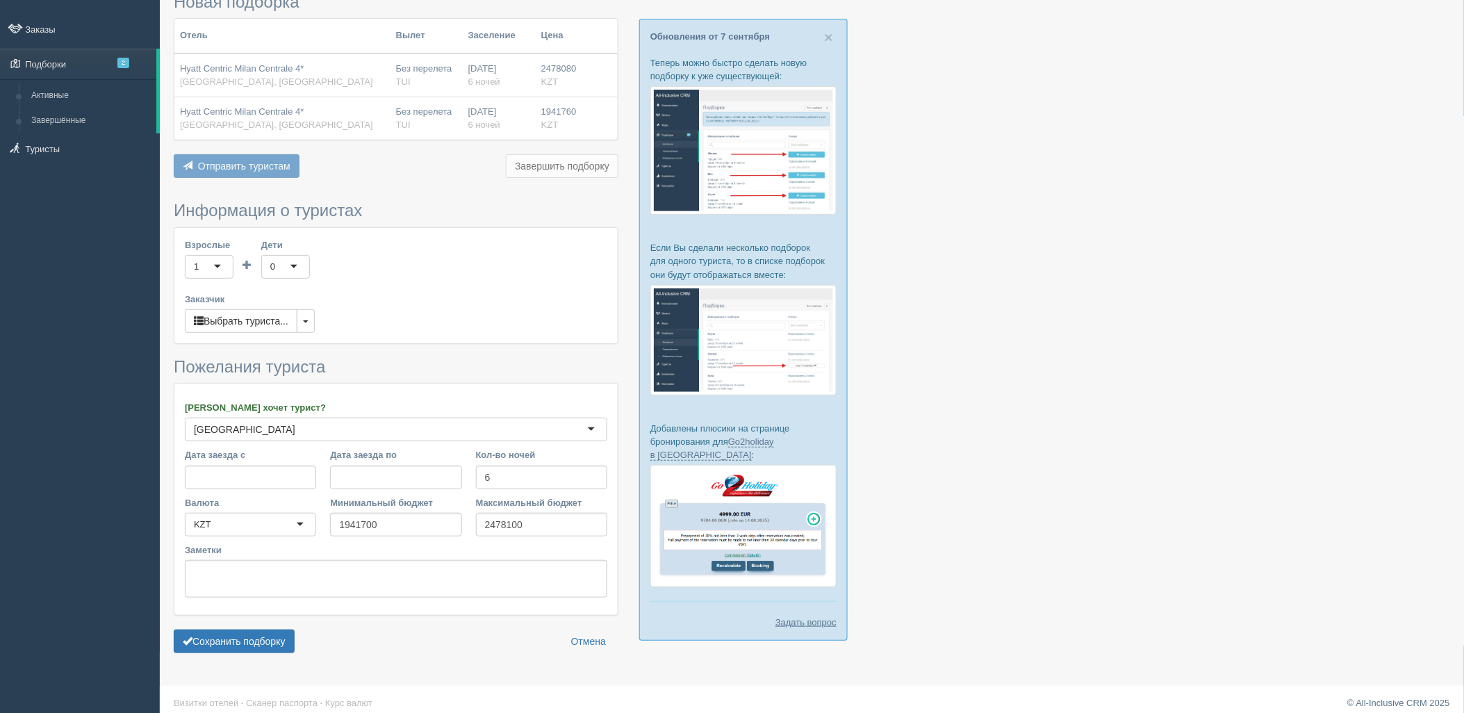
scroll to position [72, 0]
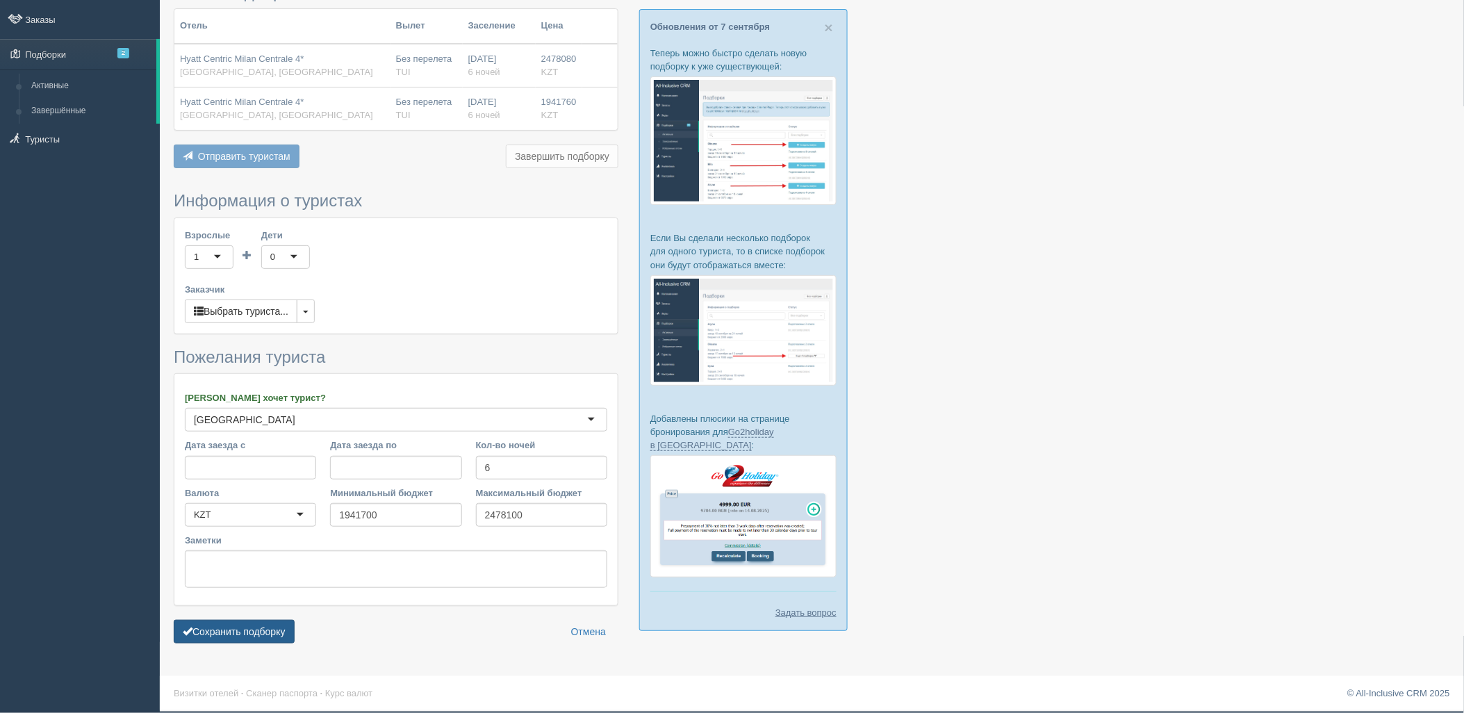
click at [258, 627] on button "Сохранить подборку" at bounding box center [234, 632] width 121 height 24
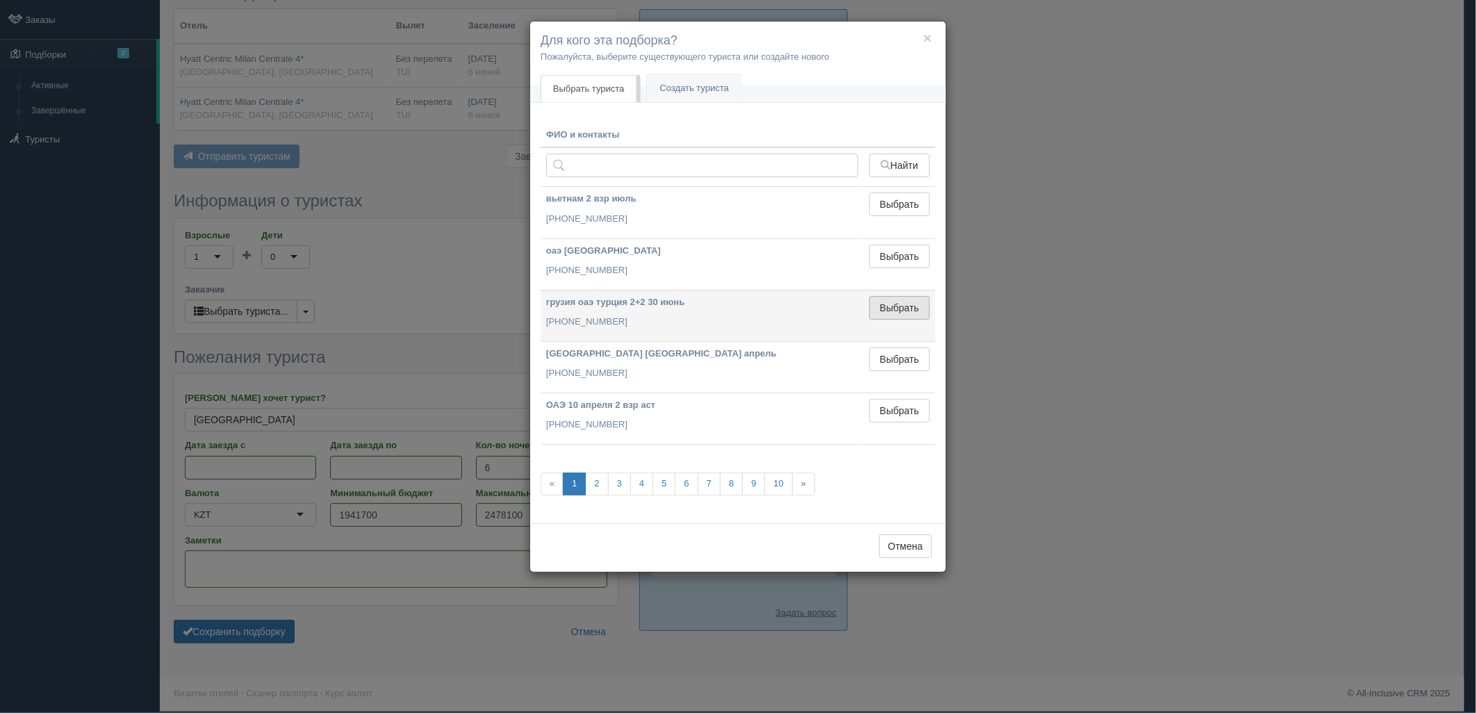
click at [907, 313] on button "Выбрать" at bounding box center [899, 308] width 60 height 24
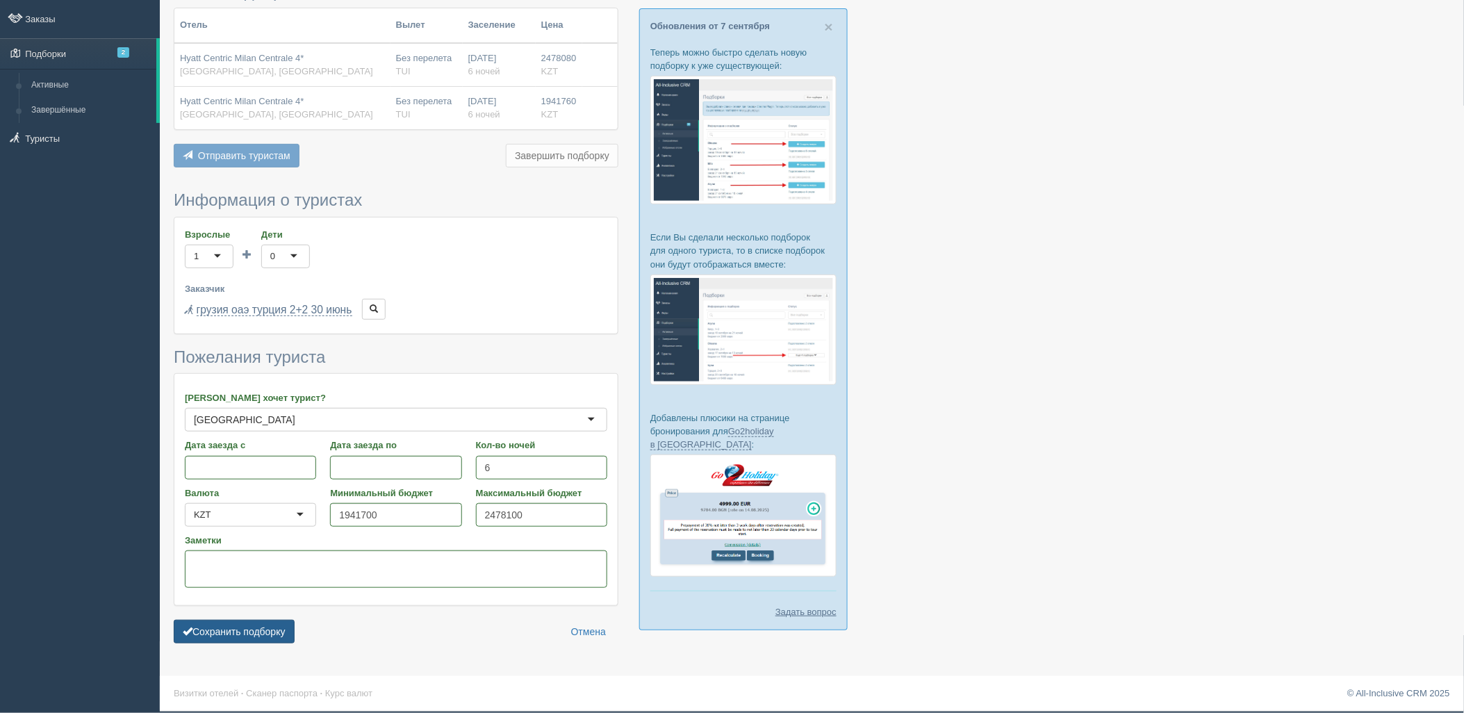
click at [238, 634] on button "Сохранить подборку" at bounding box center [234, 632] width 121 height 24
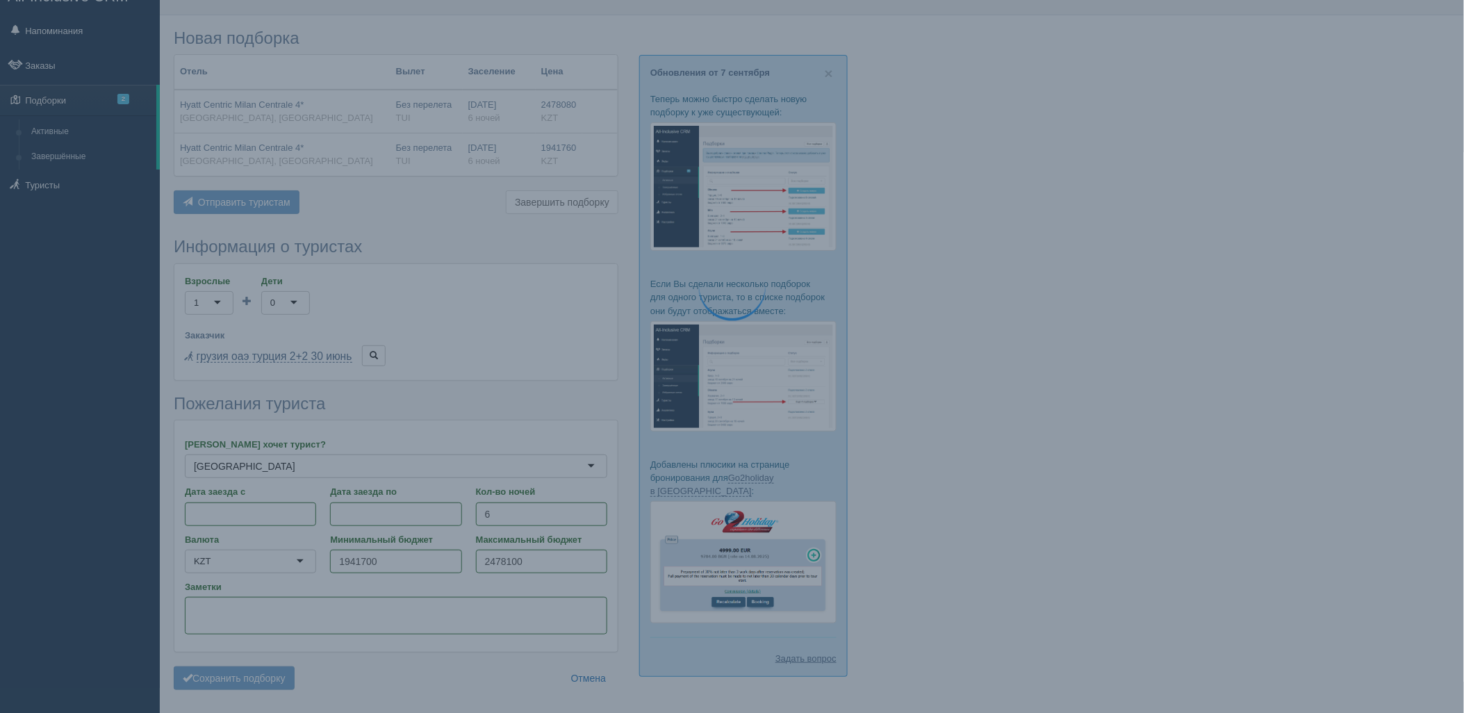
scroll to position [0, 0]
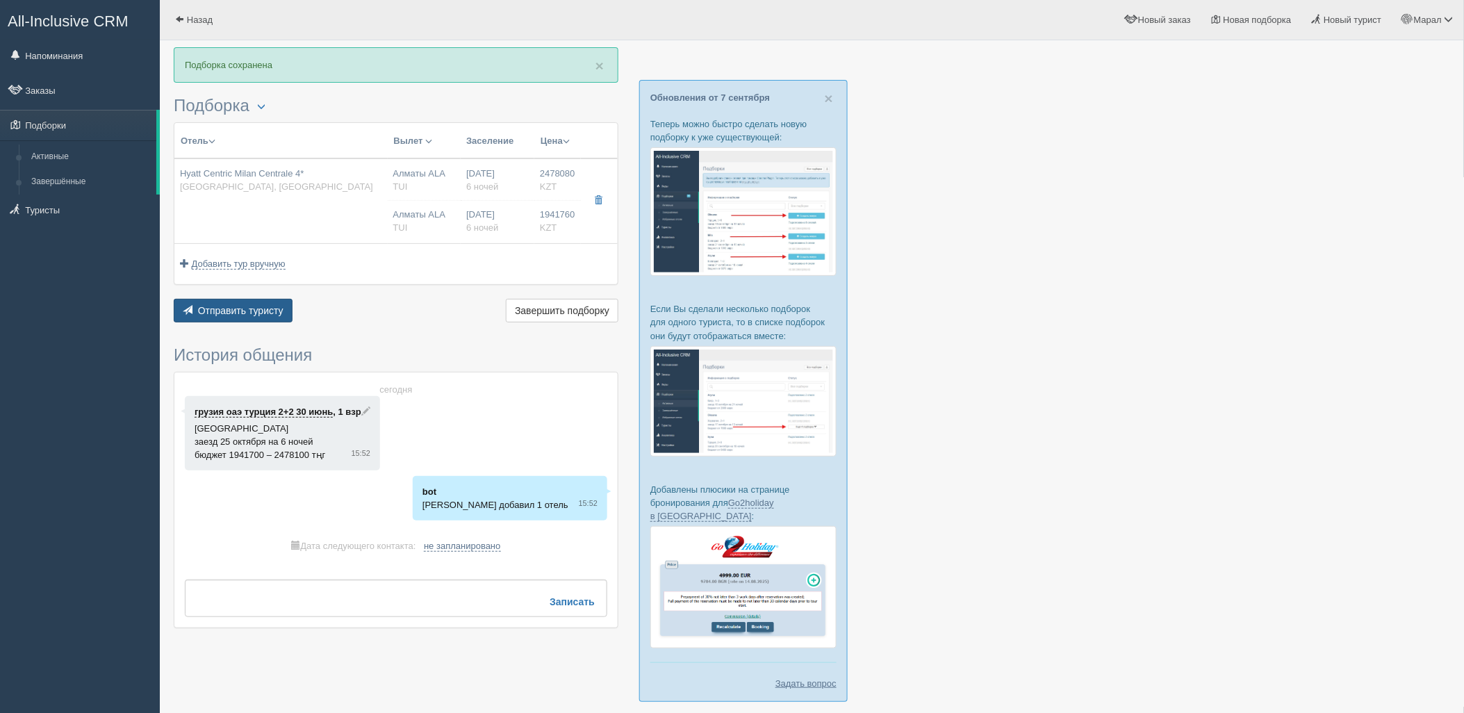
click at [280, 305] on span "Отправить туристу" at bounding box center [240, 310] width 85 height 11
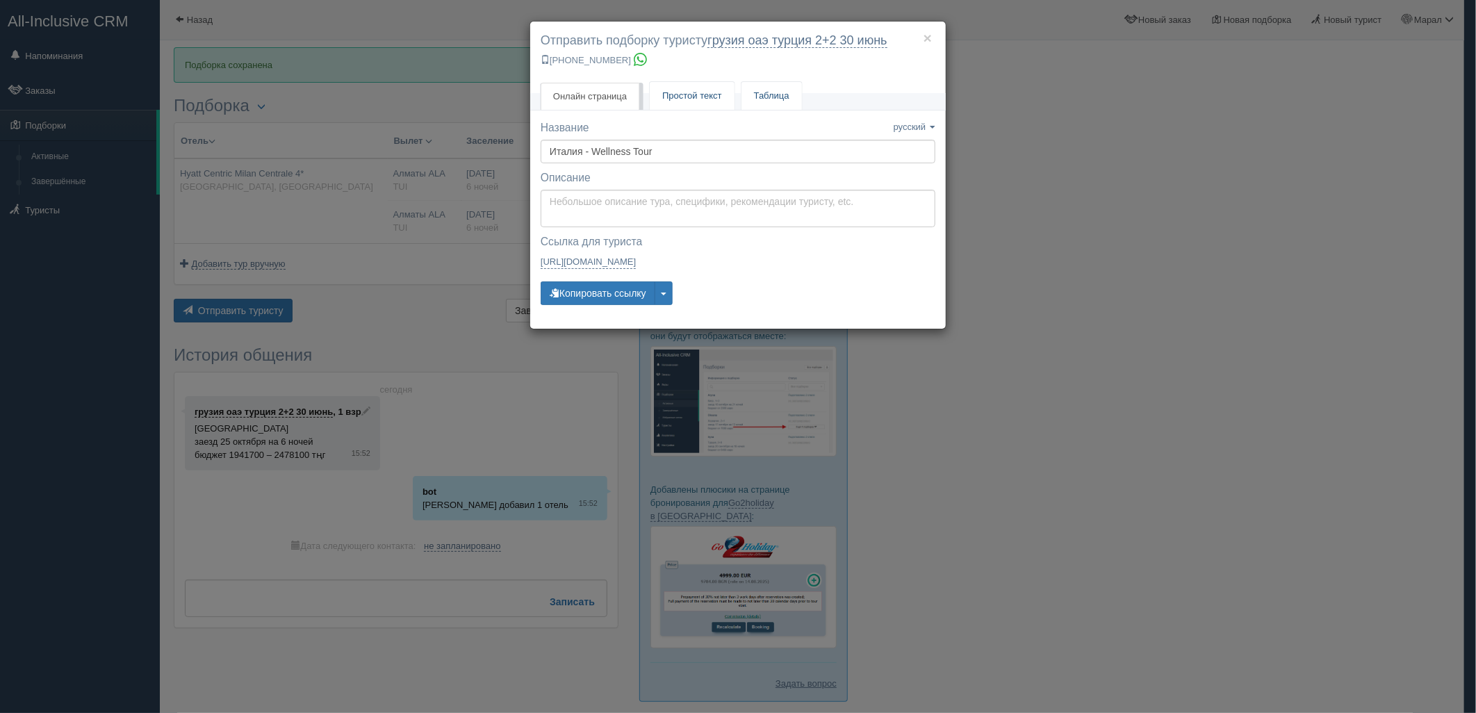
drag, startPoint x: 684, startPoint y: 100, endPoint x: 681, endPoint y: 107, distance: 7.8
click at [684, 100] on span "Простой текст" at bounding box center [692, 95] width 60 height 10
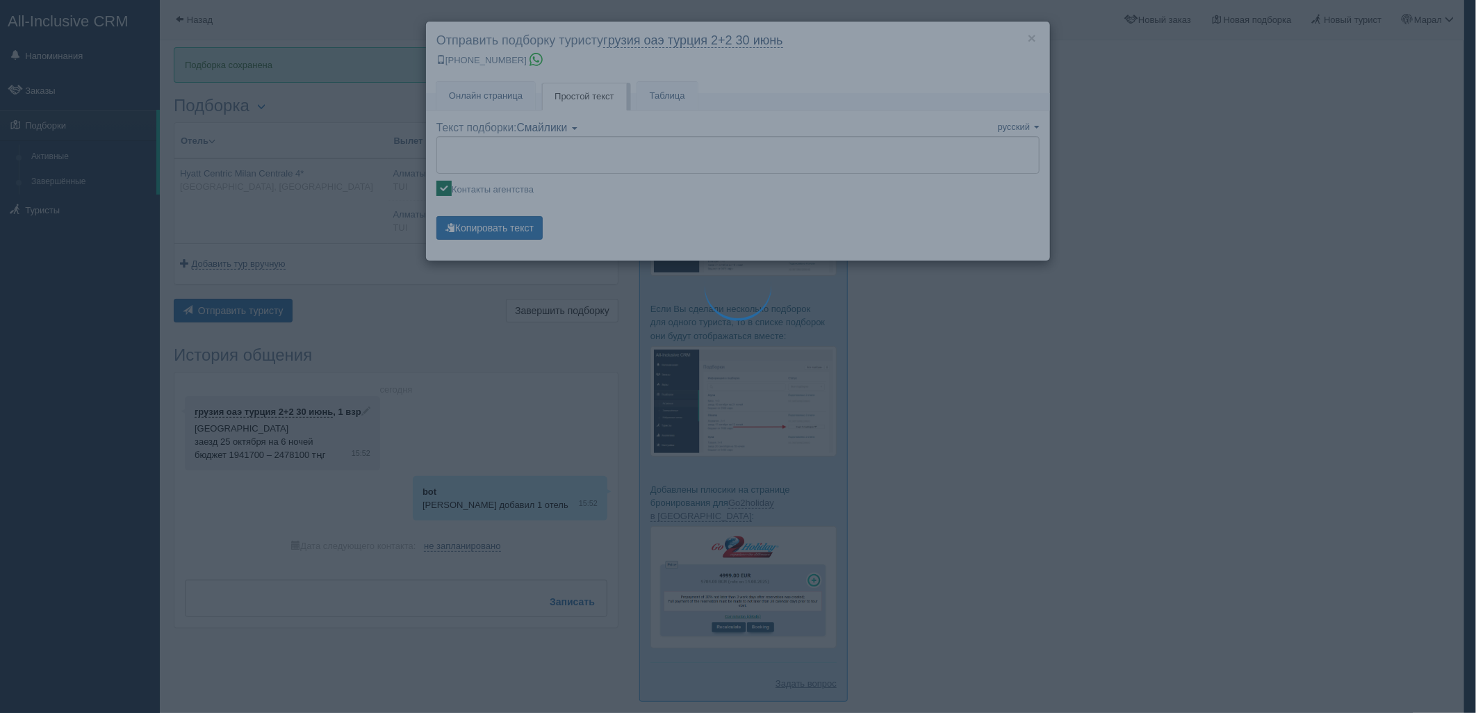
type textarea "🌞 Loremi dolo! Sitametcon Adi elitseddoei temporinc utlabore: 🌎 Etdolo, Magna 🏩…"
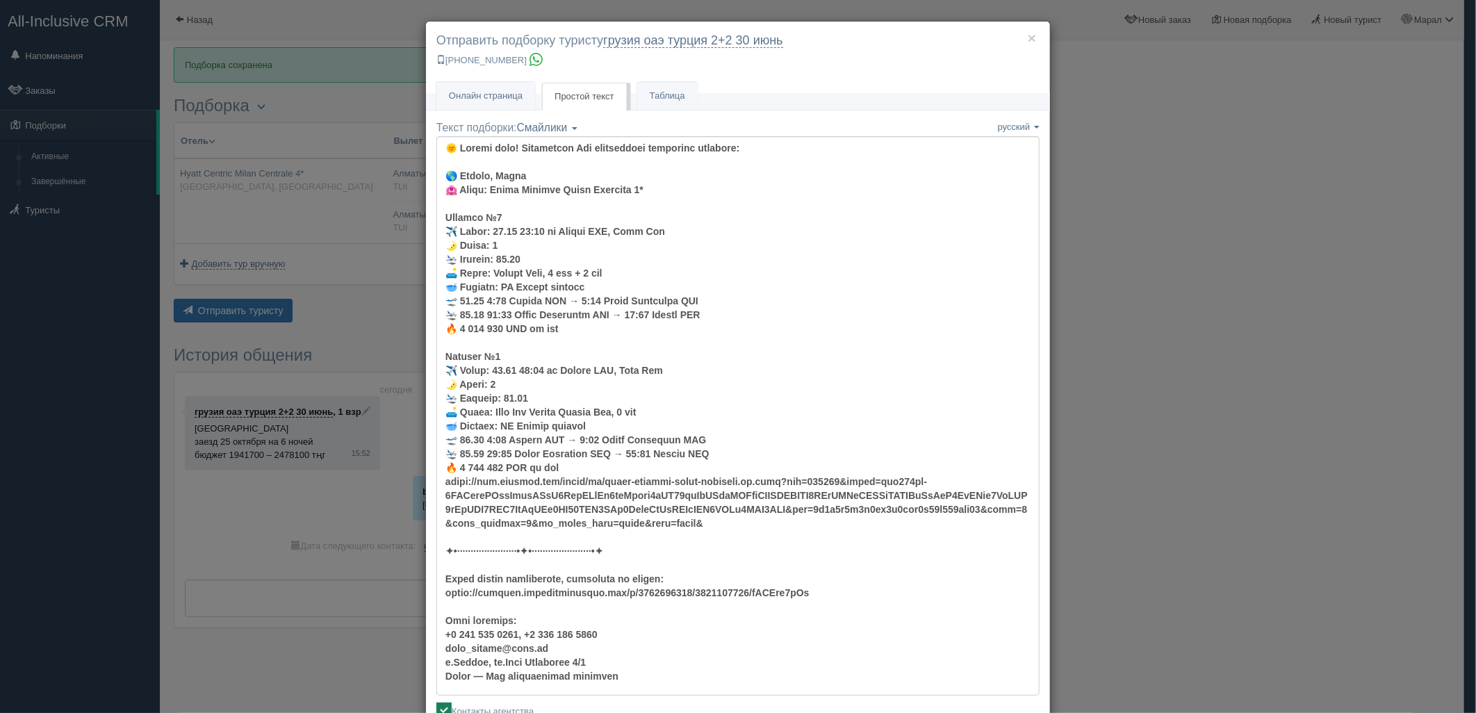
scroll to position [91, 0]
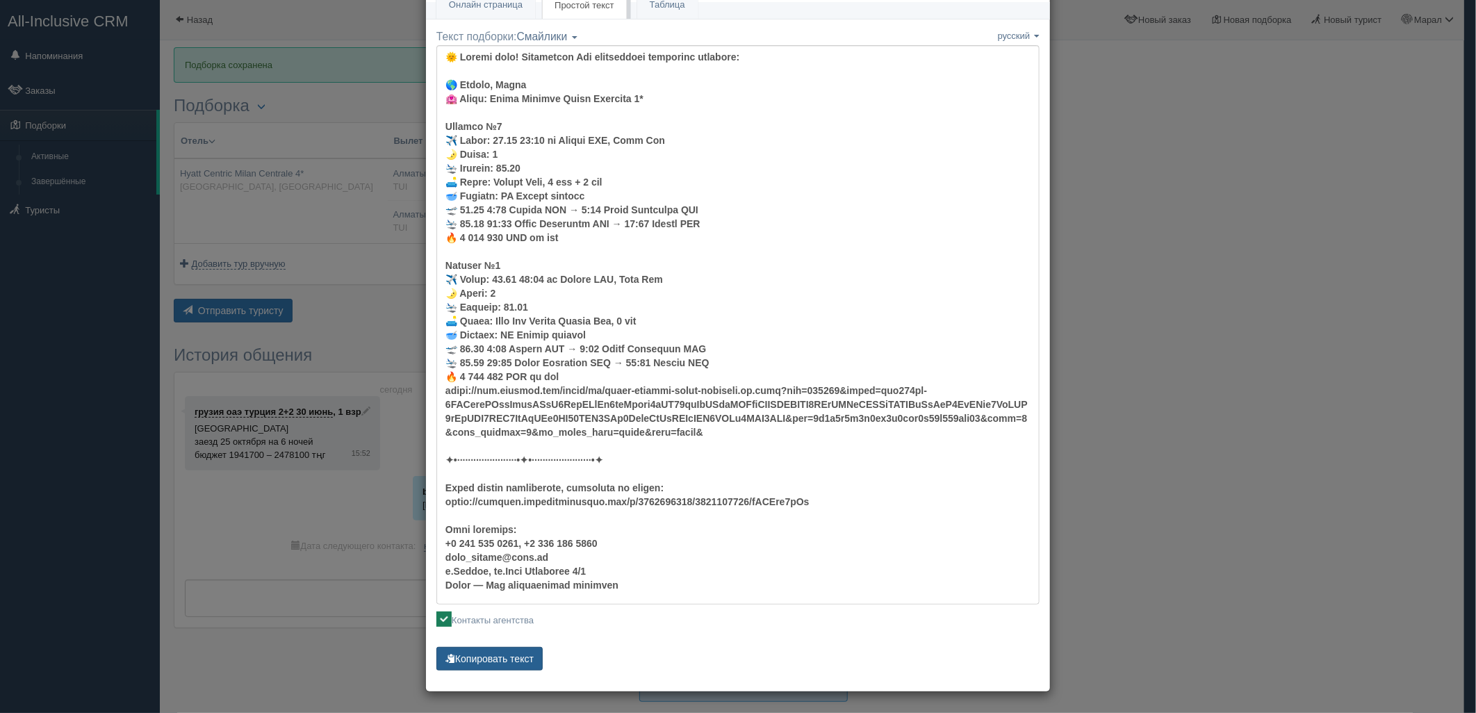
click at [475, 654] on button "Копировать текст" at bounding box center [489, 659] width 106 height 24
click at [474, 654] on button "Копировать текст" at bounding box center [489, 659] width 106 height 24
